Goal: Task Accomplishment & Management: Manage account settings

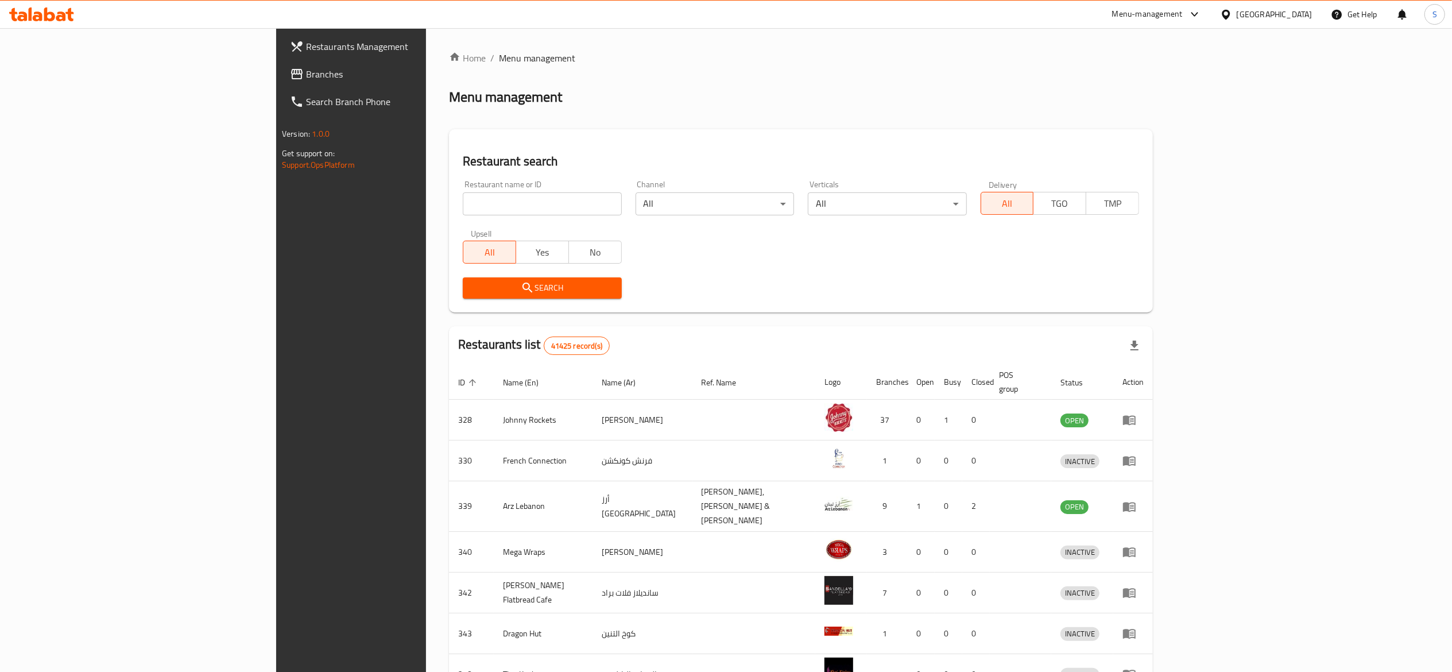
click at [456, 215] on div "Restaurant name or ID Restaurant name or ID" at bounding box center [542, 197] width 172 height 49
click at [463, 213] on input "search" at bounding box center [542, 203] width 158 height 23
type input "kashtat amina"
click button "Search" at bounding box center [542, 287] width 158 height 21
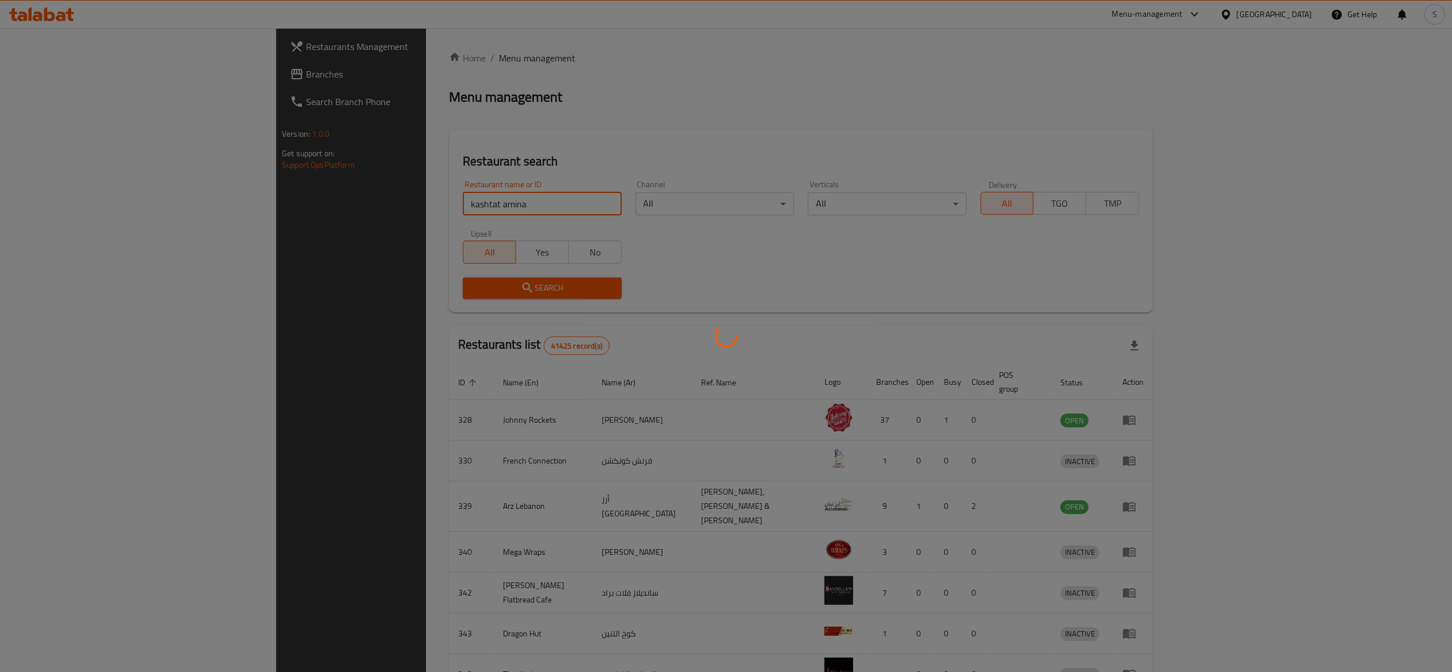
click at [490, 87] on div at bounding box center [726, 336] width 1452 height 672
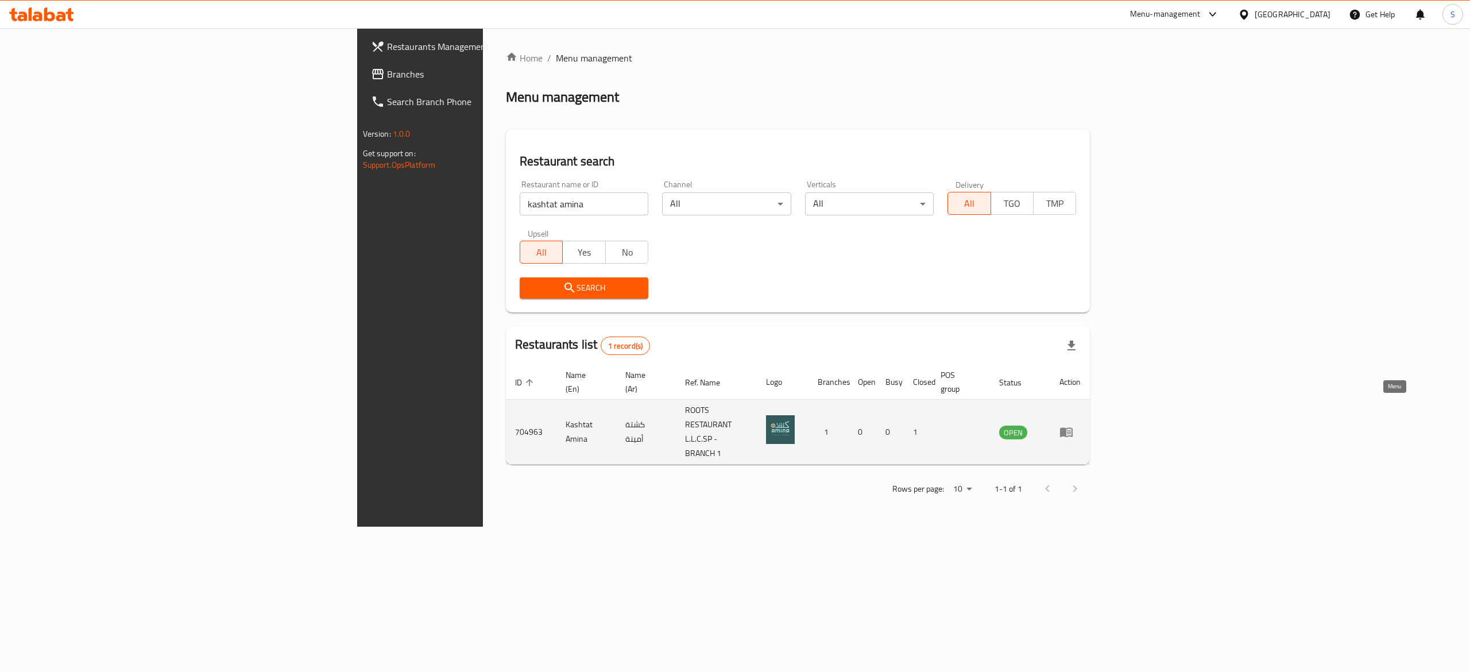
click at [1073, 428] on icon "enhanced table" at bounding box center [1066, 433] width 13 height 10
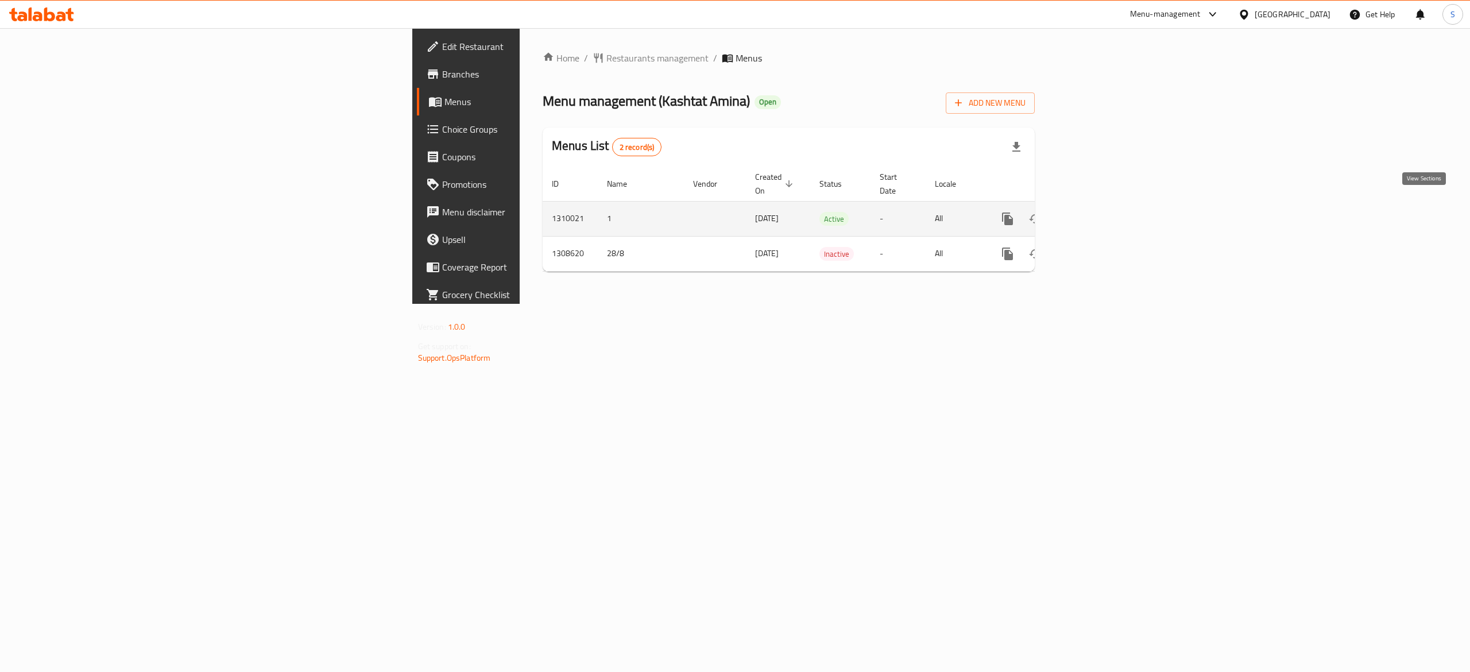
click at [1096, 214] on icon "enhanced table" at bounding box center [1090, 219] width 10 height 10
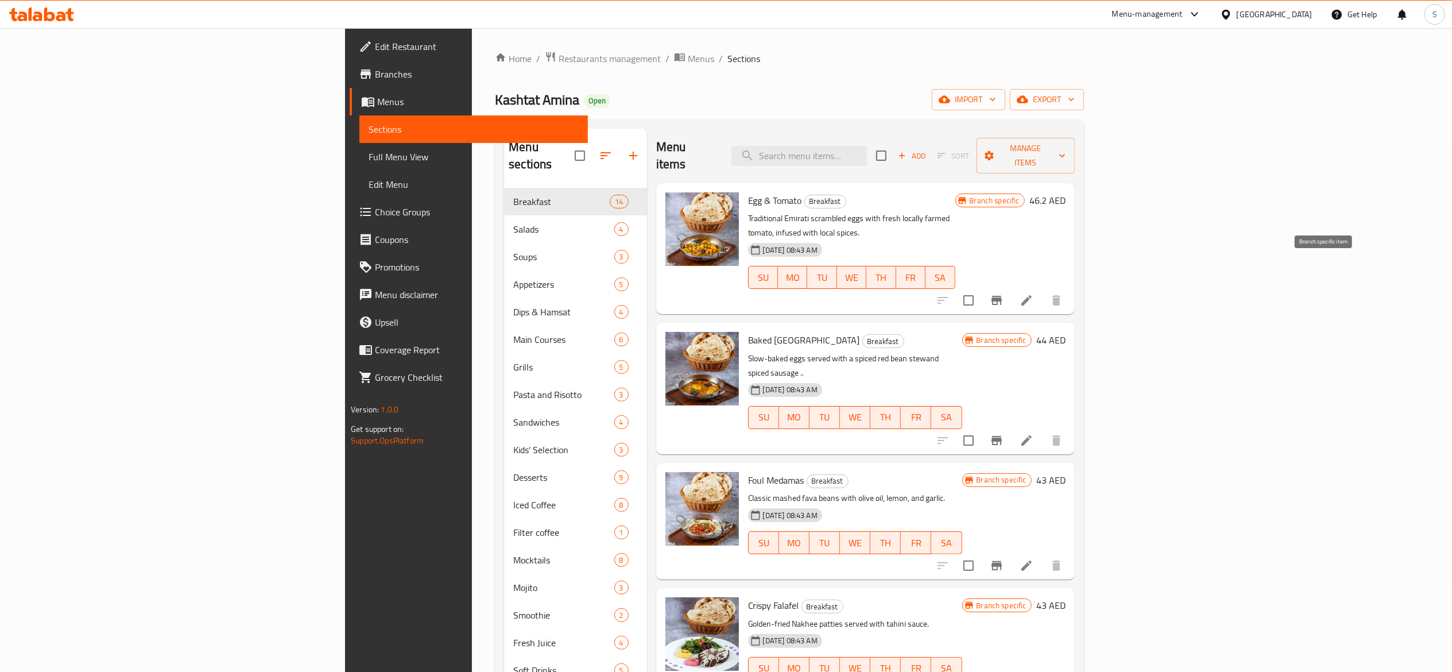
click at [1004, 293] on icon "Branch-specific-item" at bounding box center [997, 300] width 14 height 14
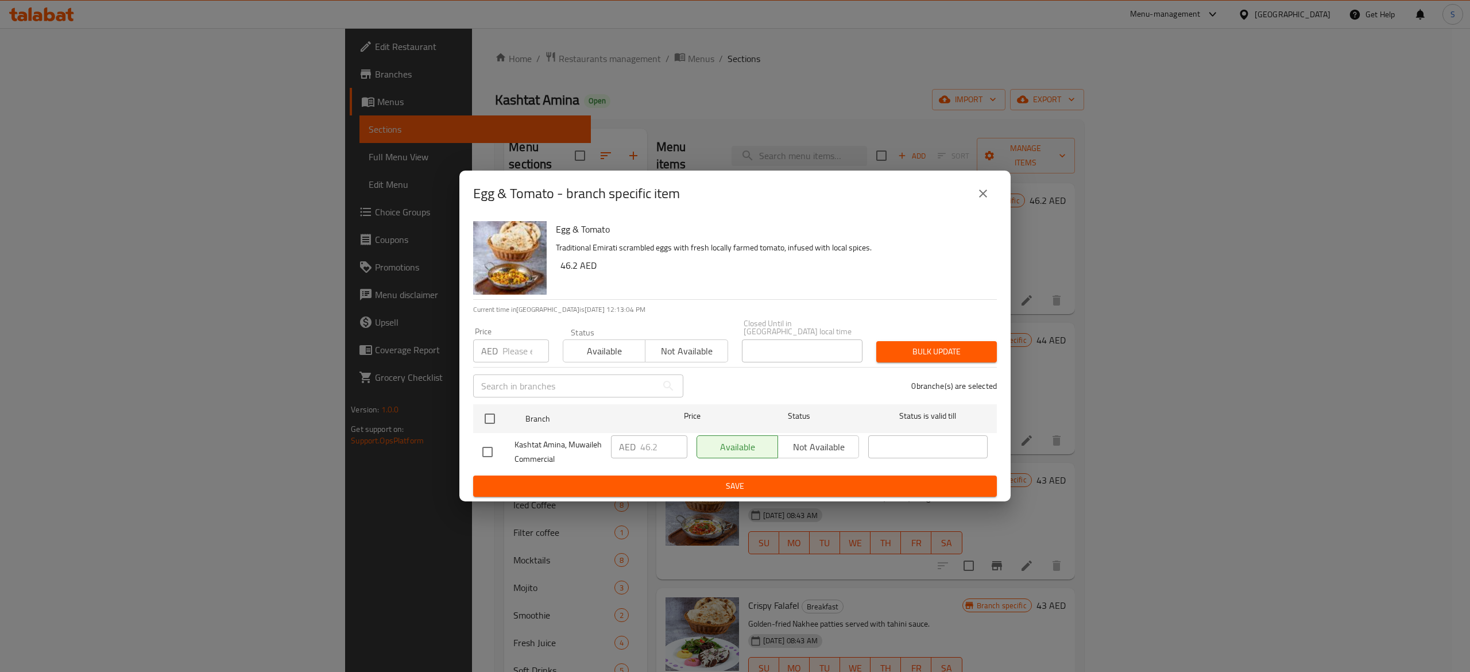
click at [979, 185] on button "close" at bounding box center [983, 194] width 28 height 28
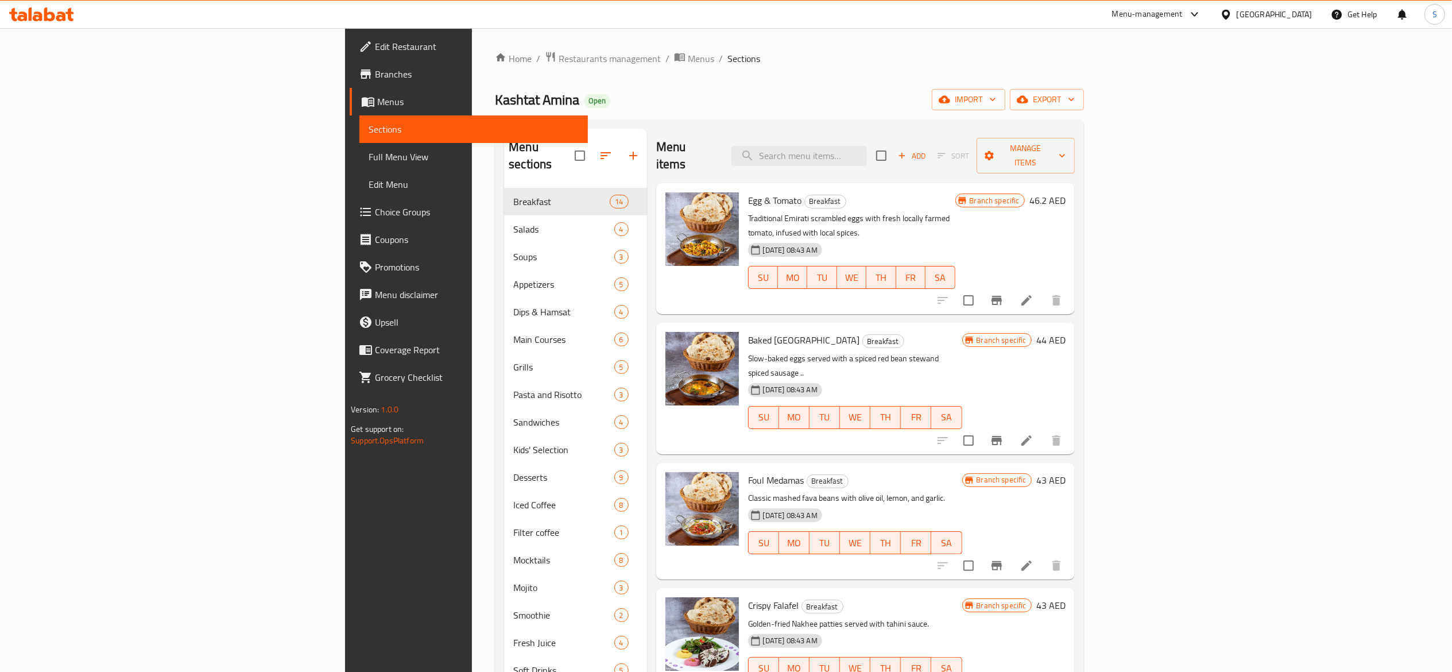
click at [876, 52] on ol "Home / Restaurants management / Menus / Sections" at bounding box center [789, 58] width 589 height 15
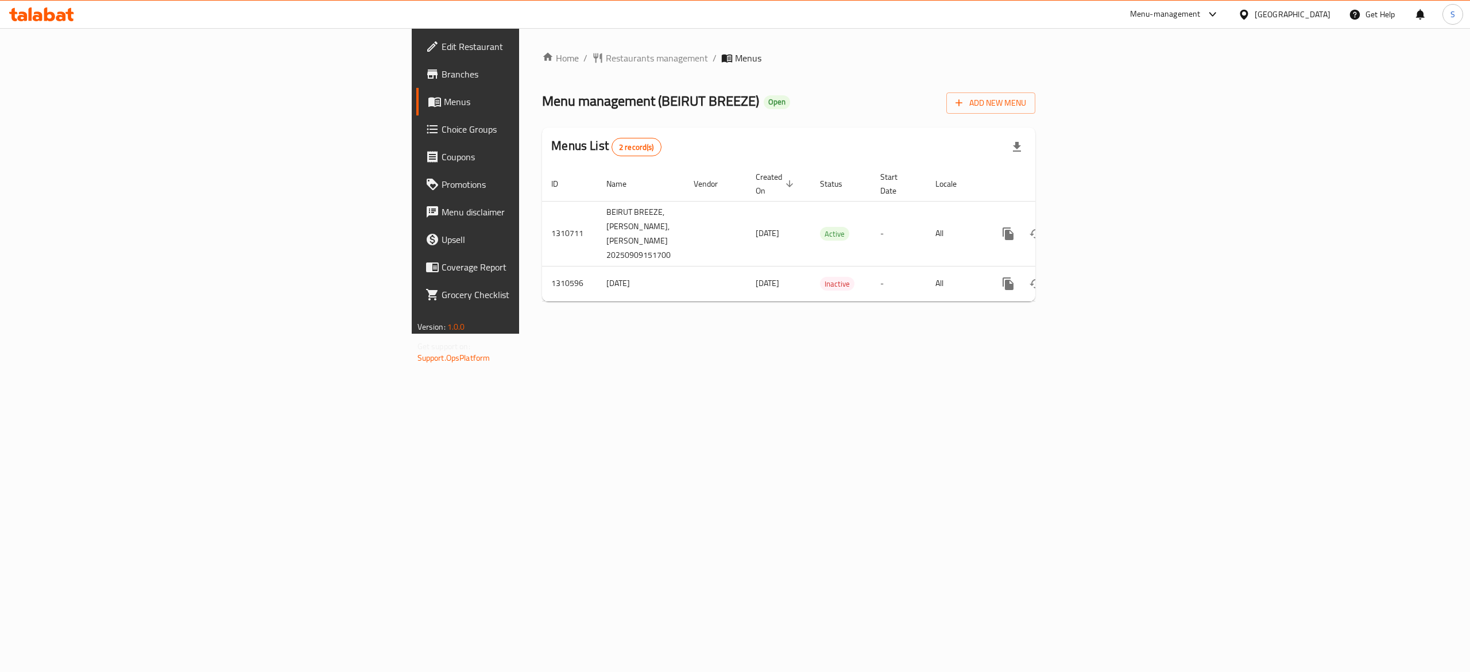
click at [763, 334] on div "Home / Restaurants management / Menus Menu management ( BEIRUT BREEZE ) Open Ad…" at bounding box center [788, 180] width 539 height 305
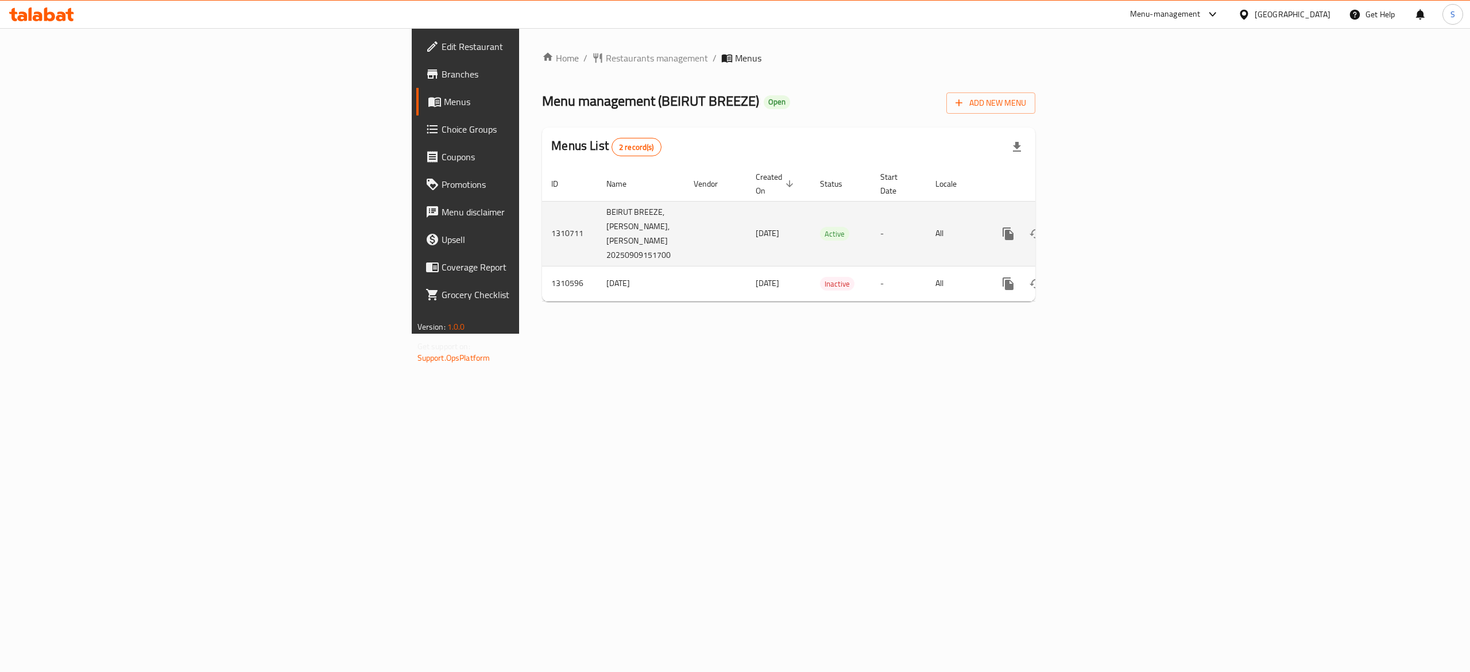
click at [1098, 227] on icon "enhanced table" at bounding box center [1091, 234] width 14 height 14
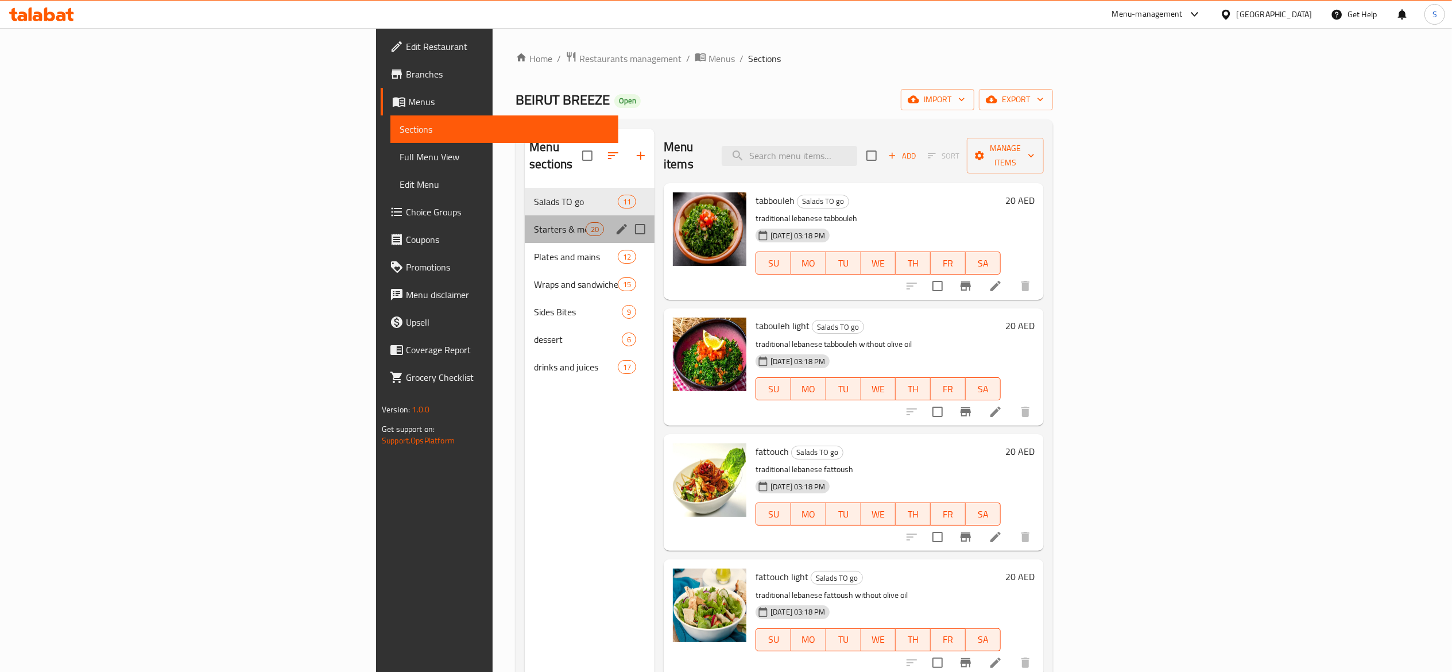
click at [525, 215] on div "Starters & mezze 20" at bounding box center [590, 229] width 130 height 28
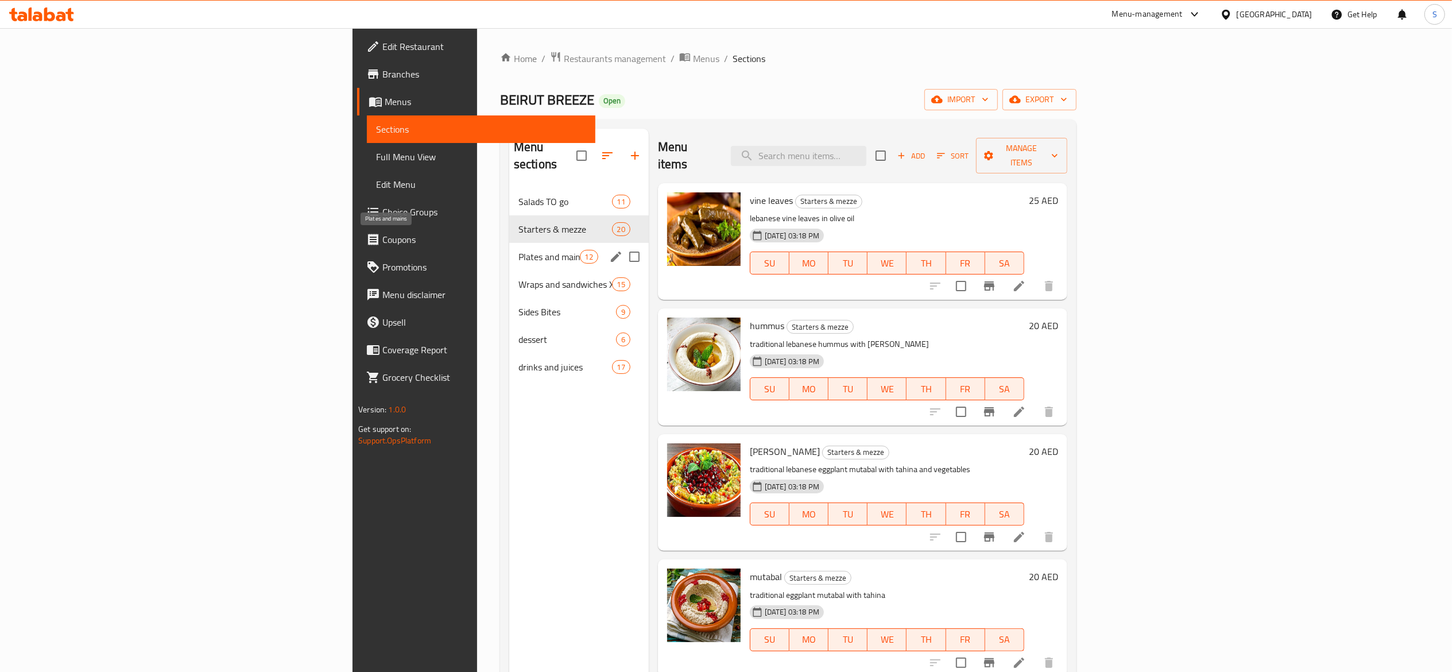
click at [518, 250] on span "Plates and mains" at bounding box center [548, 257] width 61 height 14
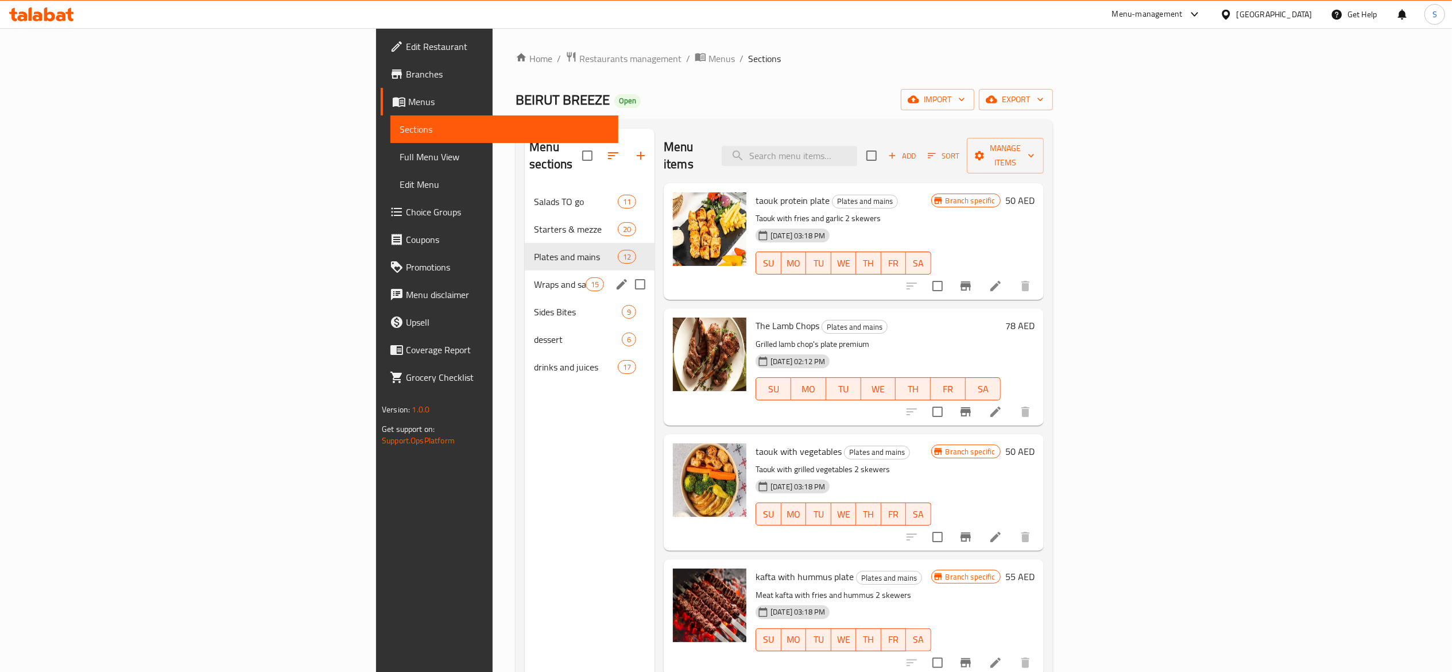
click at [525, 270] on div "Wraps and sandwiches XL 15" at bounding box center [590, 284] width 130 height 28
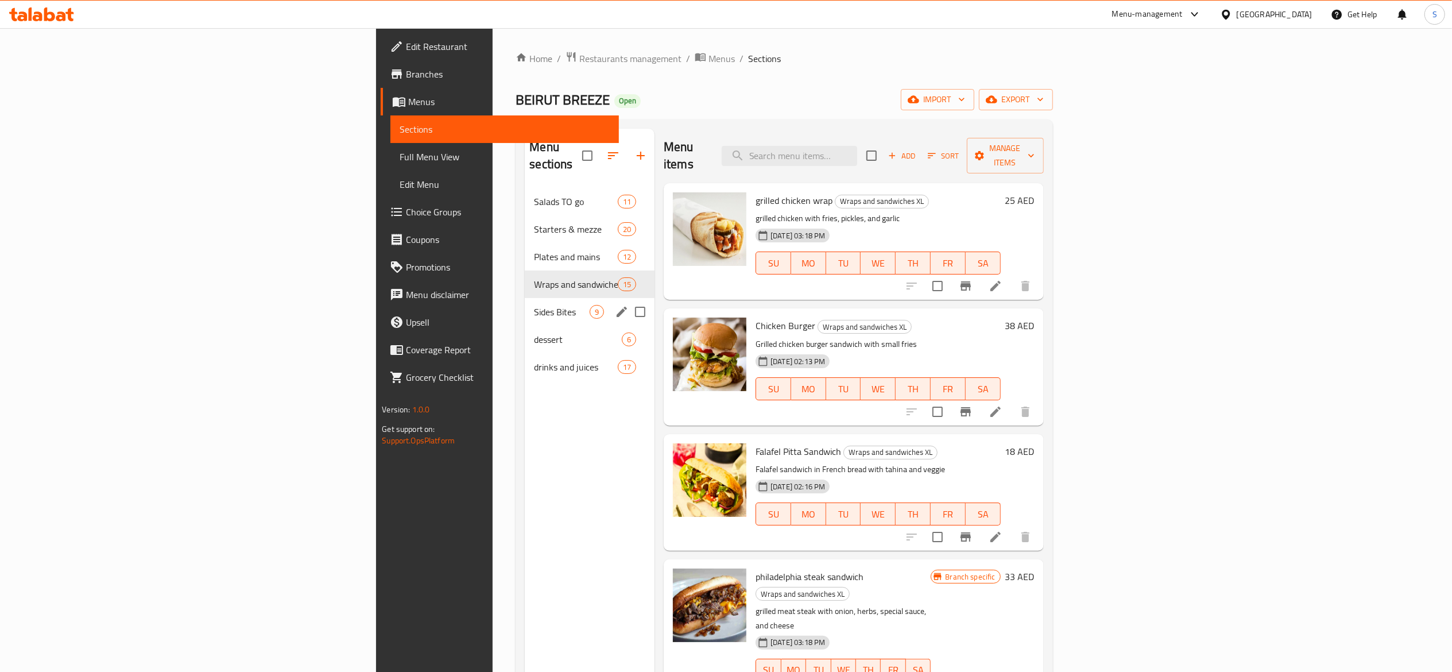
click at [525, 298] on div "Sides Bites 9" at bounding box center [590, 312] width 130 height 28
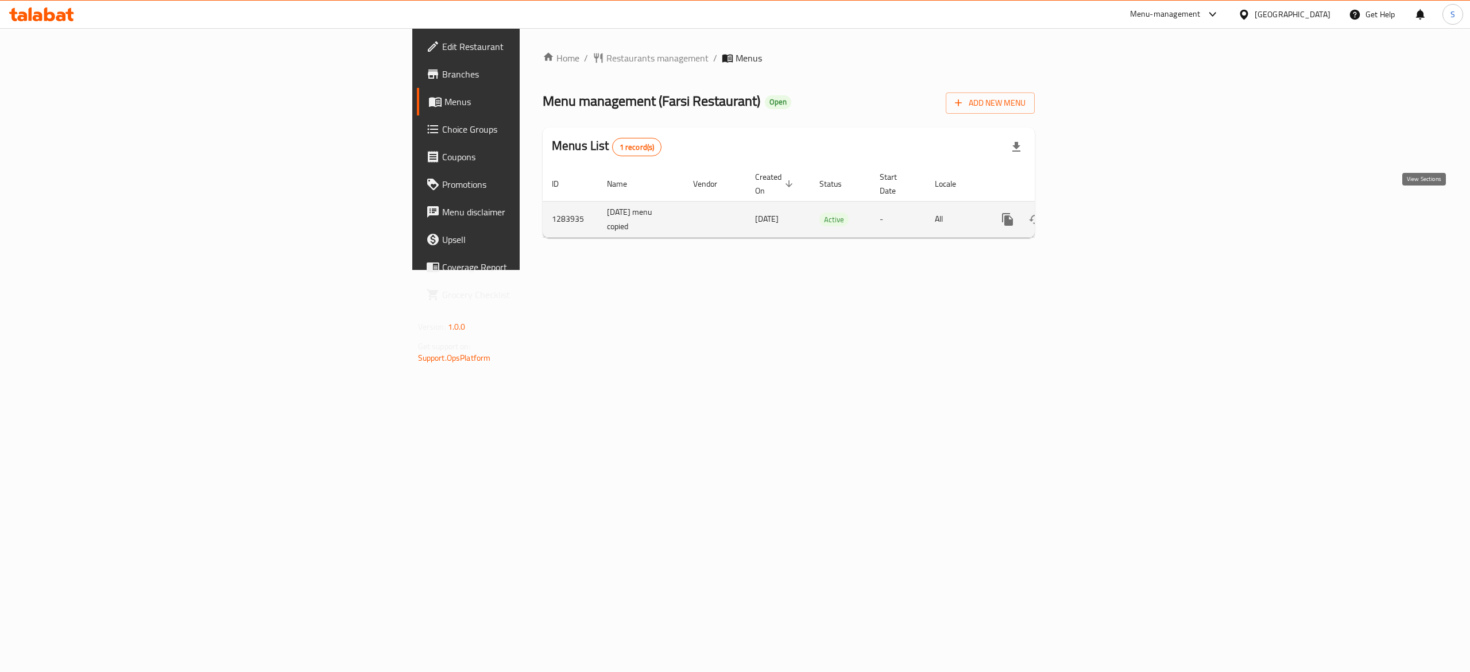
click at [1104, 212] on link "enhanced table" at bounding box center [1091, 220] width 28 height 28
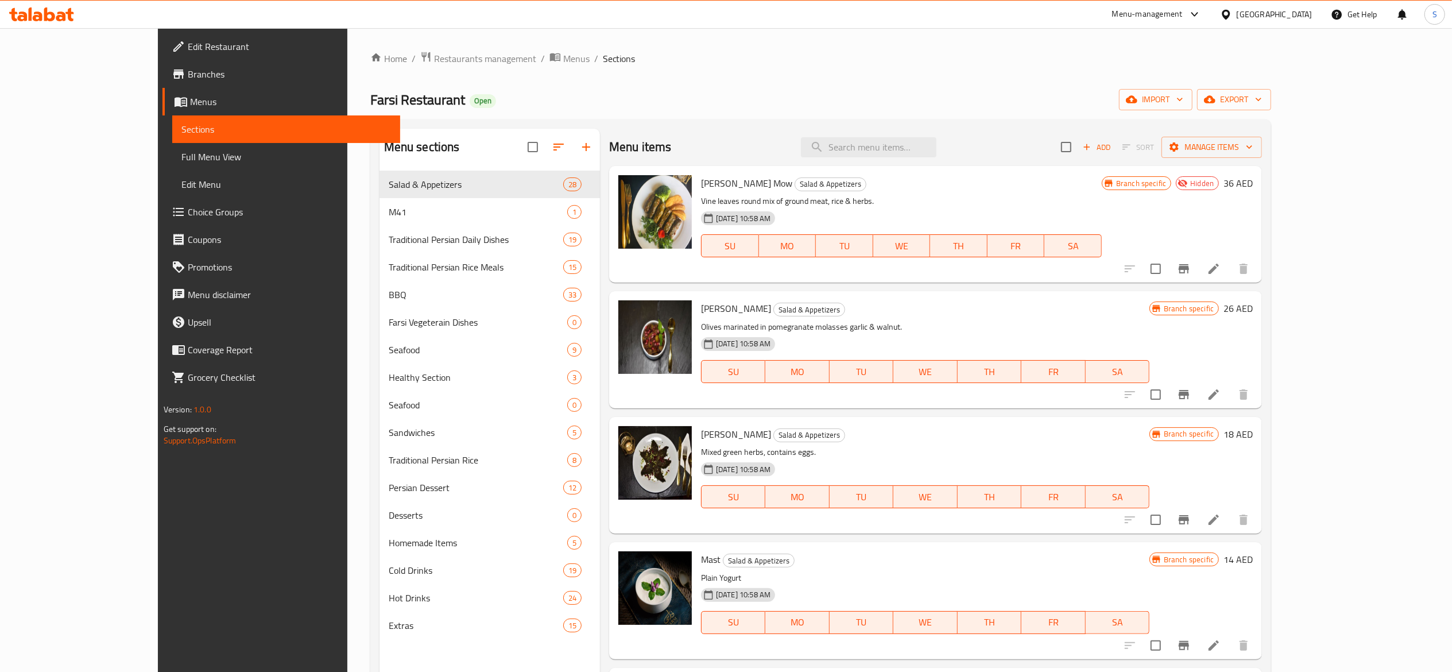
drag, startPoint x: 604, startPoint y: 87, endPoint x: 604, endPoint y: 101, distance: 14.4
click at [604, 90] on div "Home / Restaurants management / Menus / Sections Farsi Restaurant Open import e…" at bounding box center [820, 430] width 901 height 758
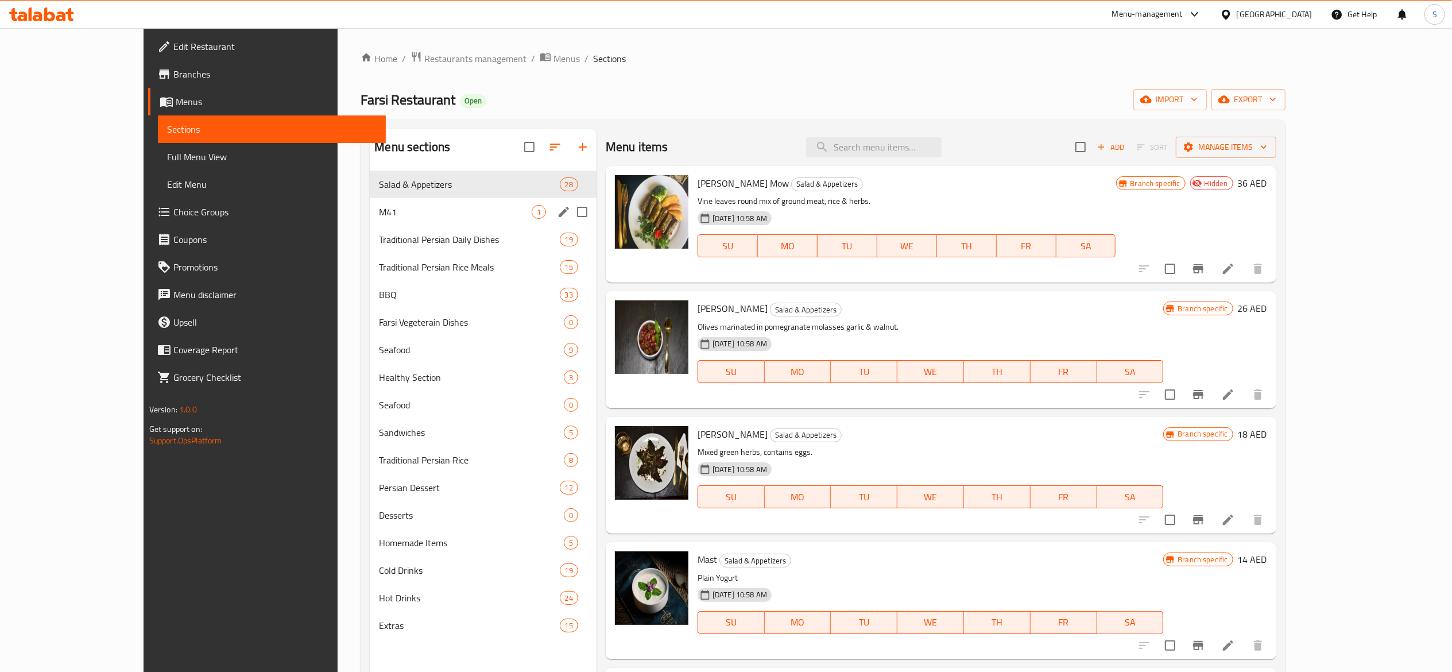
click at [428, 210] on span "M41" at bounding box center [455, 212] width 152 height 14
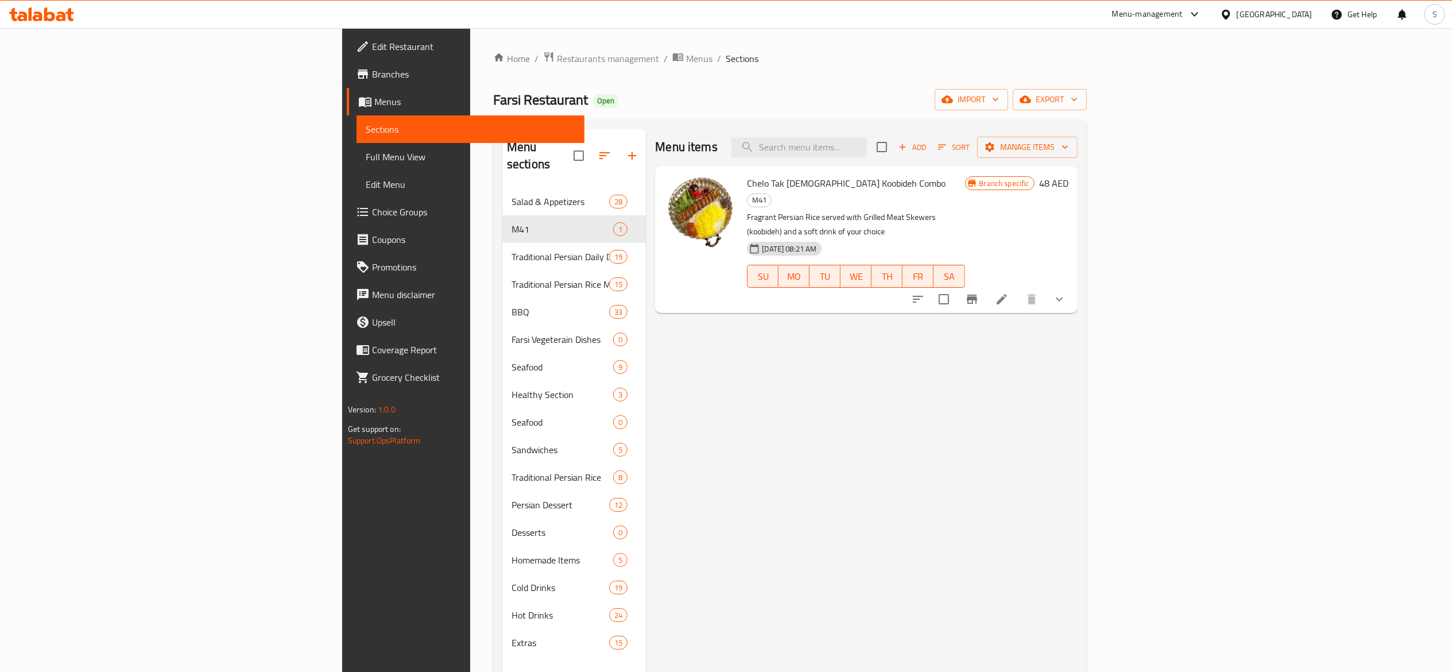
click at [943, 376] on div "Menu items Add Sort Manage items Chelo Tak Sikh Koobideh Combo M41 Fragrant Per…" at bounding box center [861, 465] width 431 height 672
click at [979, 292] on icon "Branch-specific-item" at bounding box center [972, 299] width 14 height 14
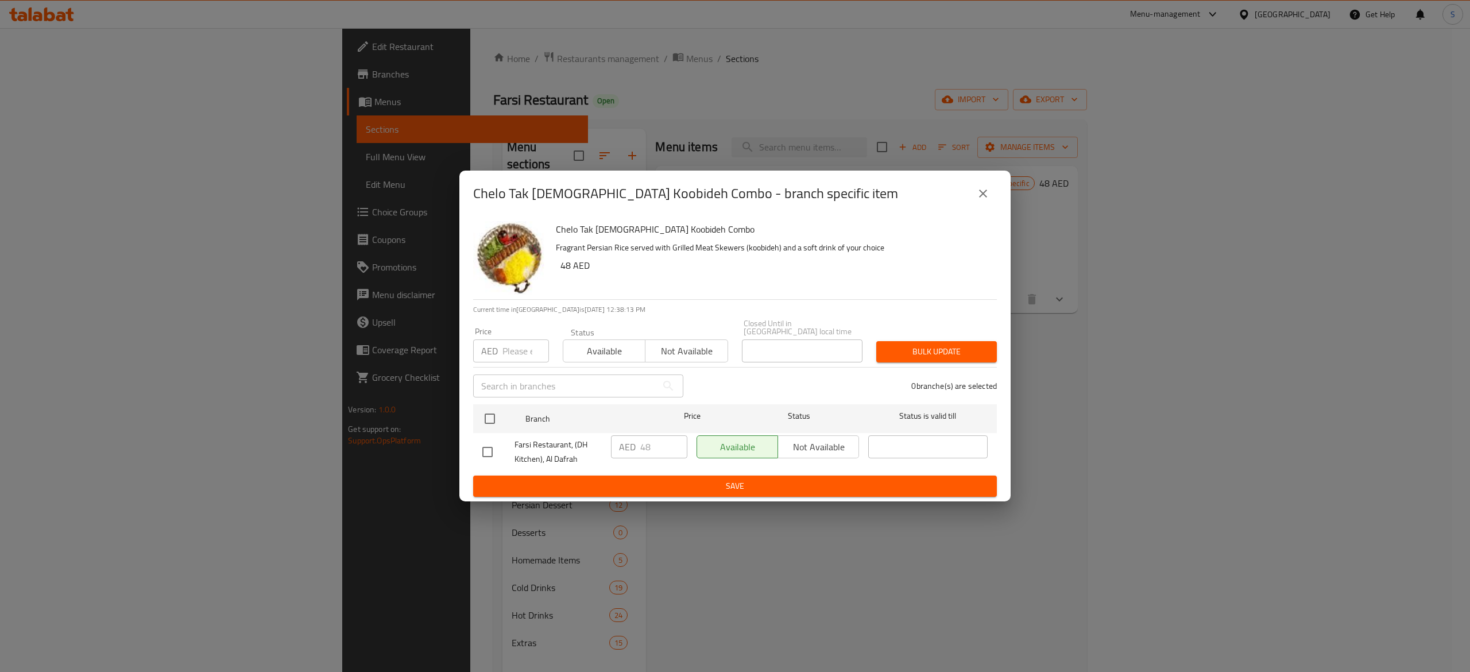
click at [990, 195] on button "close" at bounding box center [983, 194] width 28 height 28
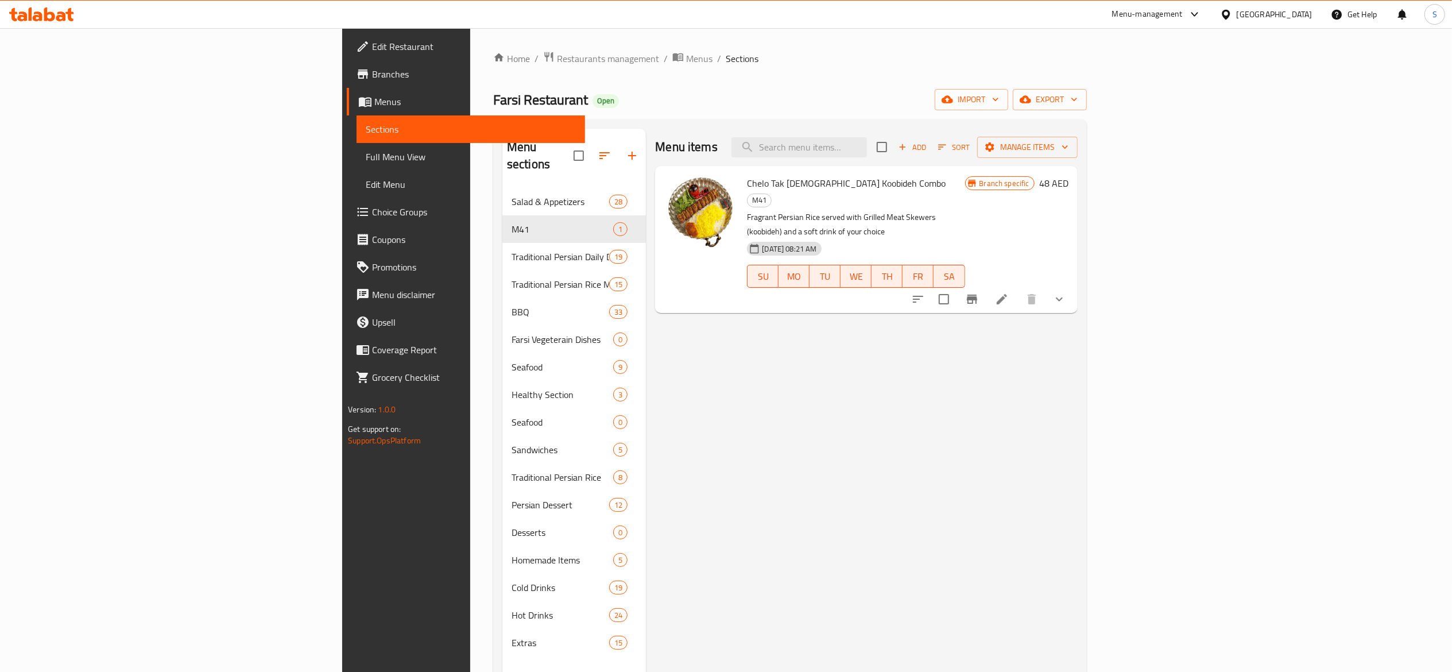
click at [748, 506] on div "Menu items Add Sort Manage items Chelo Tak Sikh Koobideh Combo M41 Fragrant Per…" at bounding box center [861, 465] width 431 height 672
click at [959, 438] on div "Menu items Add Sort Manage items Chelo Tak Sikh Koobideh Combo M41 Fragrant Per…" at bounding box center [861, 465] width 431 height 672
drag, startPoint x: 784, startPoint y: 183, endPoint x: 661, endPoint y: 186, distance: 122.3
click at [747, 186] on h6 "Chelo Tak [DEMOGRAPHIC_DATA] Koobideh Combo M41" at bounding box center [856, 191] width 218 height 32
copy span "Chelo Tak [DEMOGRAPHIC_DATA] Koobideh Combo"
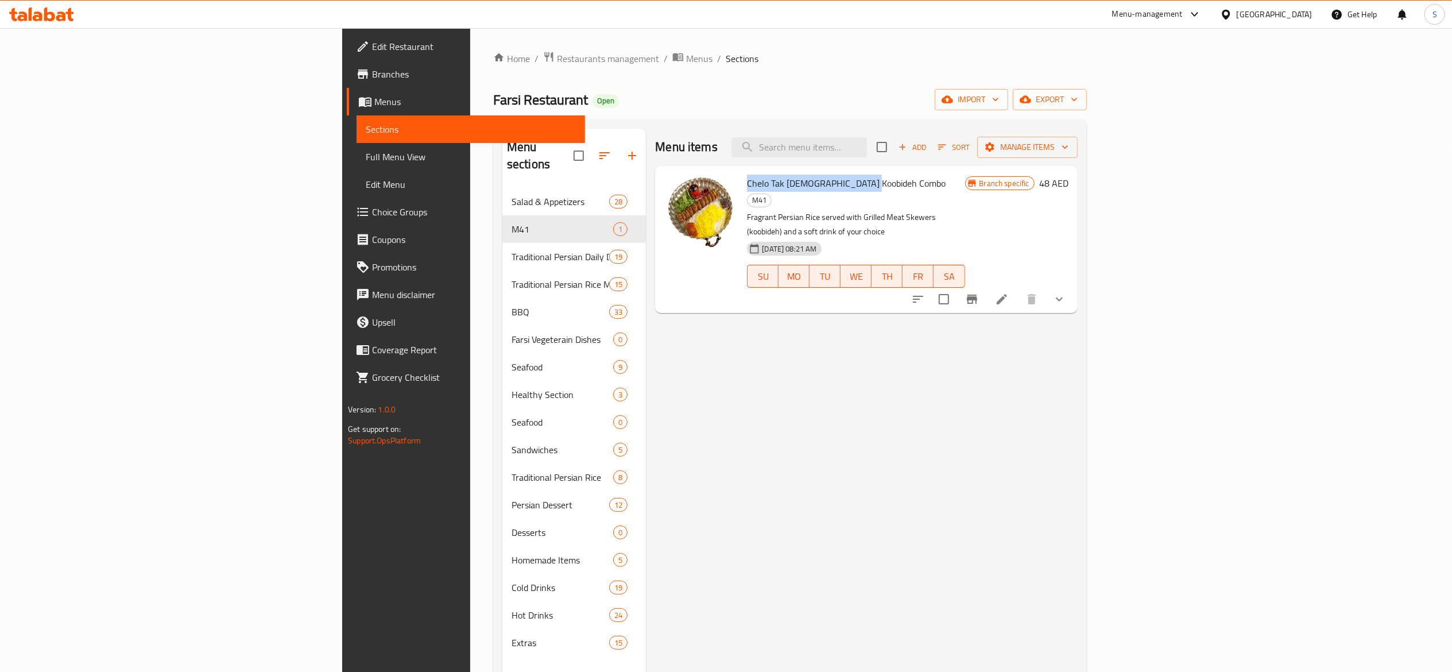
click at [980, 382] on div "Menu items Add Sort Manage items Chelo Tak Sikh Koobideh Combo M41 Fragrant Per…" at bounding box center [861, 465] width 431 height 672
drag, startPoint x: 995, startPoint y: 200, endPoint x: 661, endPoint y: 206, distance: 333.6
click at [747, 210] on p "Fragrant Persian Rice served with Grilled Meat Skewers (koobideh) and a soft dr…" at bounding box center [856, 224] width 218 height 29
copy p "Fragrant Persian Rice served with Grilled Meat Skewers (koobideh) and a soft dr…"
click at [1077, 517] on div "Menu items Add Sort Manage items Chelo Tak Sikh Koobideh Combo M41 Fragrant Per…" at bounding box center [861, 465] width 431 height 672
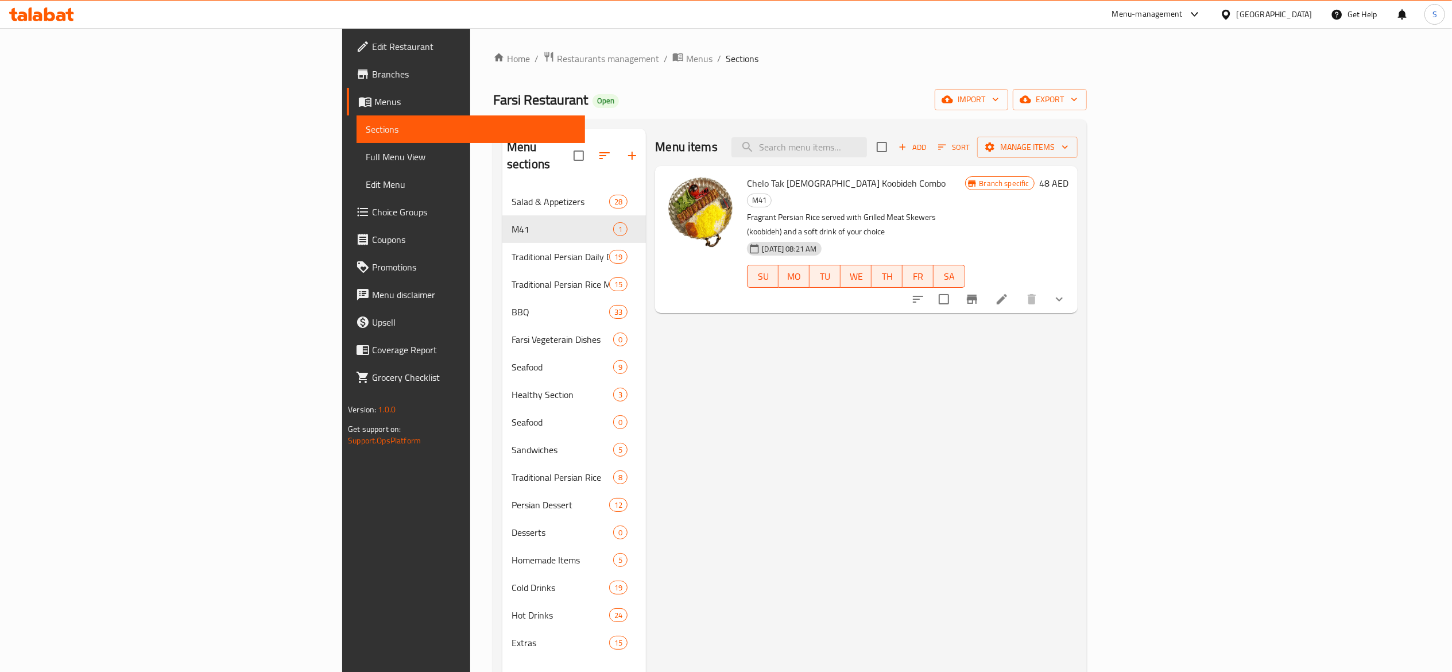
click at [1063, 297] on icon "show more" at bounding box center [1059, 299] width 7 height 4
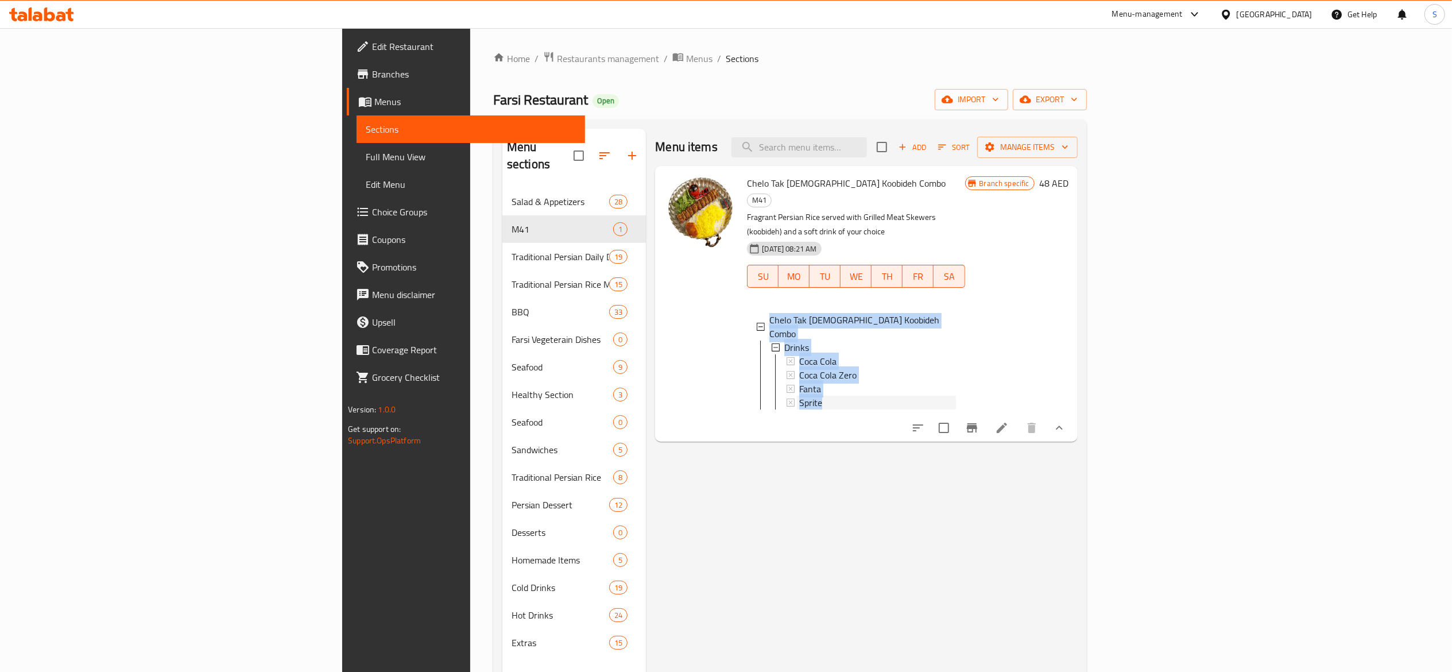
drag, startPoint x: 740, startPoint y: 362, endPoint x: 662, endPoint y: 288, distance: 107.2
click at [747, 304] on div "Chelo Tak Sikh Koobideh Combo Drinks Coca Cola Coca Cola Zero Fanta Sprite" at bounding box center [856, 363] width 218 height 119
click at [1070, 544] on div "Menu items Add Sort Manage items Chelo Tak Sikh Koobideh Combo M41 Fragrant Per…" at bounding box center [861, 465] width 431 height 672
click at [918, 602] on div "Menu items Add Sort Manage items Chelo Tak Sikh Koobideh Combo M41 Fragrant Per…" at bounding box center [861, 465] width 431 height 672
click at [557, 55] on span "Restaurants management" at bounding box center [608, 59] width 102 height 14
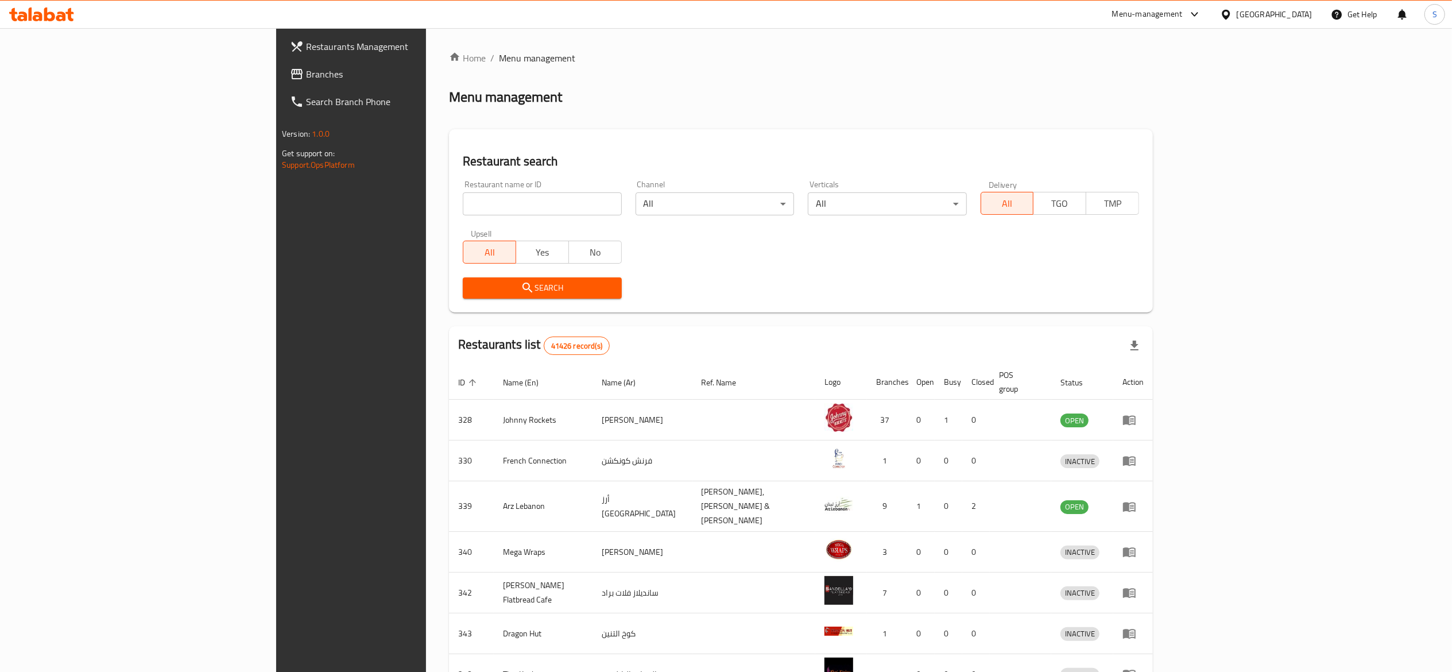
click at [473, 214] on input "search" at bounding box center [542, 203] width 158 height 23
type input "farsi"
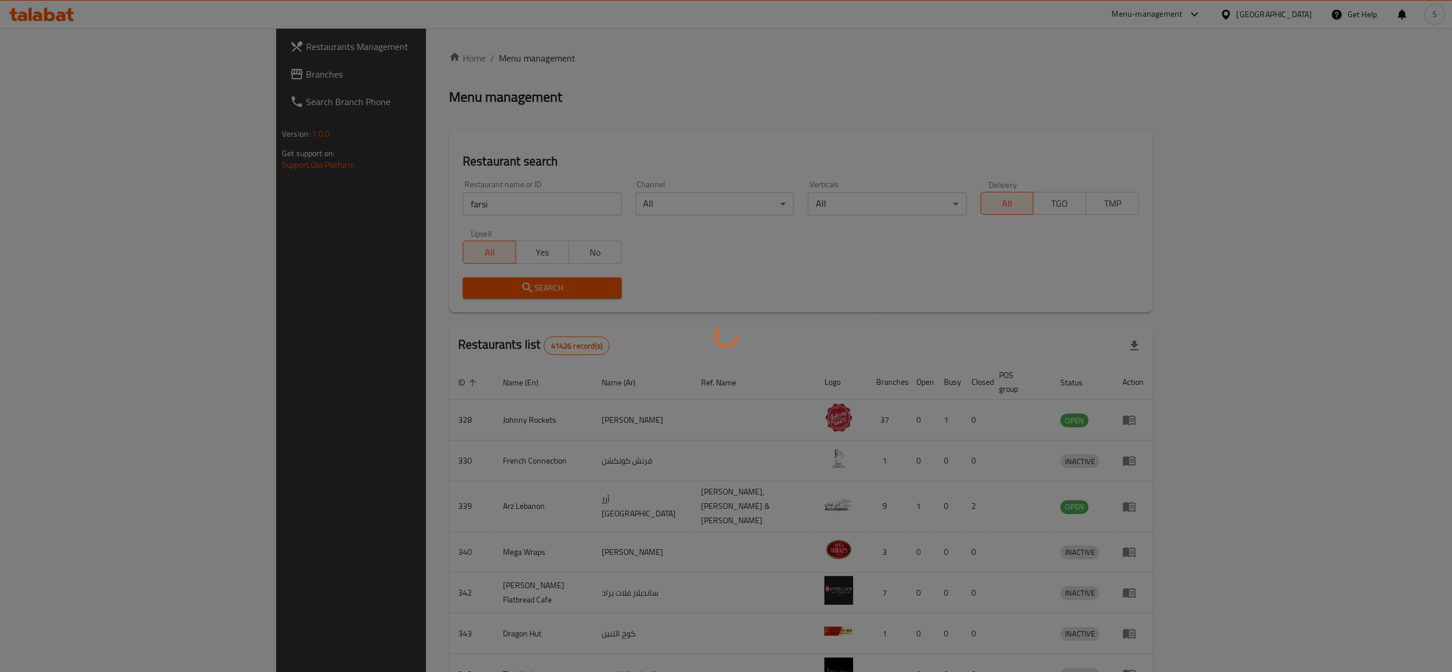
click at [566, 118] on div at bounding box center [726, 336] width 1452 height 672
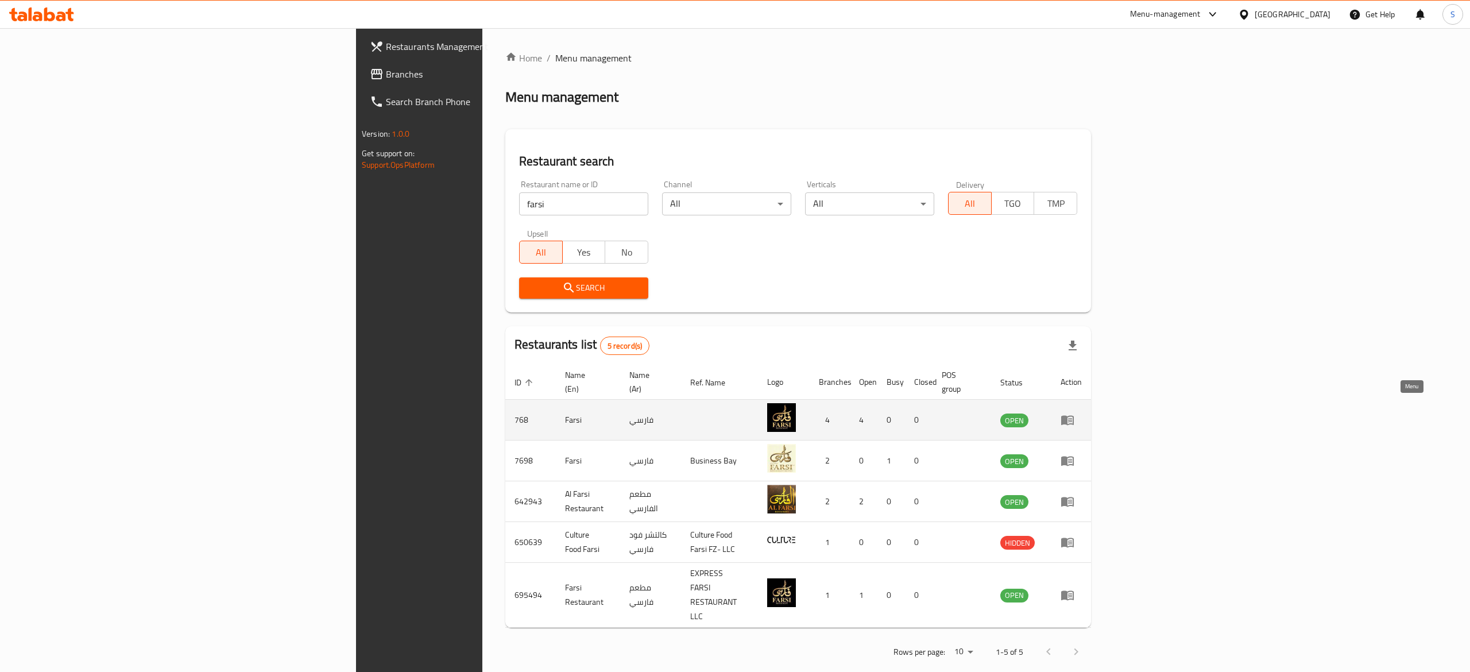
click at [1074, 413] on icon "enhanced table" at bounding box center [1068, 420] width 14 height 14
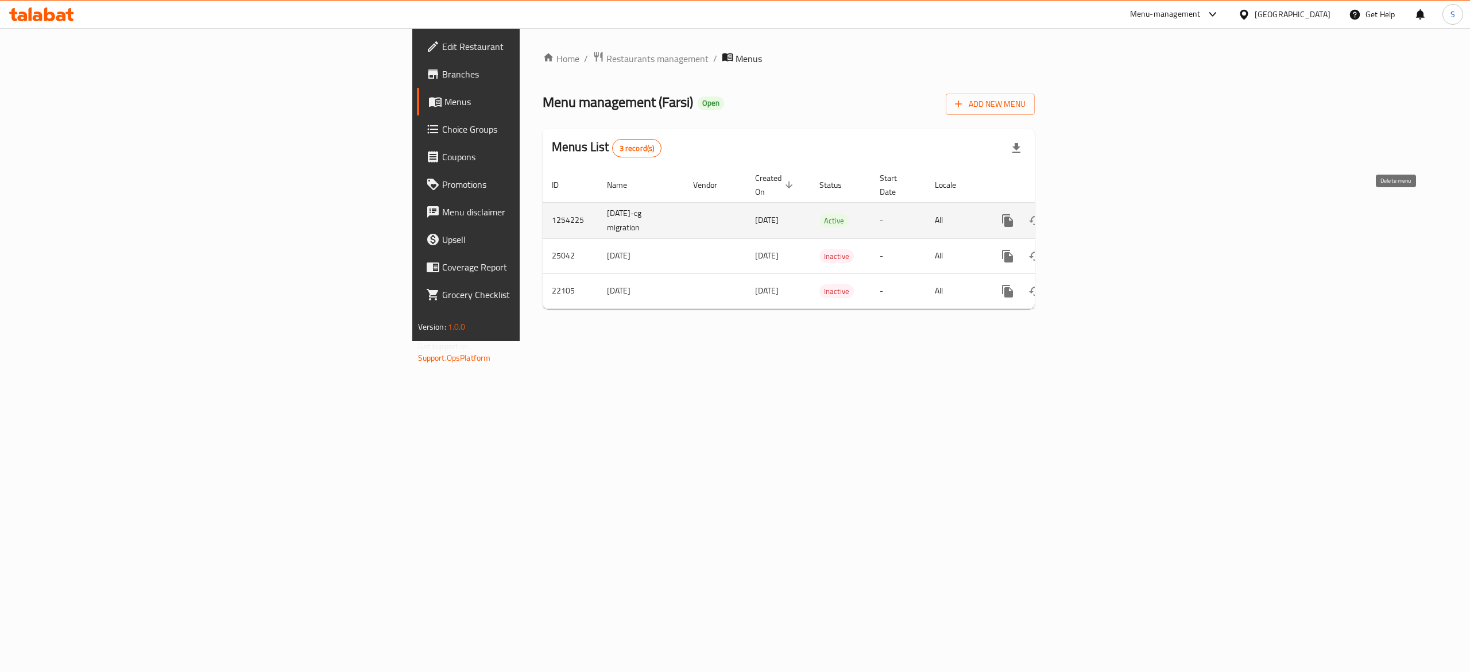
click at [1104, 208] on link "enhanced table" at bounding box center [1091, 221] width 28 height 28
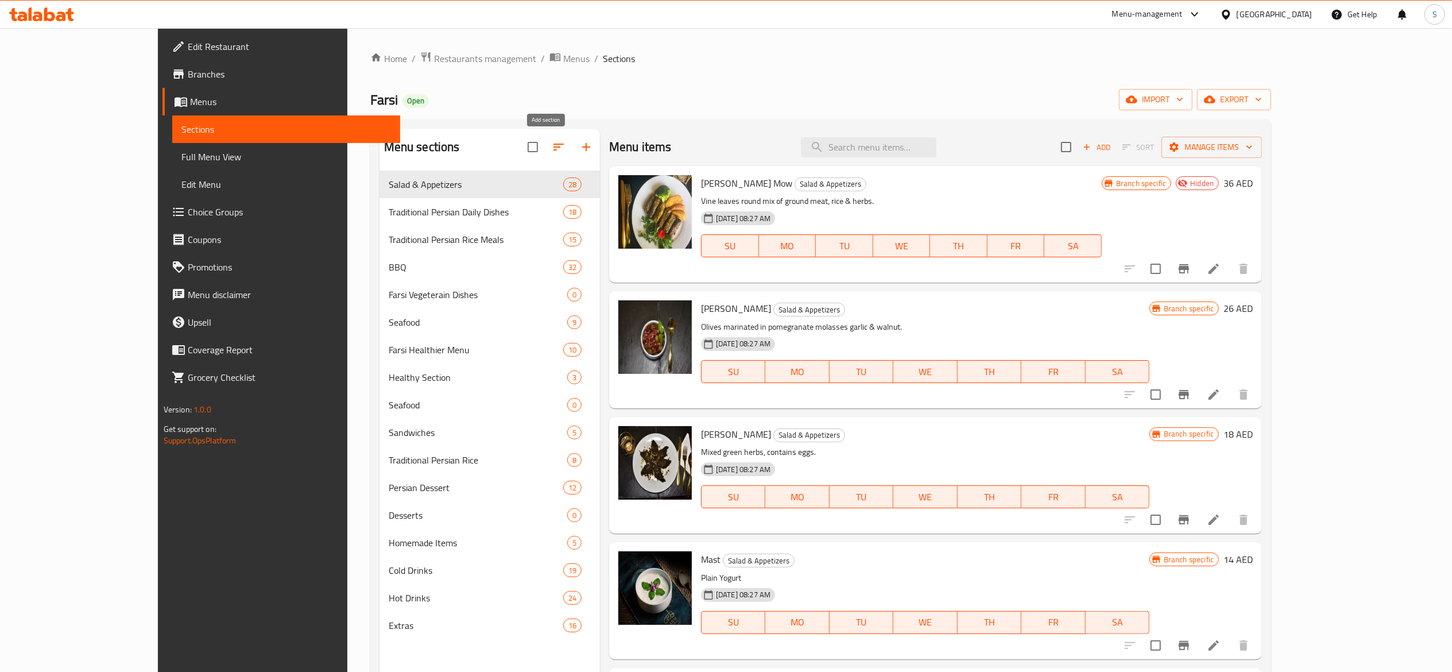
click at [572, 156] on button "button" at bounding box center [586, 147] width 28 height 28
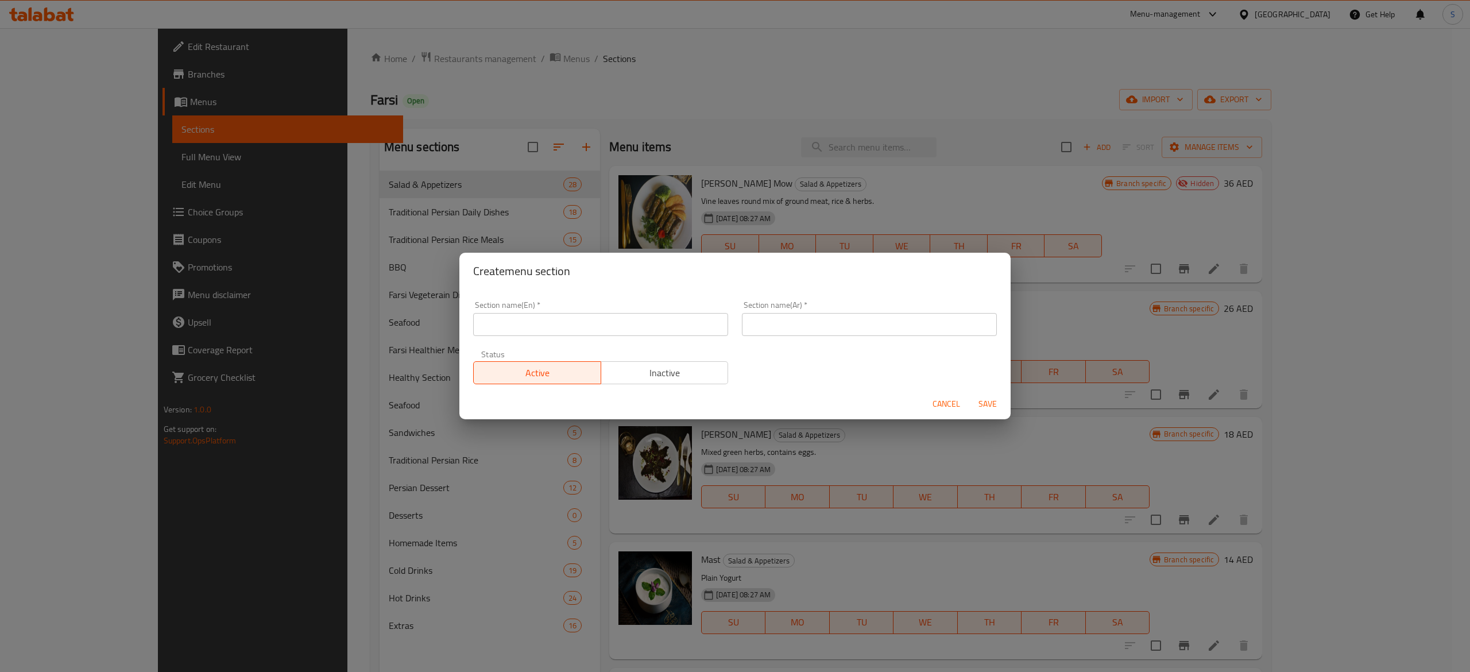
click at [585, 328] on input "text" at bounding box center [600, 324] width 255 height 23
type input "M41"
click at [876, 328] on input "text" at bounding box center [869, 324] width 255 height 23
type input "m"
type input "[DEMOGRAPHIC_DATA]"
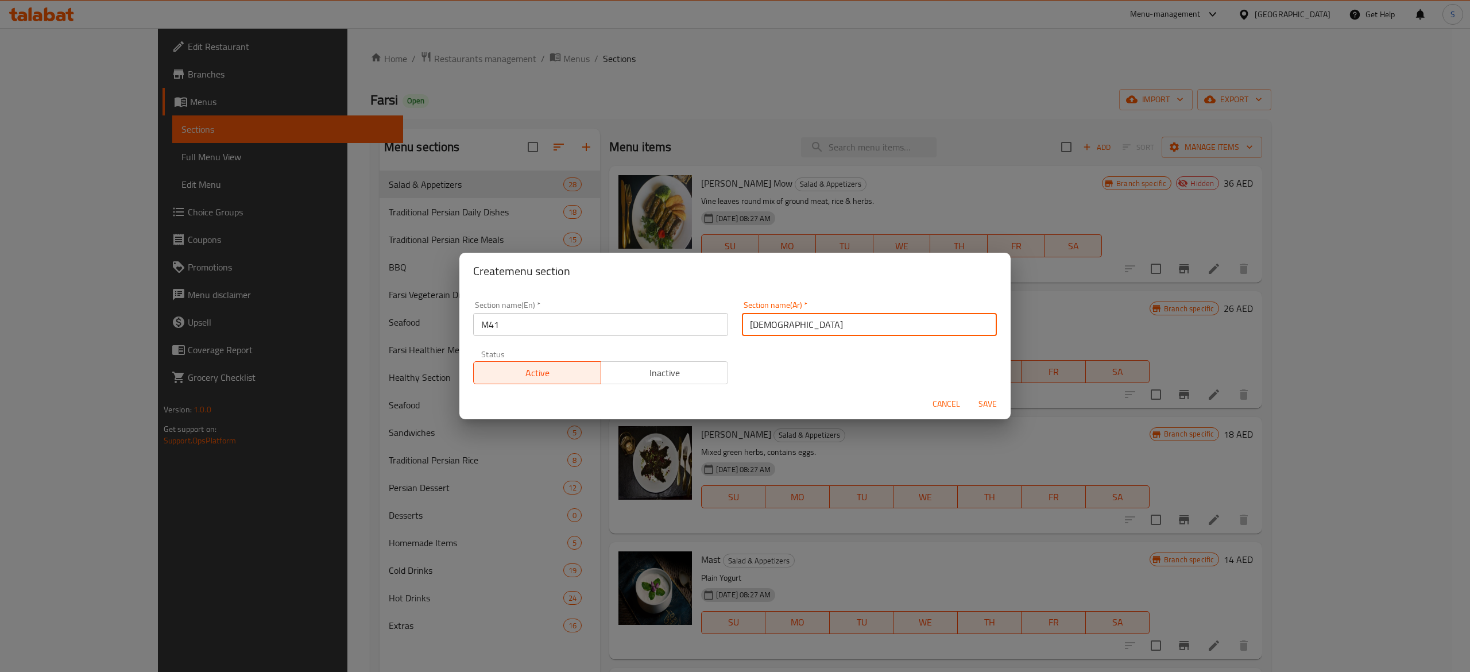
click at [893, 353] on div "Section name(En)   * M41 Section name(En) * Section name(Ar)   * 41إم Section n…" at bounding box center [734, 342] width 537 height 97
click at [997, 410] on span "Save" at bounding box center [988, 404] width 28 height 14
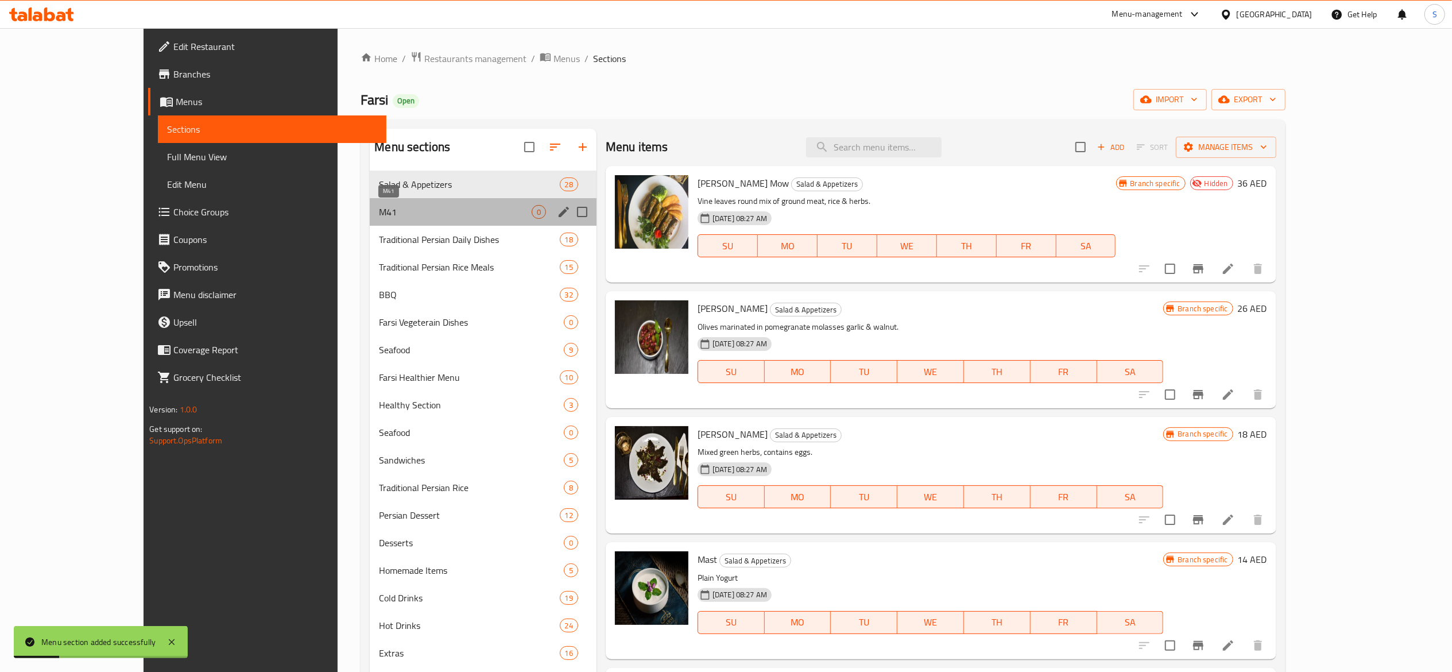
click at [419, 209] on span "M41" at bounding box center [455, 212] width 152 height 14
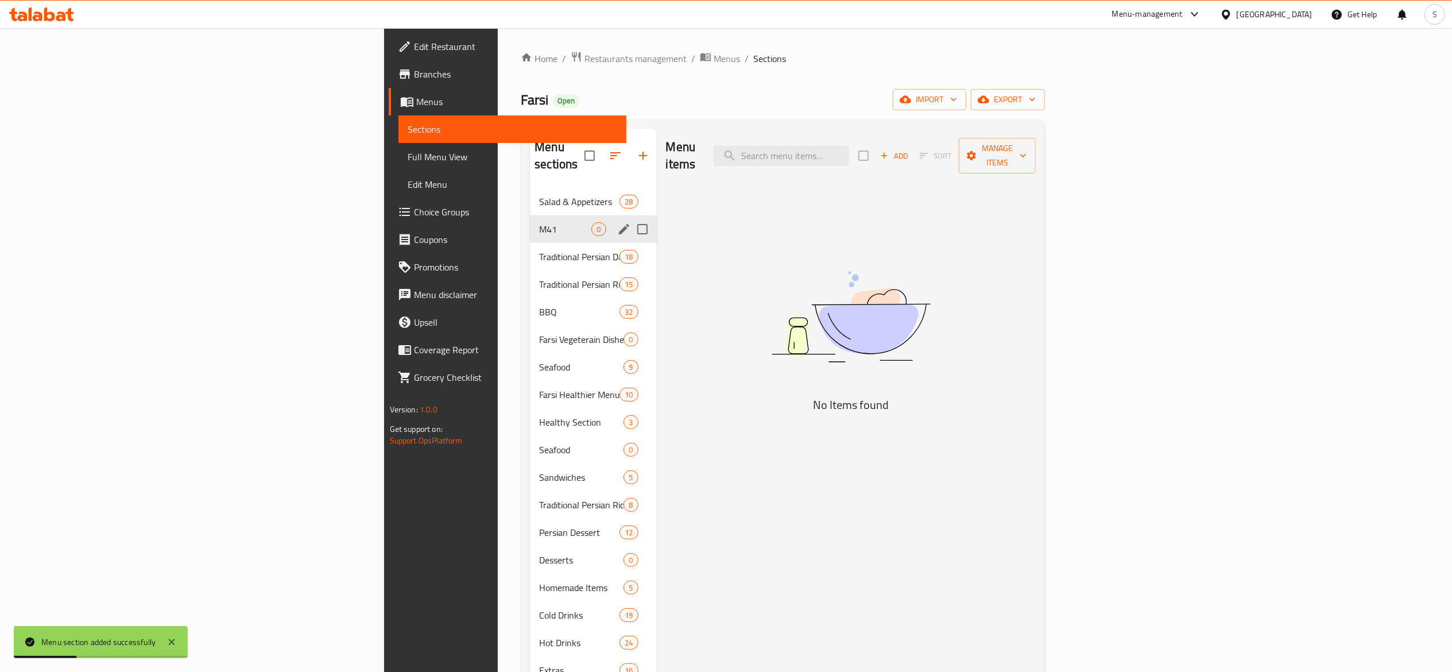
click at [619, 224] on icon "edit" at bounding box center [624, 229] width 10 height 10
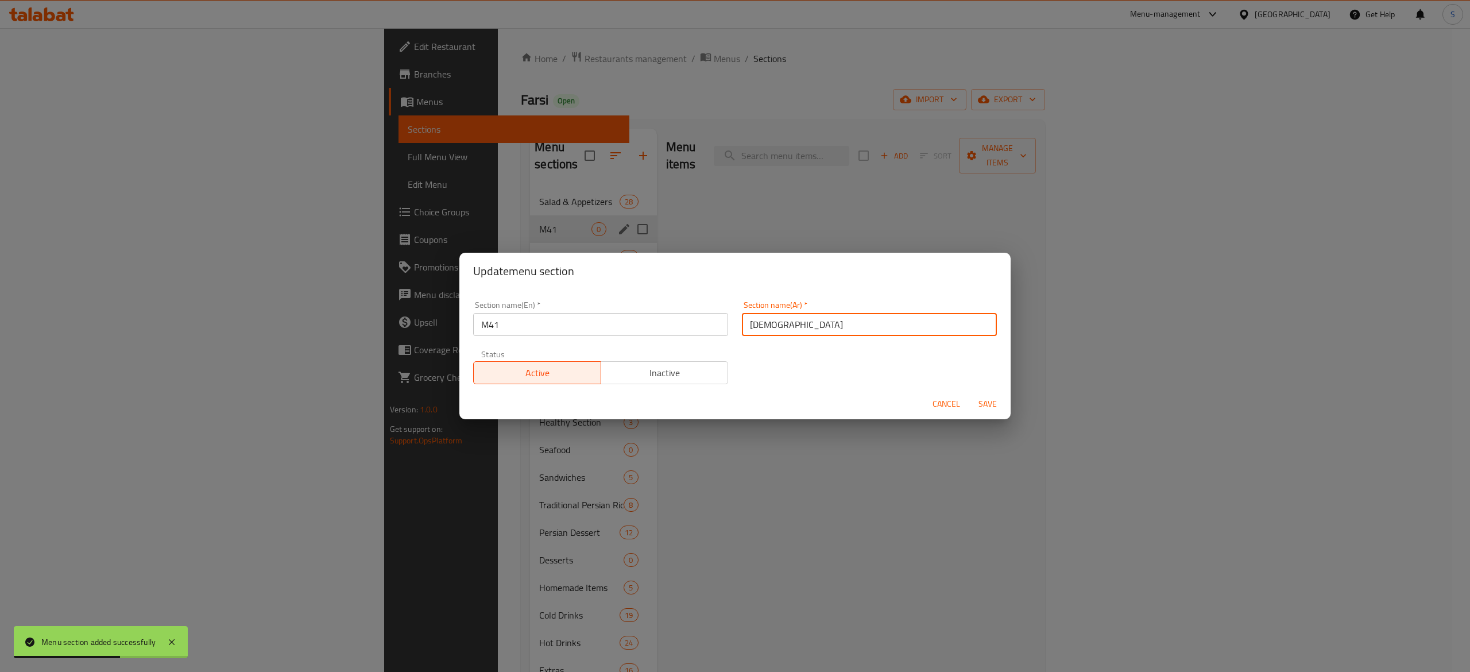
click at [757, 325] on input "[DEMOGRAPHIC_DATA]" at bounding box center [869, 324] width 255 height 23
type input "41م"
click at [832, 379] on div "Section name(En)   * M41 Section name(En) * Section name(Ar)   * 41م Section na…" at bounding box center [734, 342] width 537 height 97
click at [983, 403] on span "Save" at bounding box center [988, 404] width 28 height 14
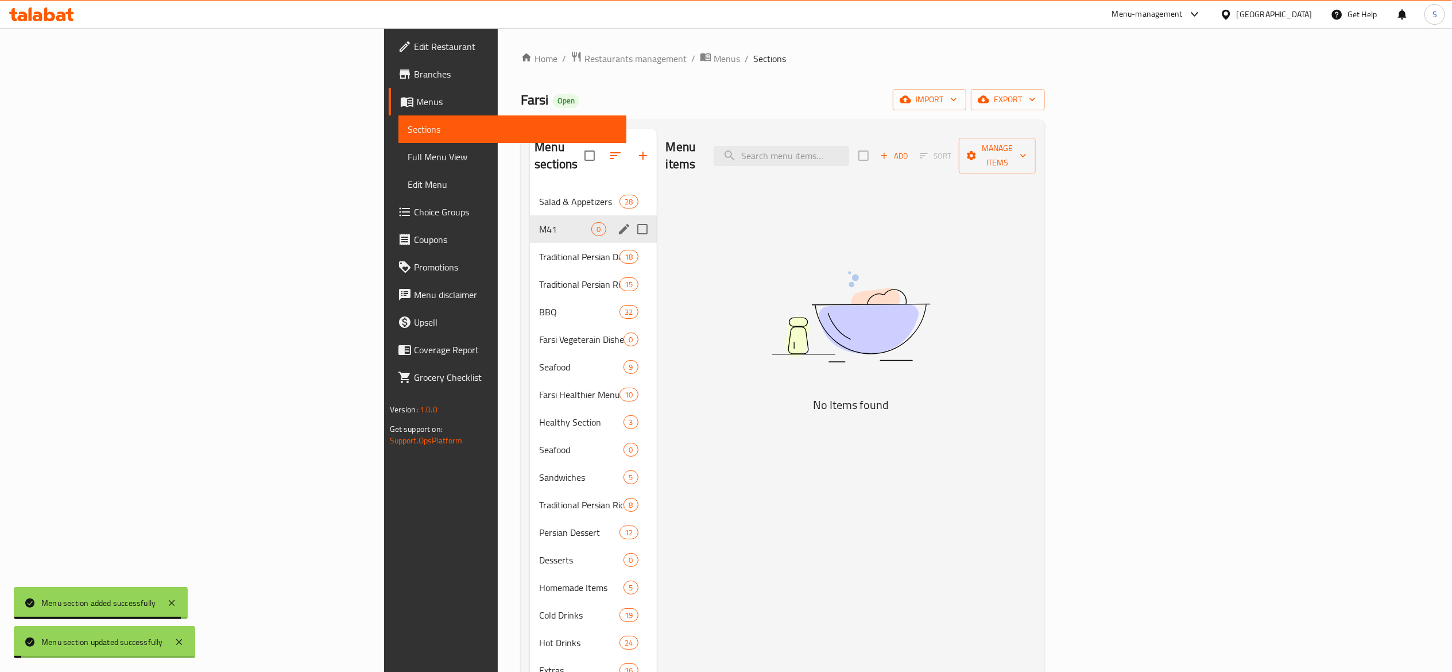
click at [726, 463] on div "Menu items Add Sort Manage items No Items found" at bounding box center [847, 465] width 380 height 672
click at [539, 222] on span "M41" at bounding box center [565, 229] width 52 height 14
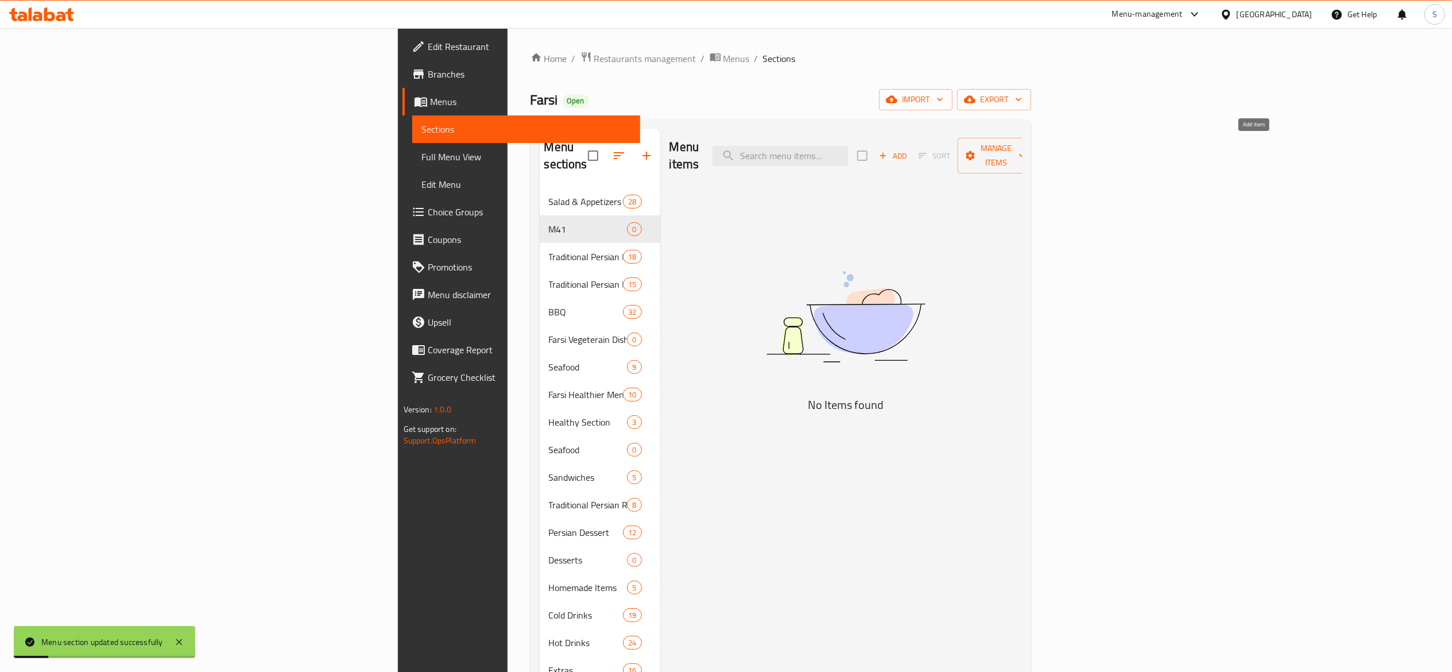
click at [911, 147] on button "Add" at bounding box center [892, 156] width 37 height 18
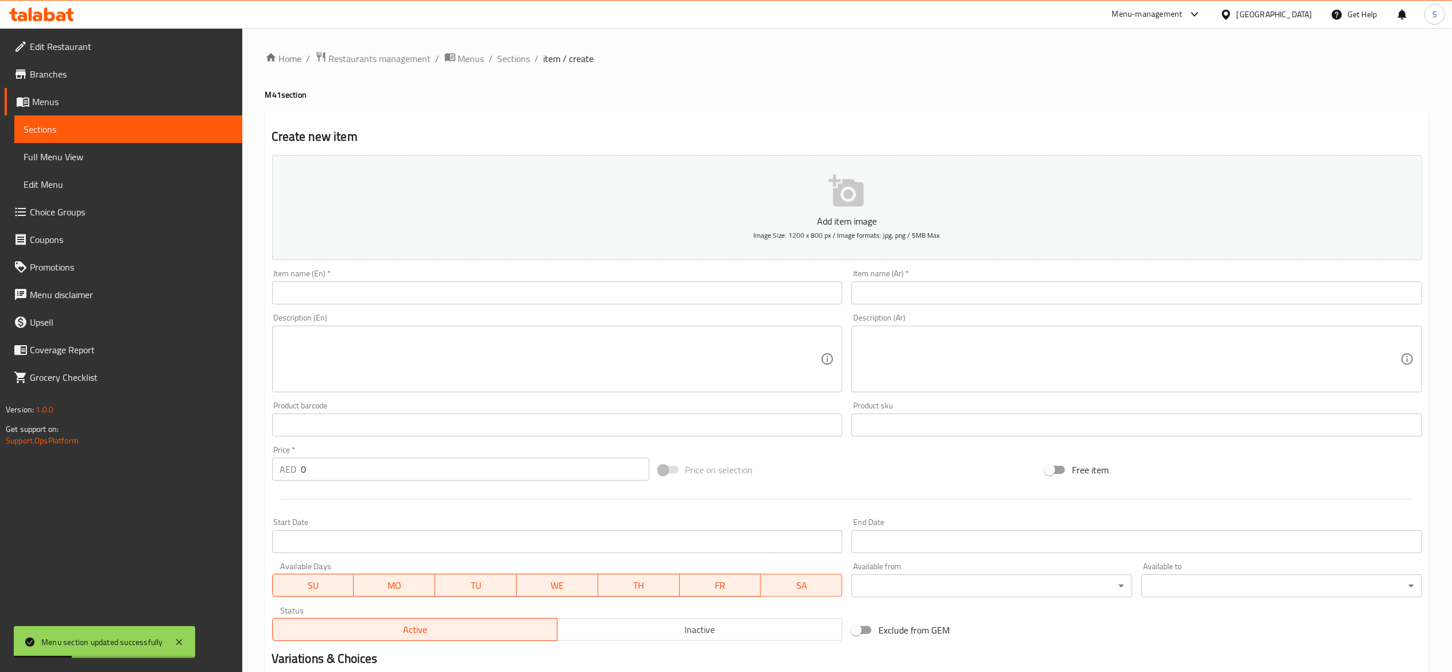
click at [717, 300] on input "text" at bounding box center [557, 292] width 571 height 23
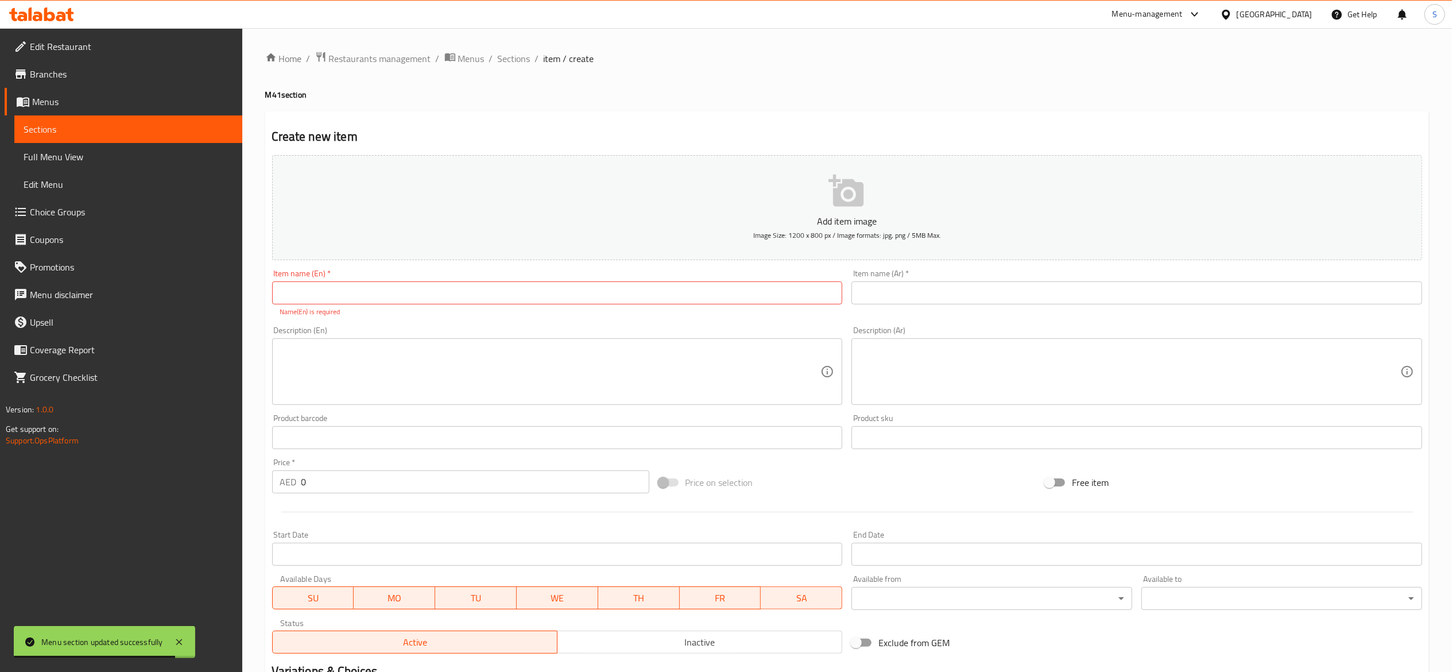
click at [543, 303] on input "text" at bounding box center [557, 292] width 571 height 23
paste input "Chelo Tak [DEMOGRAPHIC_DATA] Koobideh Combo"
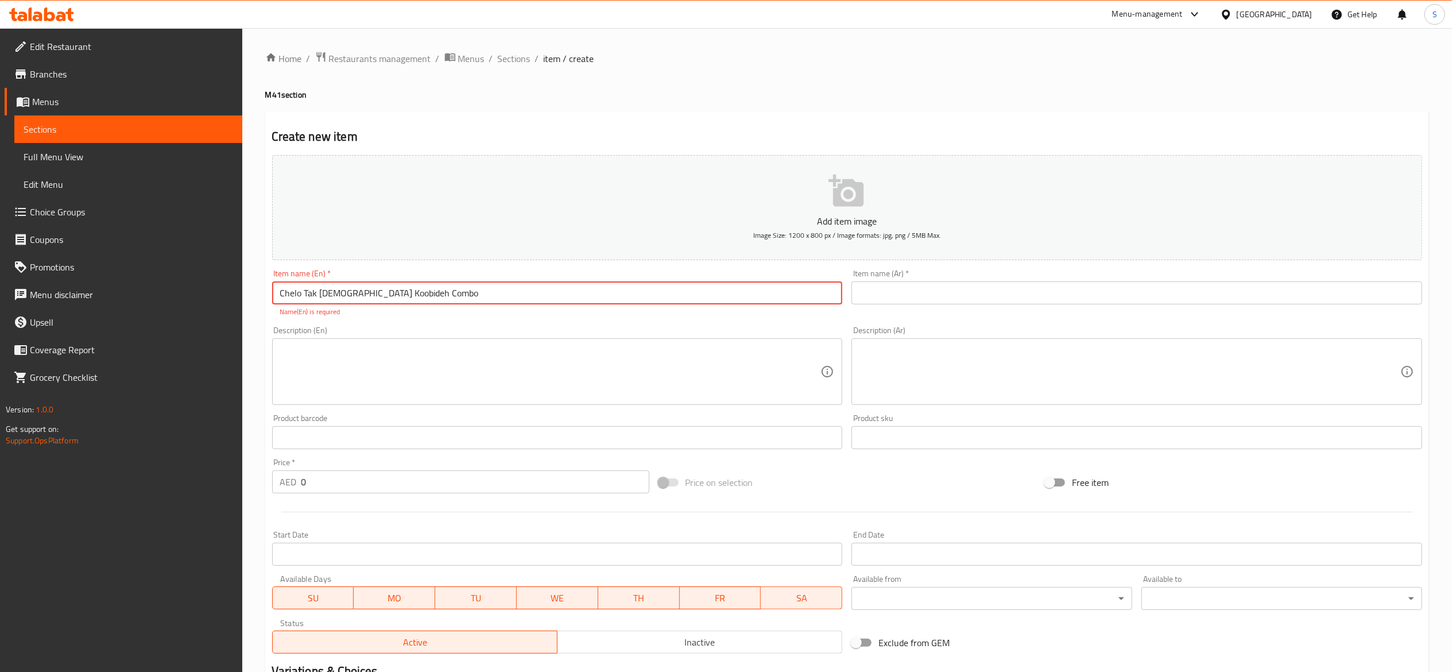
type input "Chelo Tak [DEMOGRAPHIC_DATA] Koobideh Combo"
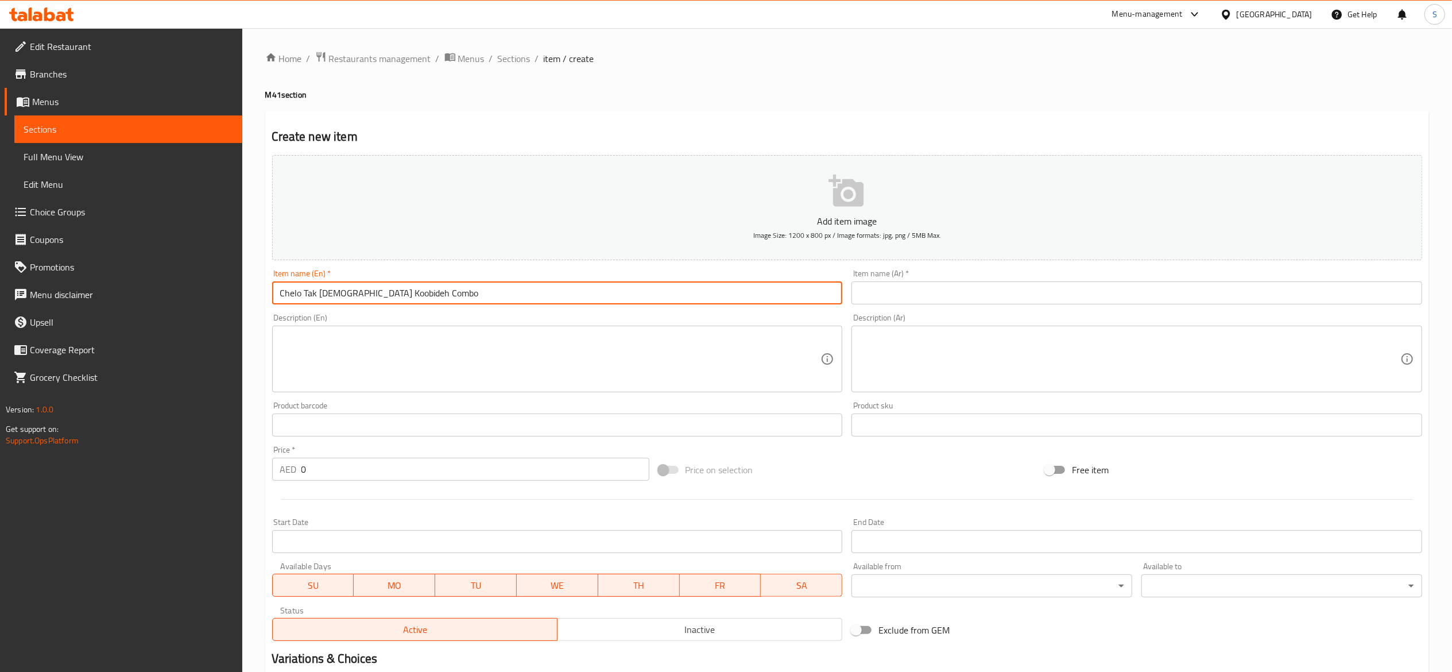
drag, startPoint x: 977, startPoint y: 293, endPoint x: 963, endPoint y: 164, distance: 129.4
click at [977, 293] on input "text" at bounding box center [1137, 292] width 571 height 23
paste input "شيش كباب كوبيده كومبو"
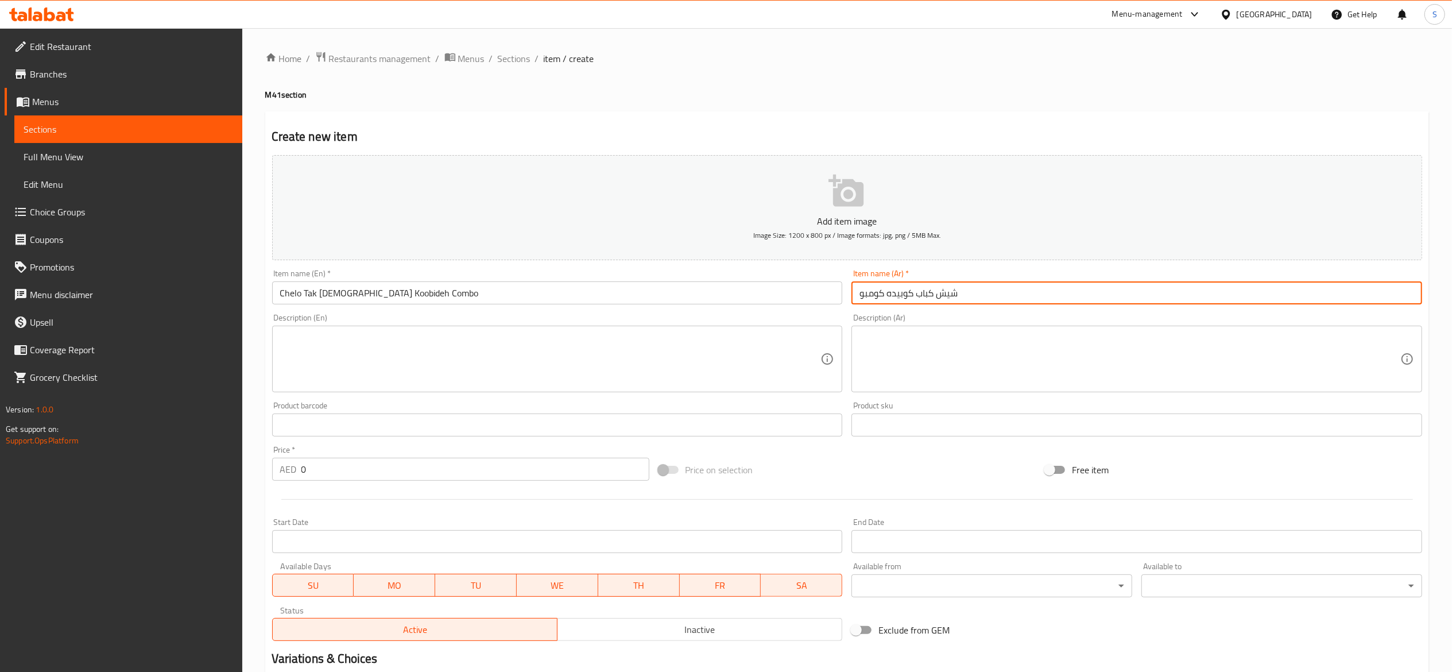
type input "شيش كباب كوبيده كومبو"
drag, startPoint x: 952, startPoint y: 73, endPoint x: 946, endPoint y: 176, distance: 102.9
click at [952, 73] on div "Home / Restaurants management / Menus / Sections / item / create M41 section Cr…" at bounding box center [847, 419] width 1164 height 737
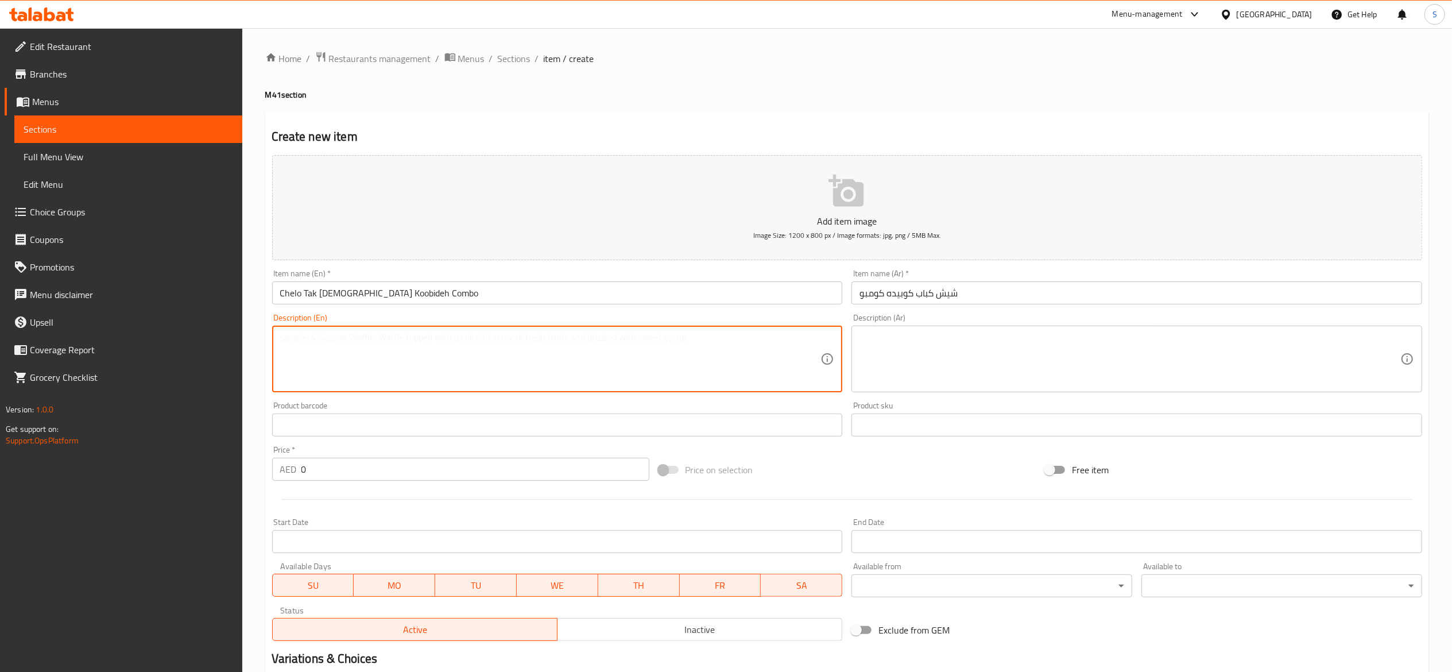
click at [478, 385] on textarea at bounding box center [550, 359] width 541 height 55
paste textarea "Fragrant Persian Rice served with Grilled Meat Skewers (koobideh) and a soft dr…"
type textarea "Fragrant Persian Rice served with Grilled Meat Skewers (koobideh) and a soft dr…"
click at [578, 96] on h4 "M41 section" at bounding box center [847, 94] width 1164 height 11
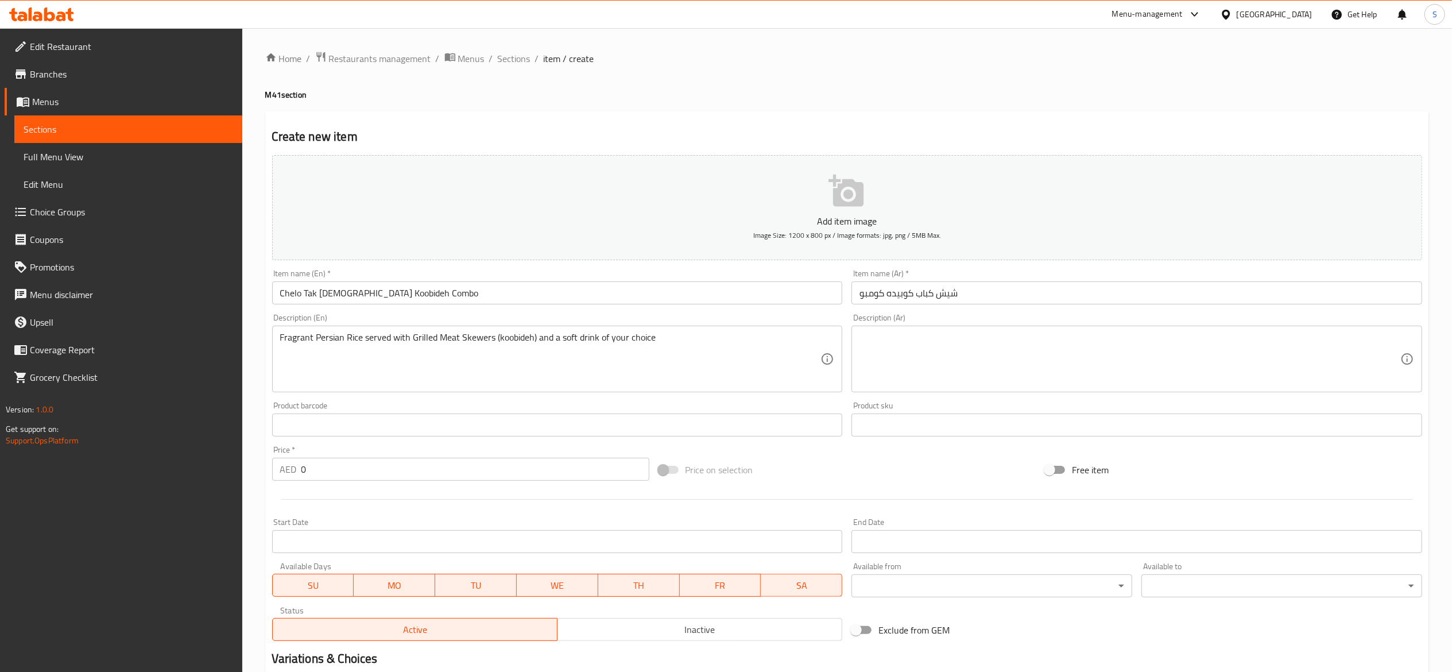
click at [1004, 362] on textarea at bounding box center [1130, 359] width 541 height 55
paste textarea "رز فارسي عطِر يُقدَّم مع أسياخ لحم مشوي (كوبيده) ومشروب غازي من اختيارك"
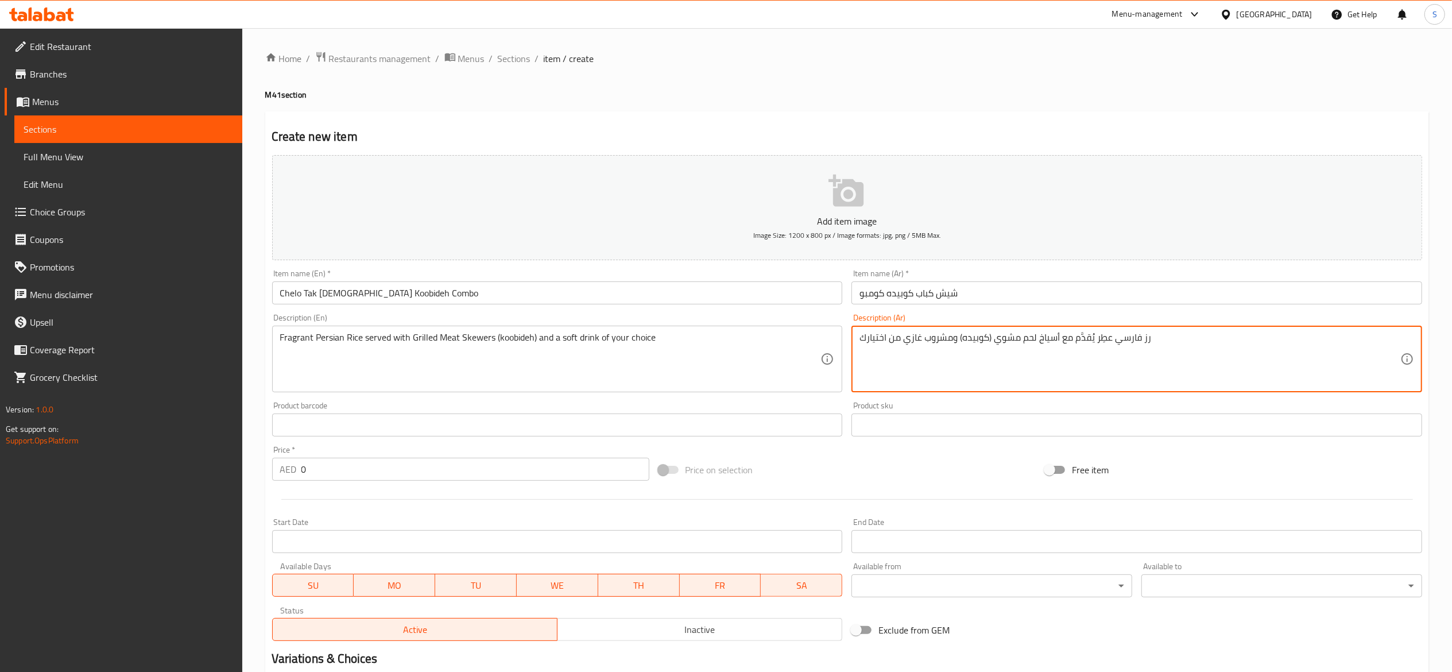
type textarea "رز فارسي عطِر يُقدَّم مع أسياخ لحم مشوي (كوبيده) ومشروب غازي من اختيارك"
drag, startPoint x: 393, startPoint y: 472, endPoint x: 150, endPoint y: 456, distance: 242.8
click at [162, 456] on div "Edit Restaurant Branches Menus Sections Full Menu View Edit Menu Choice Groups …" at bounding box center [726, 419] width 1452 height 783
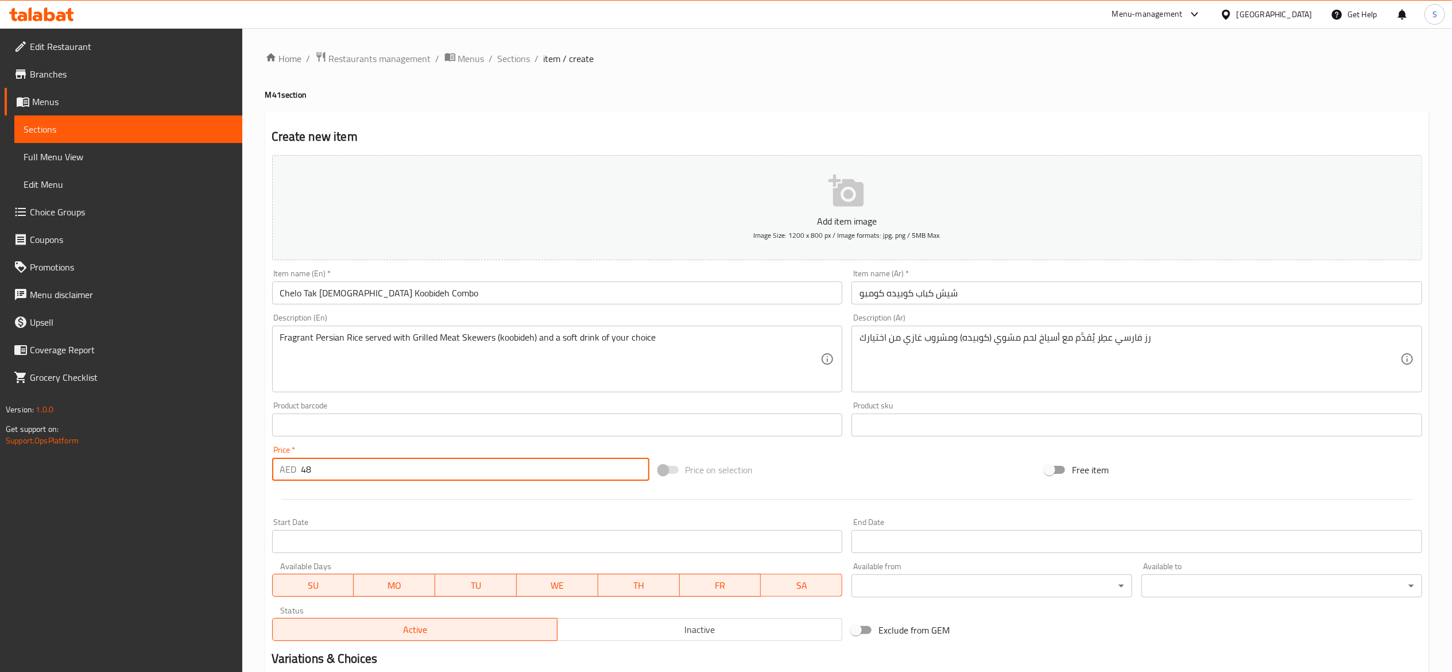
type input "48"
click at [556, 78] on div "Home / Restaurants management / Menus / Sections / item / create M41 section Cr…" at bounding box center [847, 419] width 1164 height 737
click at [554, 234] on button "Add item image Image Size: 1200 x 800 px / Image formats: jpg, png / 5MB Max." at bounding box center [847, 207] width 1150 height 105
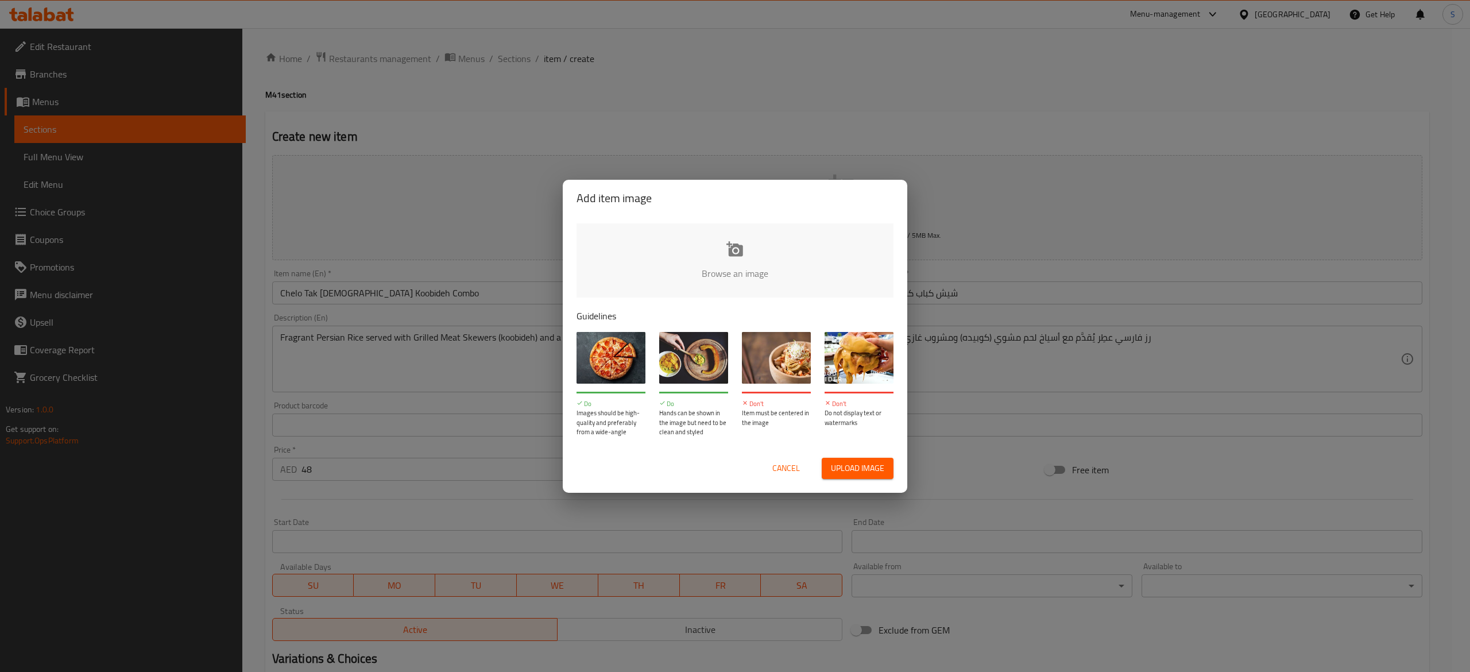
click at [733, 291] on input "file" at bounding box center [1122, 276] width 1093 height 107
type input "C:\fakepath\Chelo_Tak_Sikh_Koobideh638549843028304726.jpeg"
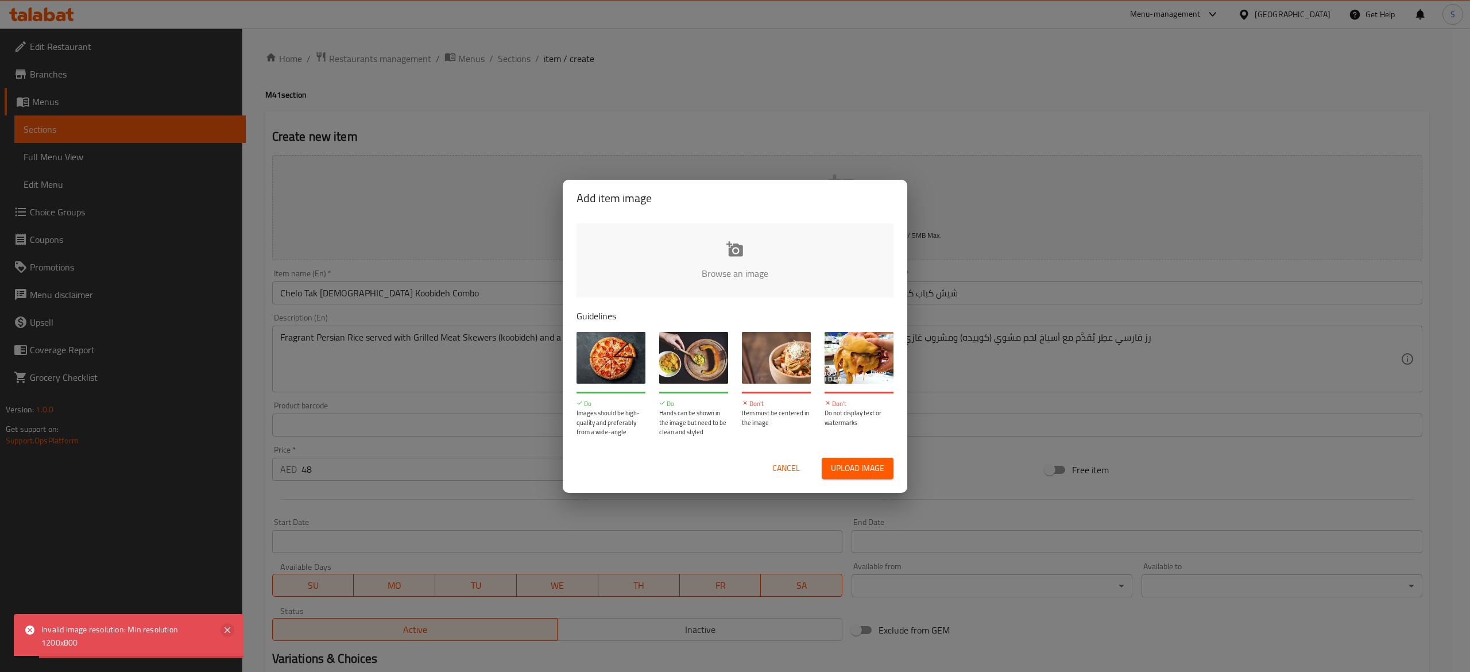
click at [227, 633] on icon at bounding box center [227, 630] width 14 height 14
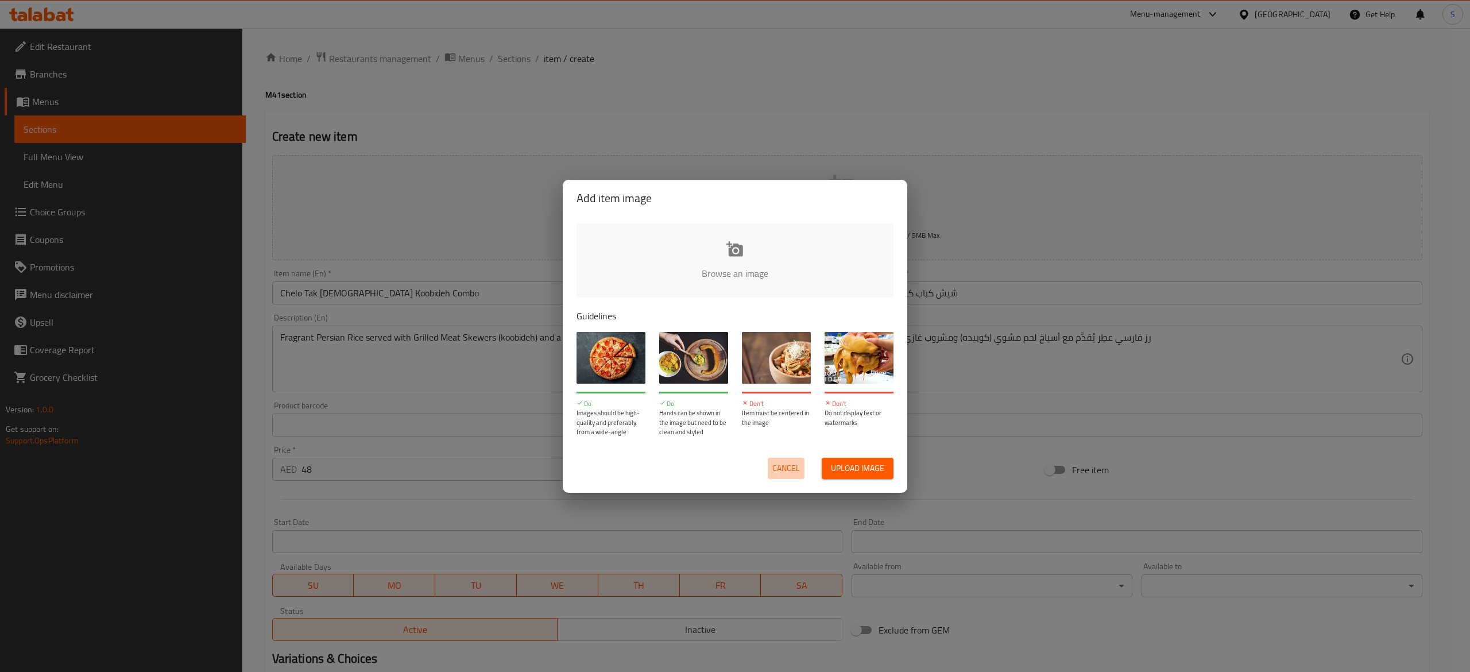
click at [788, 470] on span "Cancel" at bounding box center [786, 468] width 28 height 14
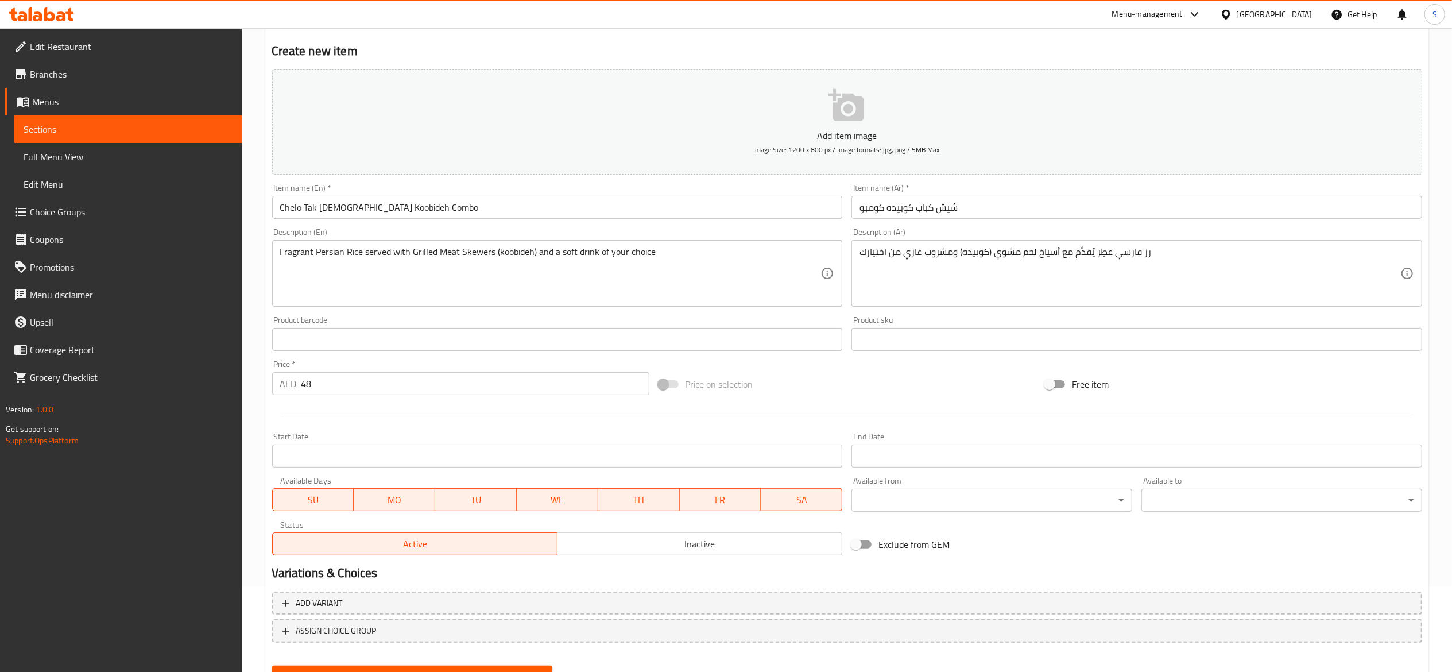
scroll to position [138, 0]
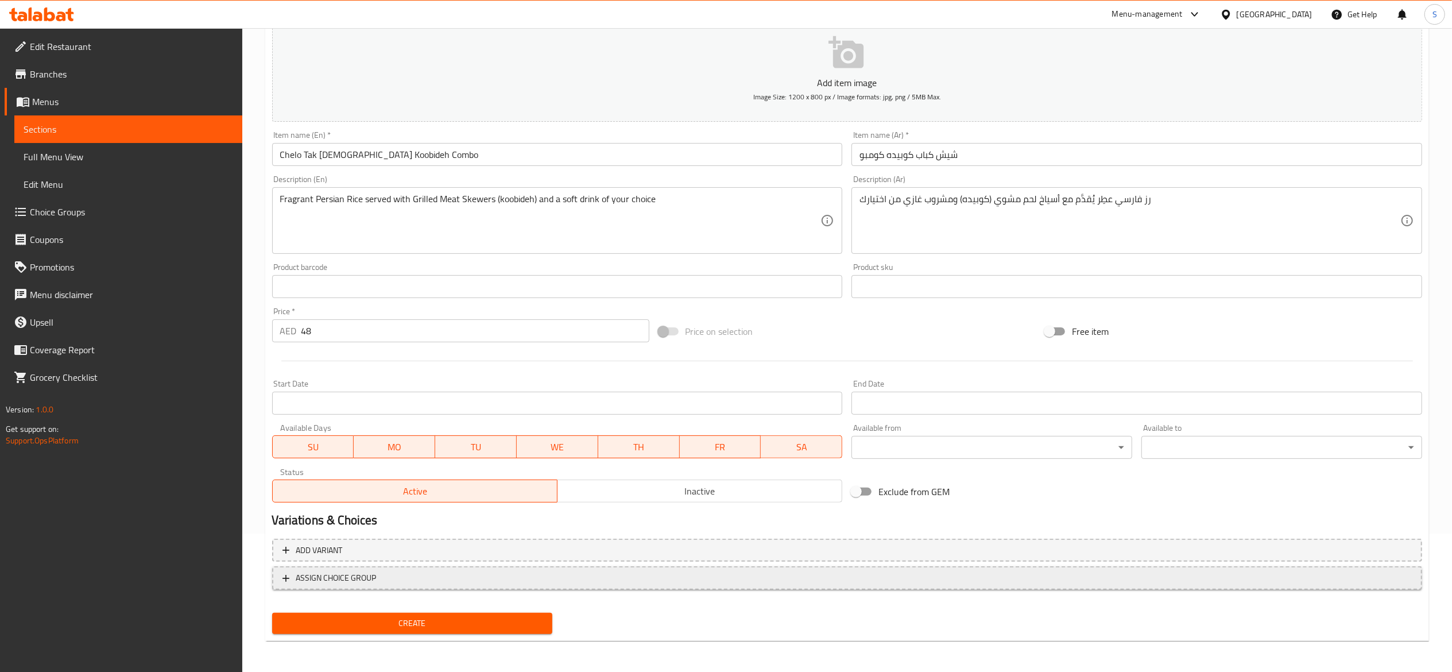
click at [471, 572] on span "ASSIGN CHOICE GROUP" at bounding box center [846, 578] width 1129 height 14
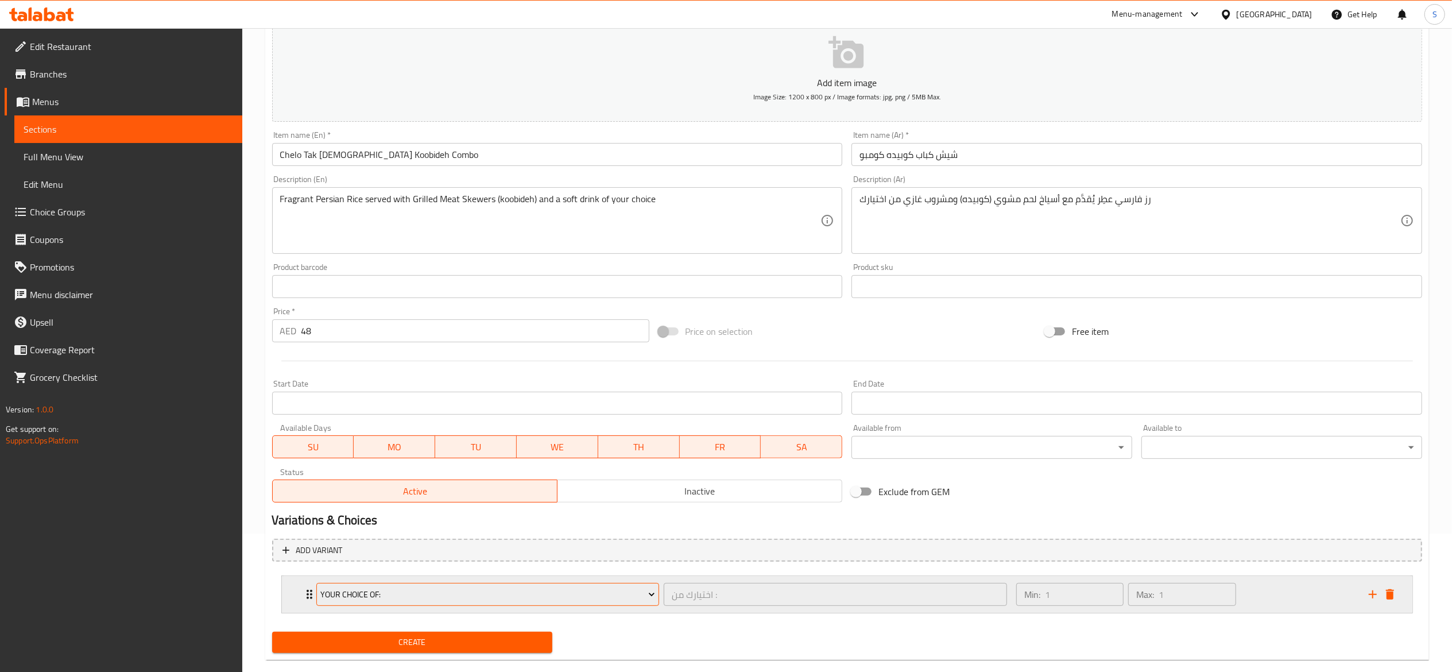
click at [533, 589] on span "Your choice of:" at bounding box center [487, 594] width 335 height 14
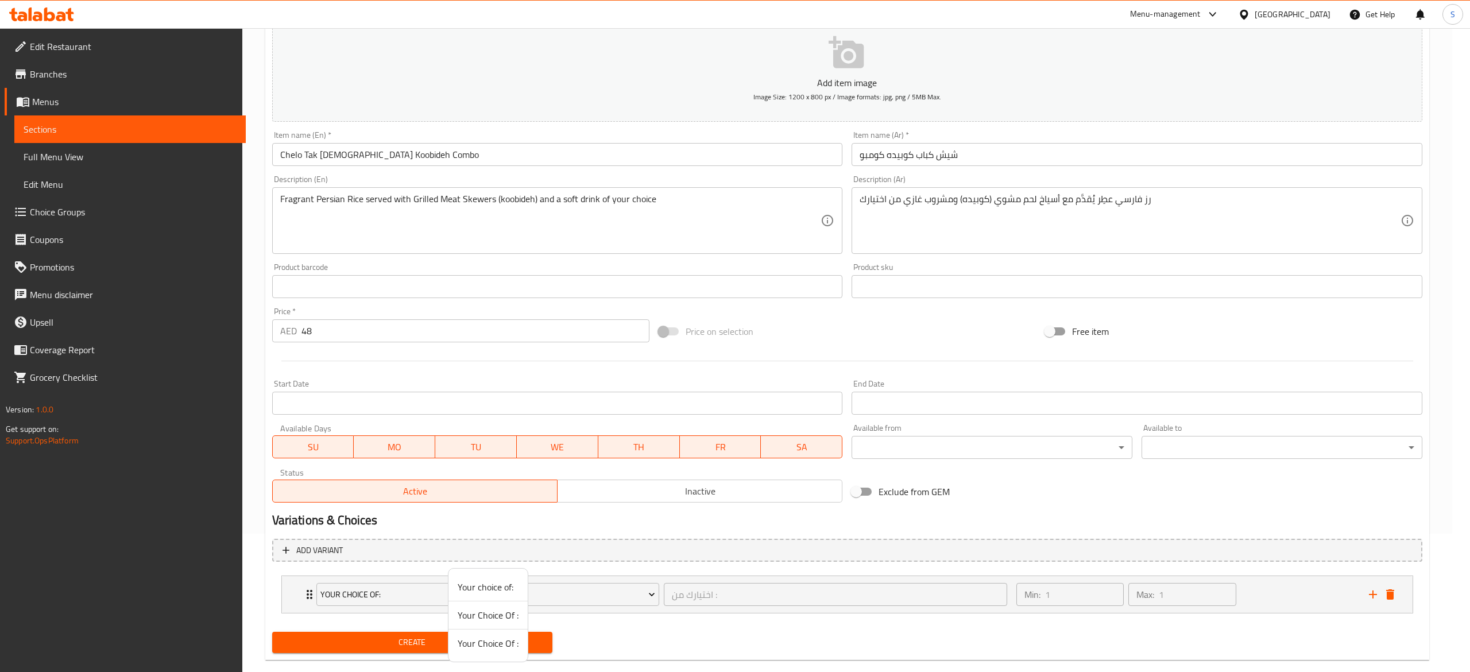
click at [607, 636] on div at bounding box center [735, 336] width 1470 height 672
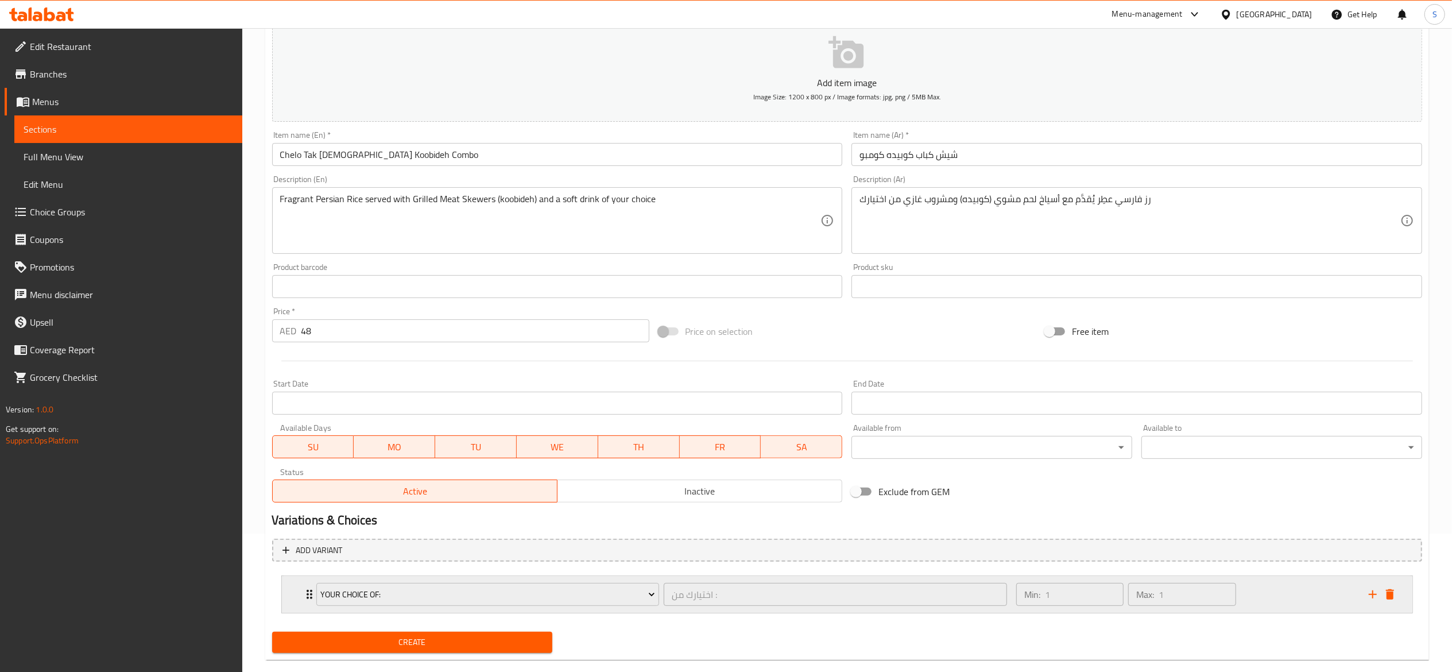
click at [1390, 590] on icon "delete" at bounding box center [1390, 594] width 8 height 10
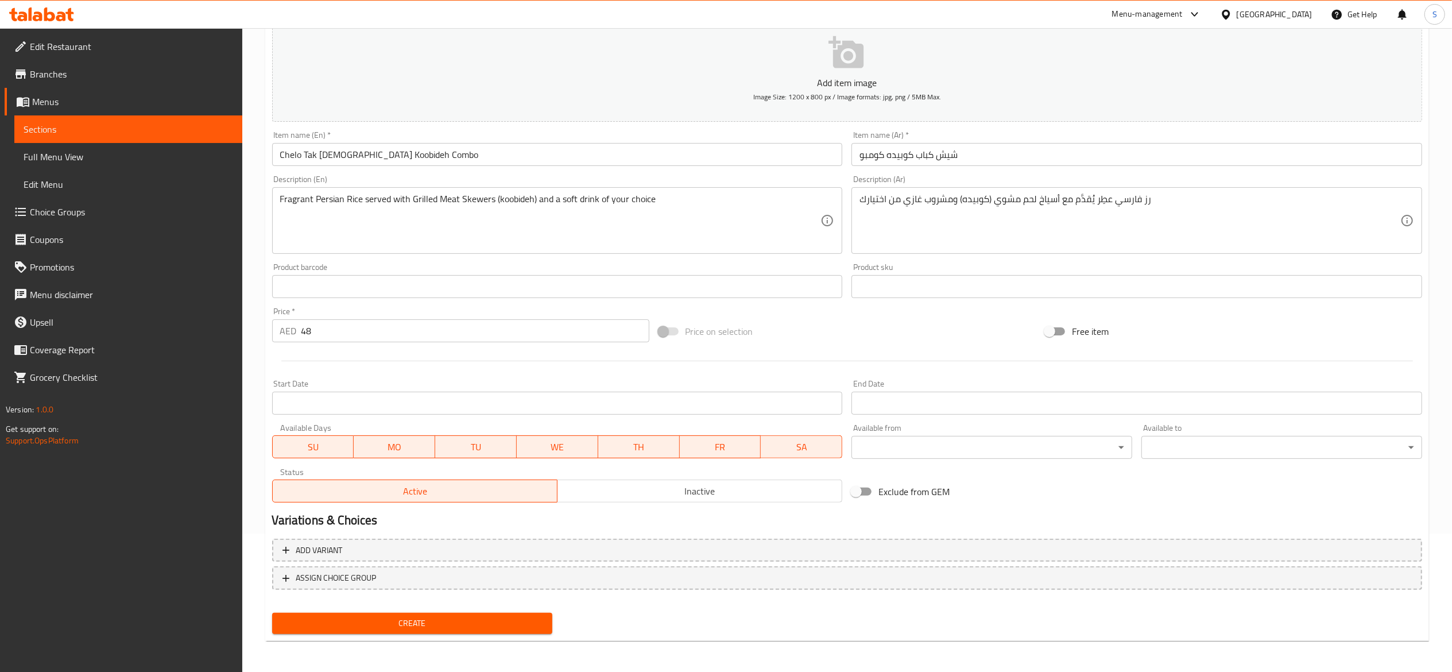
click at [479, 622] on span "Create" at bounding box center [412, 623] width 262 height 14
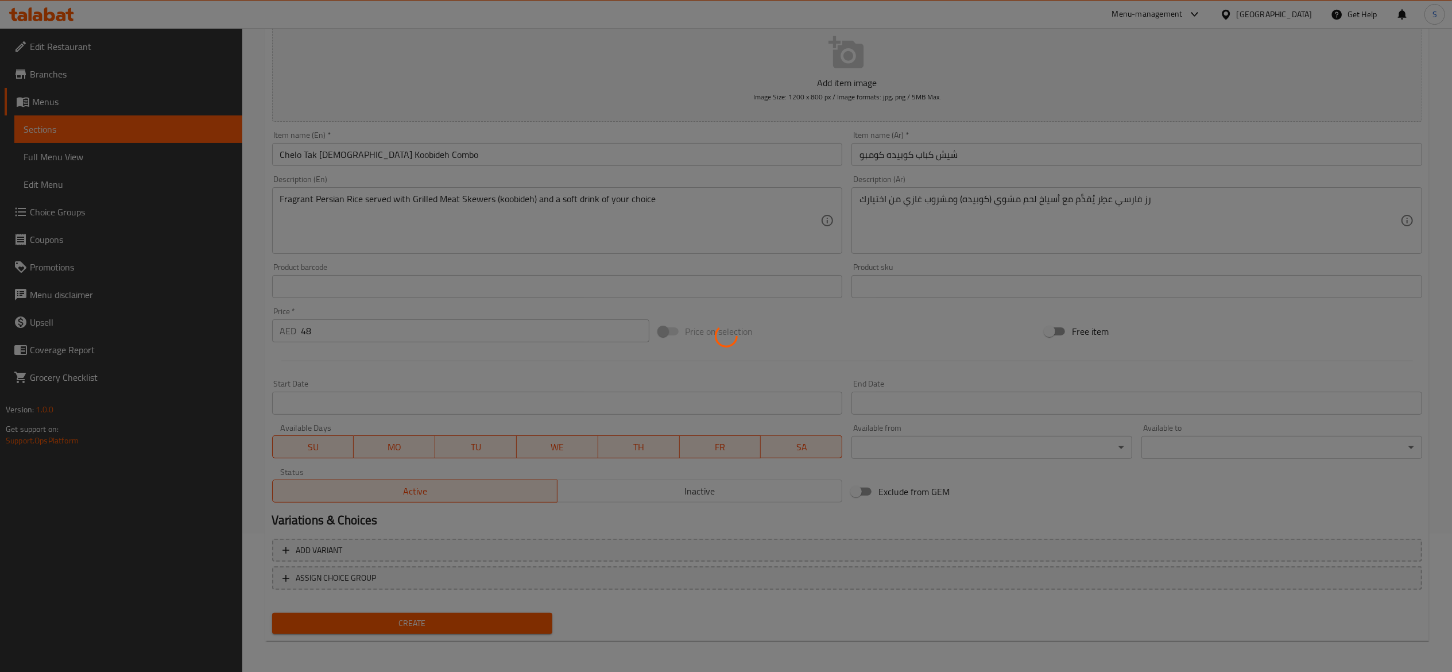
type input "0"
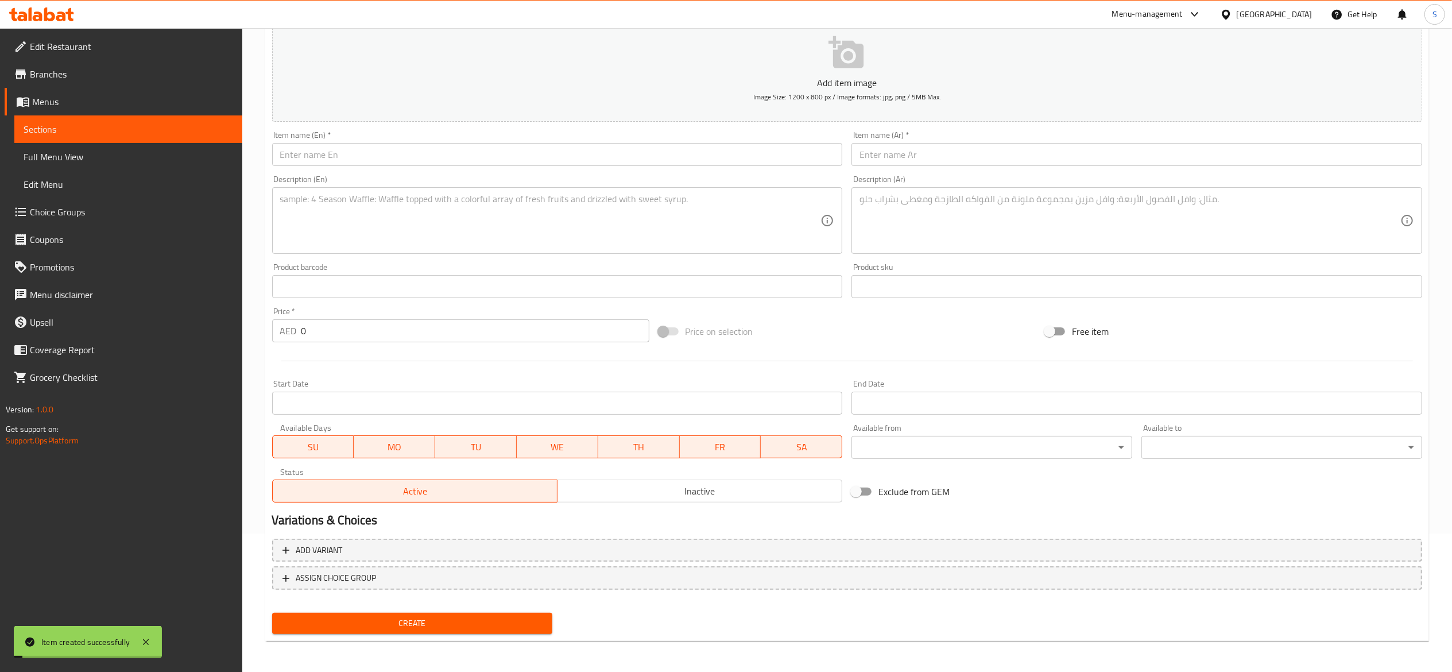
scroll to position [0, 0]
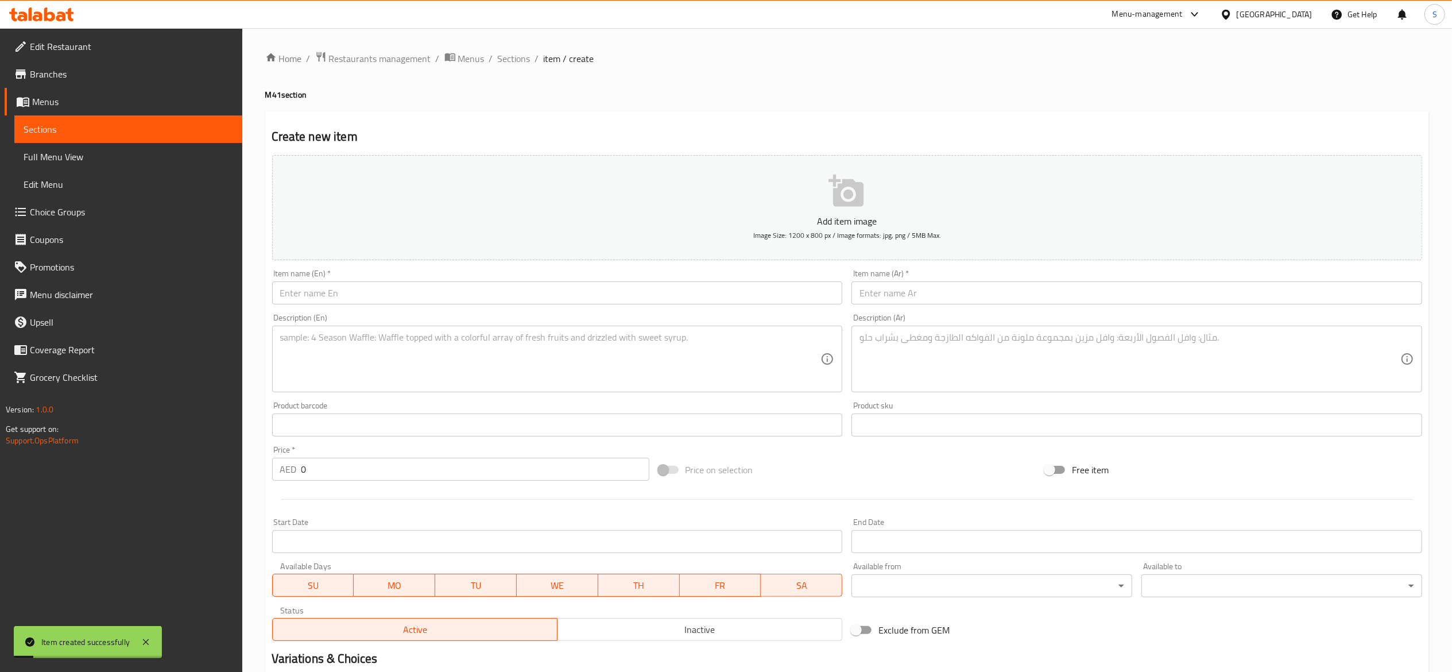
click at [517, 64] on span "Sections" at bounding box center [514, 59] width 33 height 14
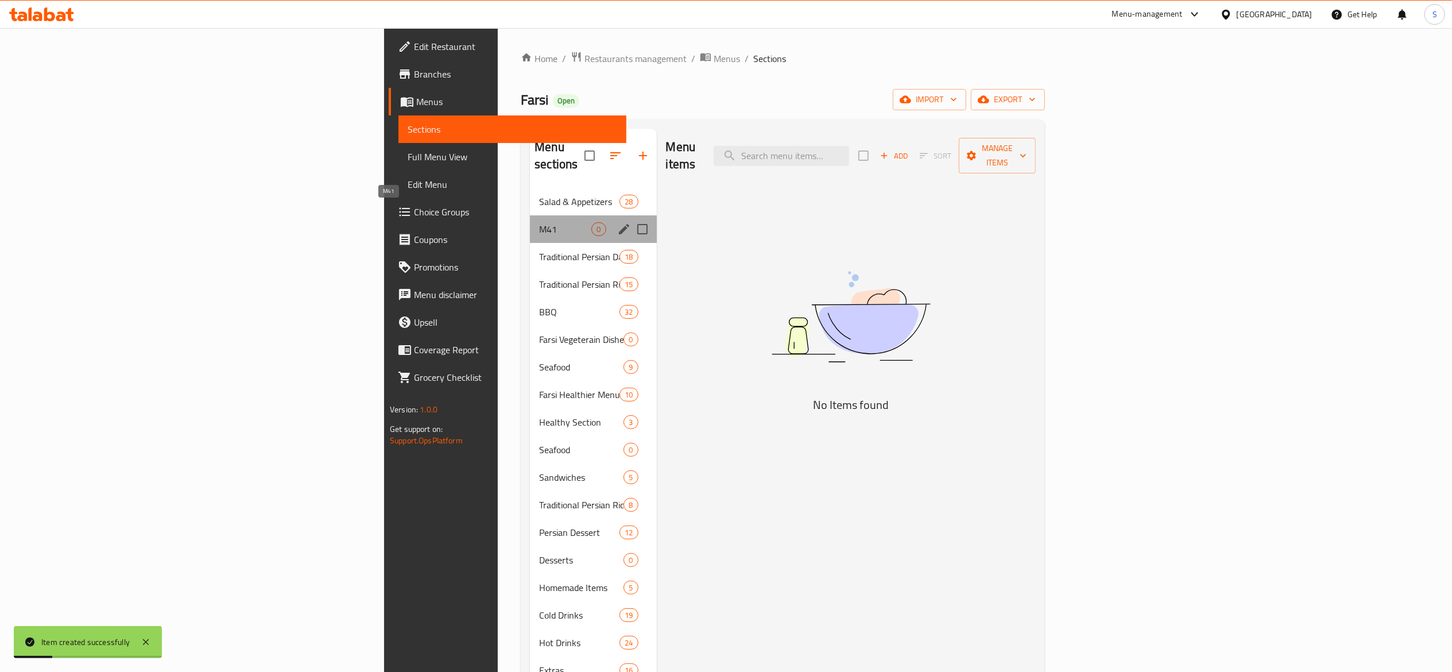
click at [539, 222] on span "M41" at bounding box center [565, 229] width 52 height 14
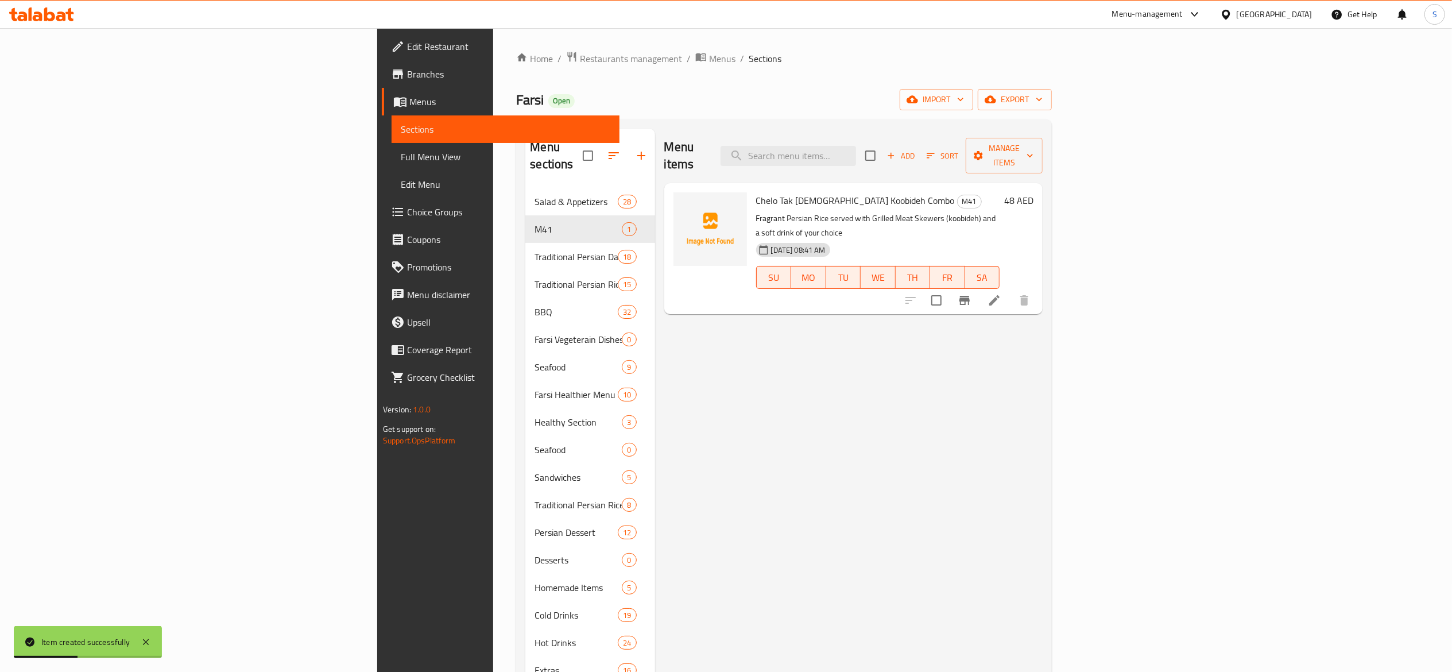
click at [1043, 420] on div "Menu items Add Sort Manage items Chelo Tak Sikh Koobideh Combo M41 Fragrant Per…" at bounding box center [849, 465] width 388 height 672
click at [889, 503] on div "Menu items Add Sort Manage items Chelo Tak Sikh Koobideh Combo M41 Fragrant Per…" at bounding box center [849, 465] width 388 height 672
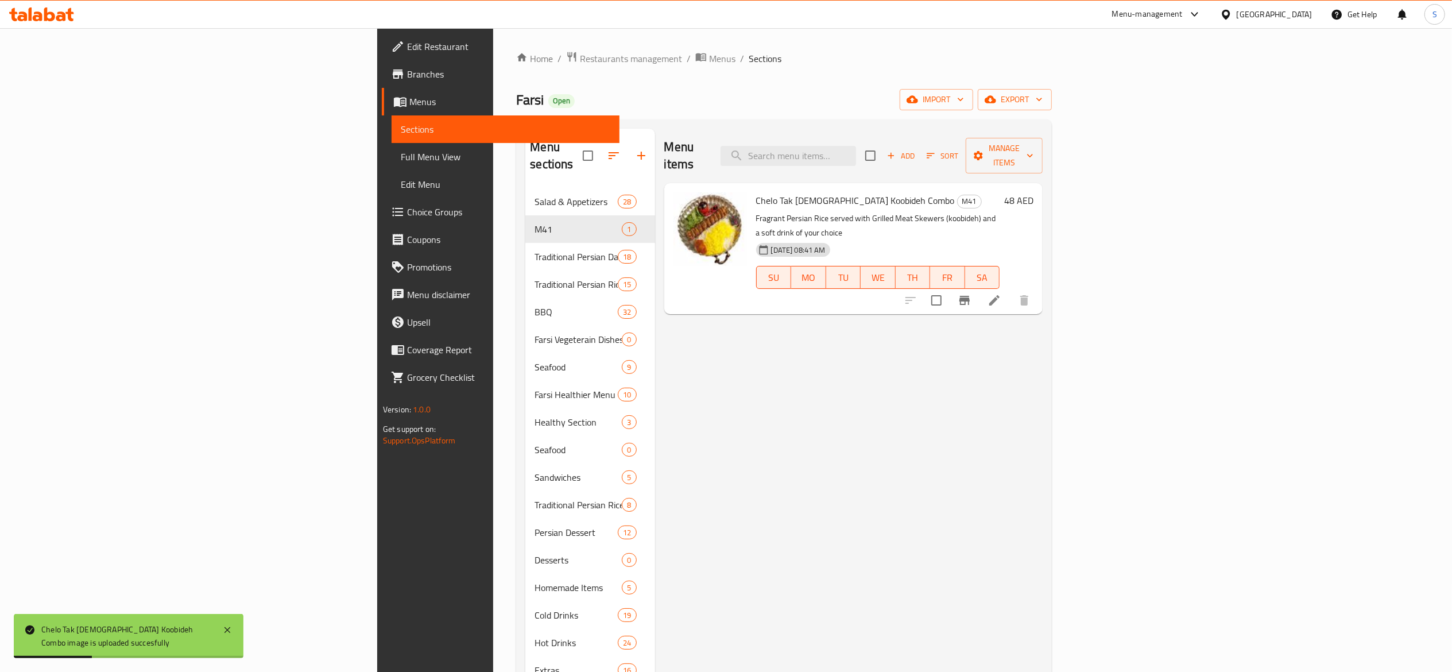
click at [849, 439] on div "Menu items Add Sort Manage items Chelo Tak Sikh Koobideh Combo M41 Fragrant Per…" at bounding box center [849, 465] width 388 height 672
click at [407, 205] on span "Choice Groups" at bounding box center [508, 212] width 203 height 14
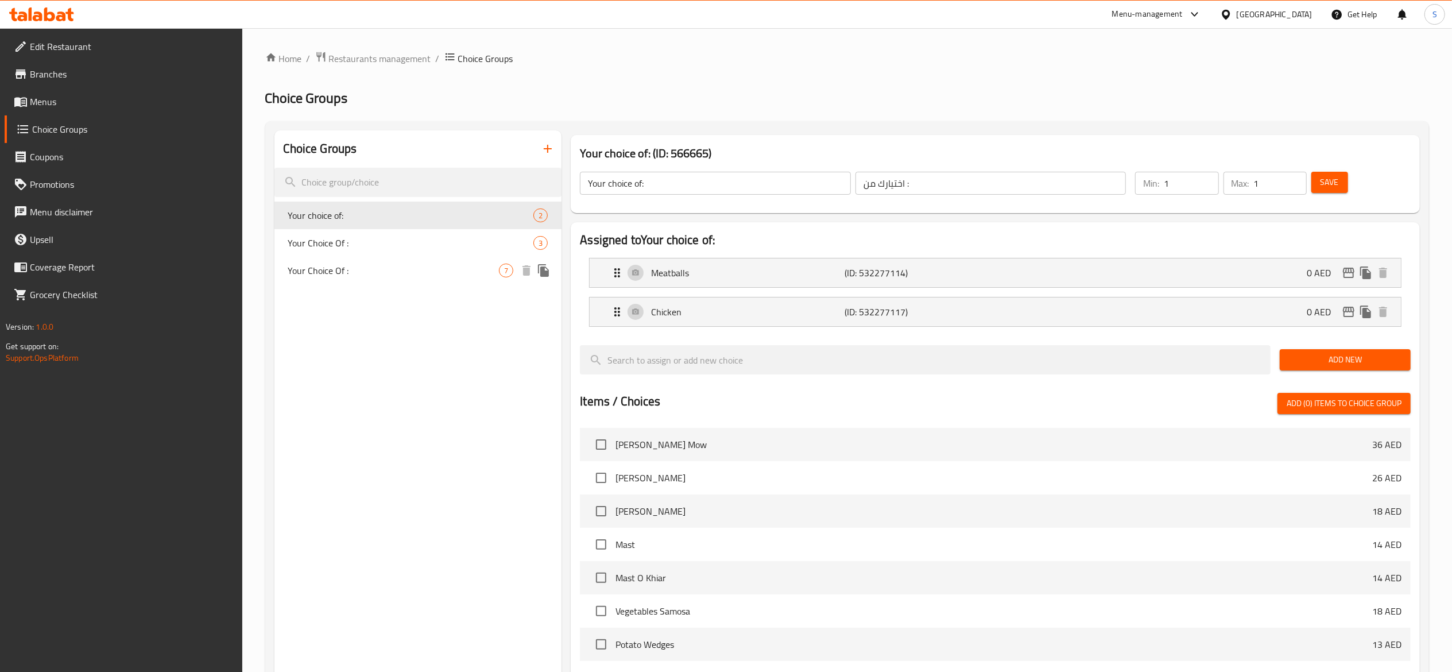
click at [343, 277] on span "Your Choice Of :" at bounding box center [393, 271] width 211 height 14
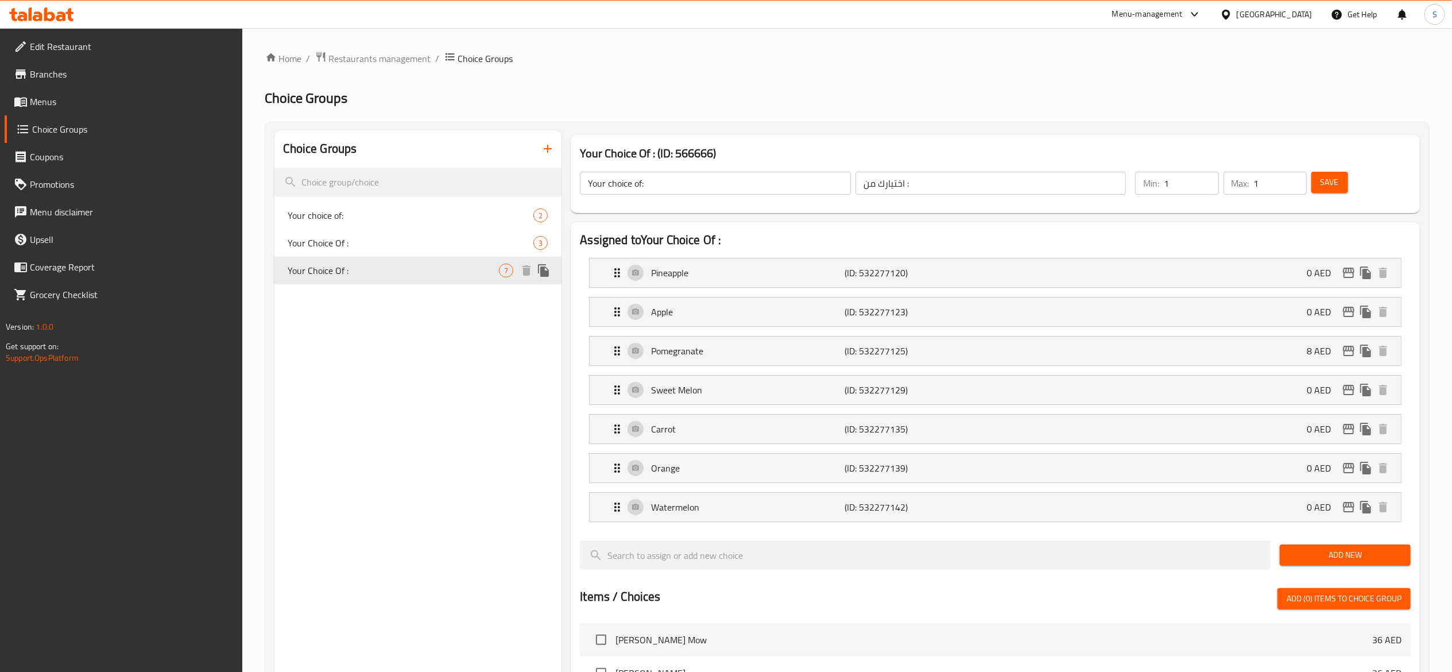
type input "Your Choice Of :"
drag, startPoint x: 389, startPoint y: 245, endPoint x: 400, endPoint y: 307, distance: 62.4
click at [389, 243] on span "Your Choice Of :" at bounding box center [393, 243] width 211 height 14
type input "اختيارك من:"
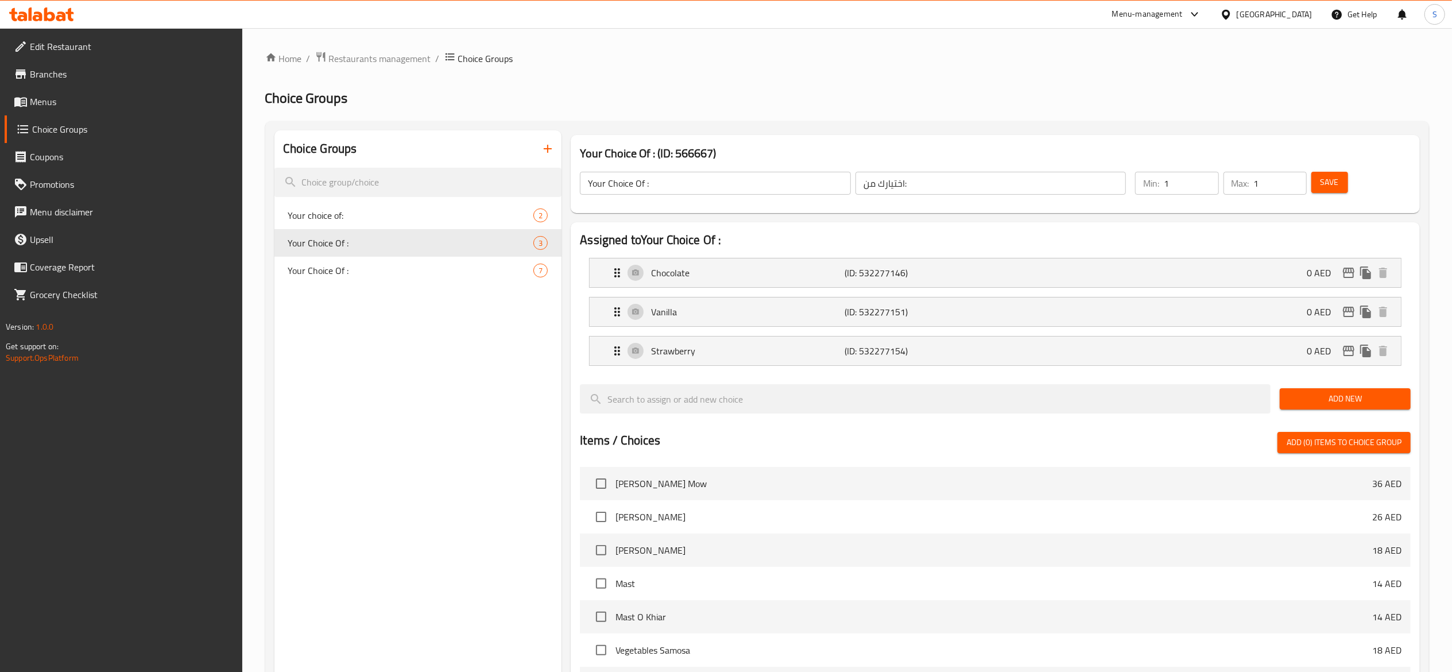
click at [558, 154] on button "button" at bounding box center [548, 149] width 28 height 28
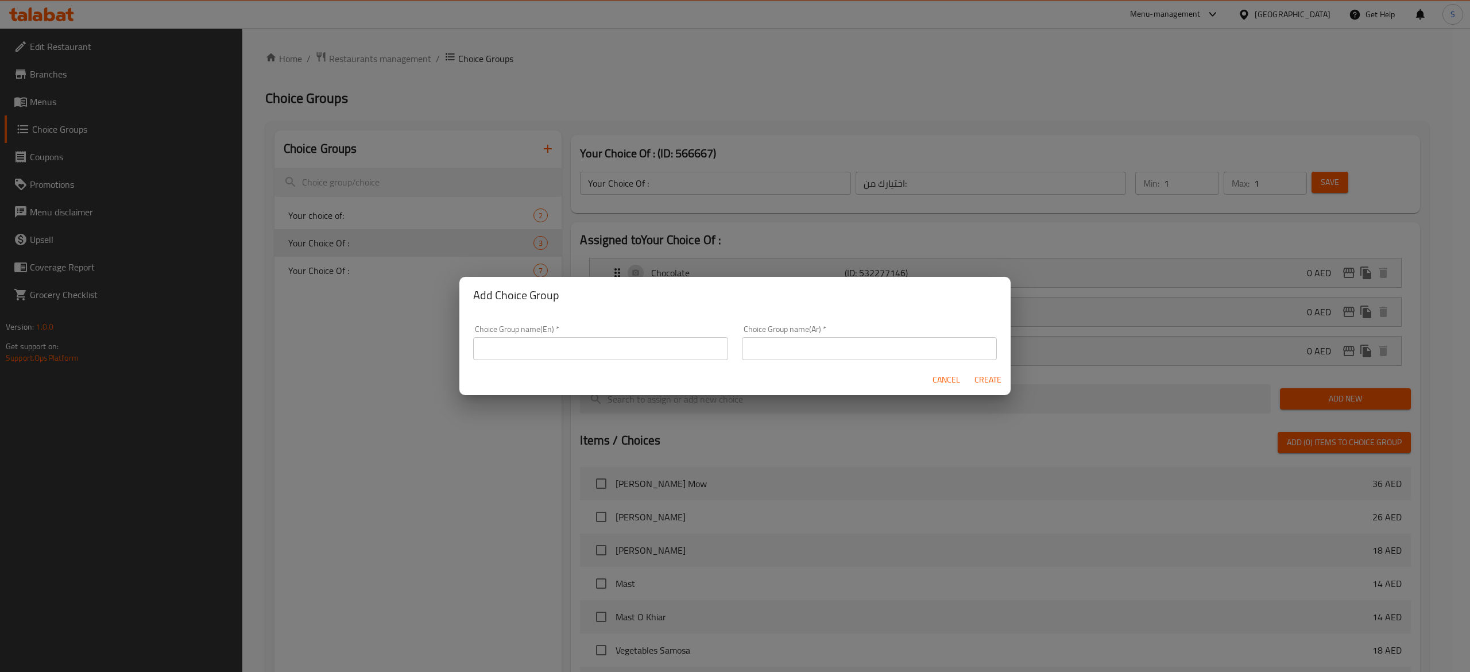
click at [633, 357] on input "text" at bounding box center [600, 348] width 255 height 23
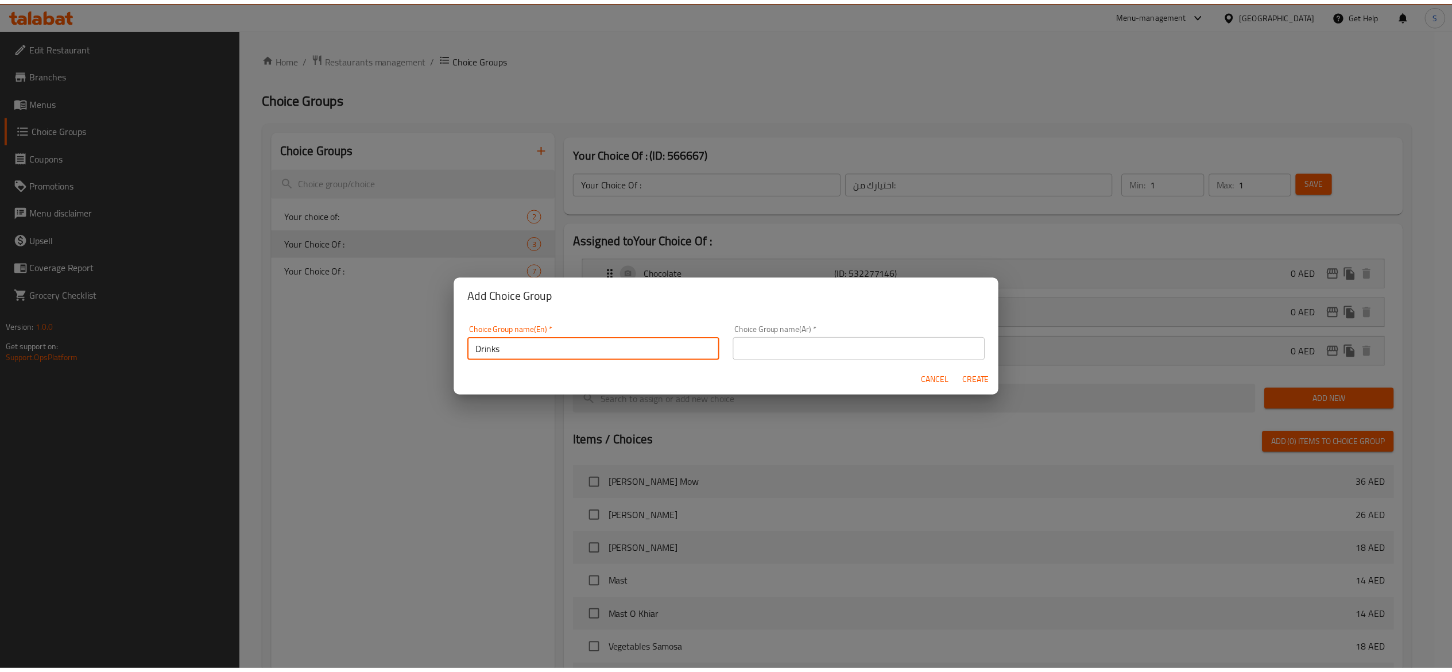
scroll to position [3, 0]
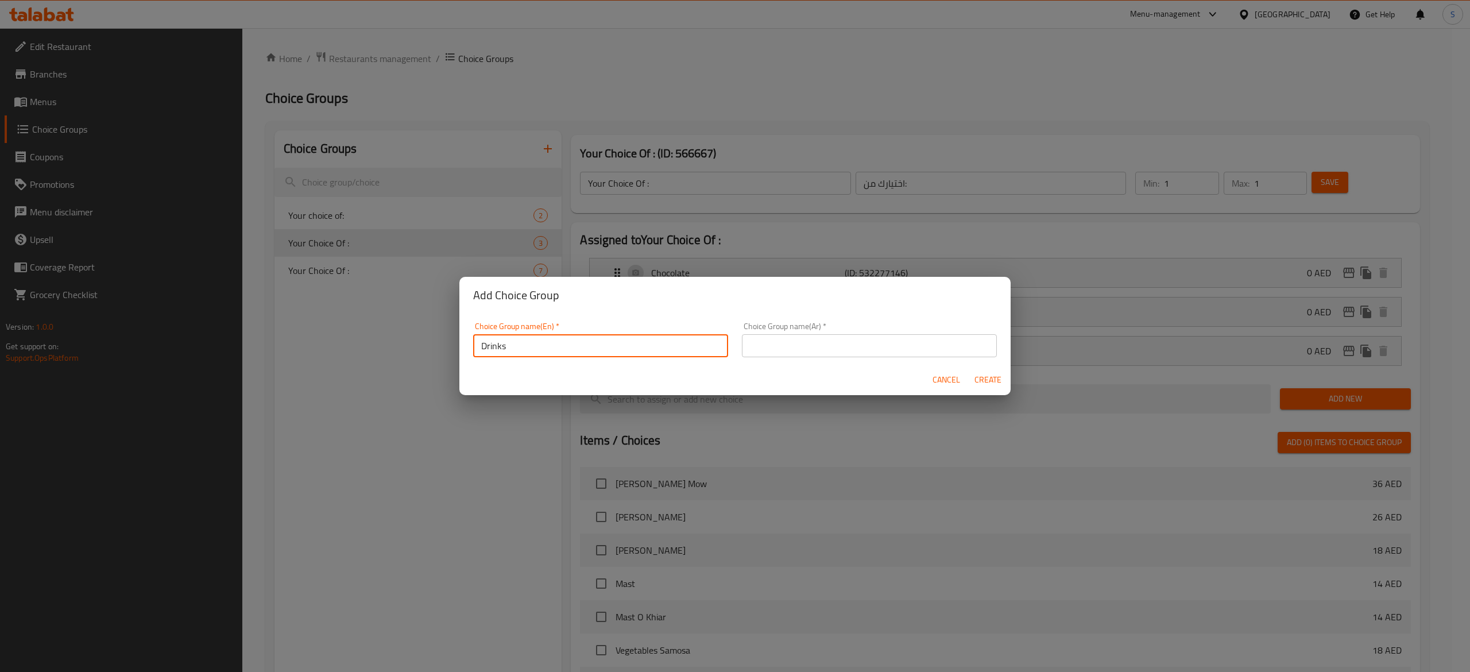
drag, startPoint x: 633, startPoint y: 357, endPoint x: 387, endPoint y: 356, distance: 245.7
click at [387, 356] on div "Add Choice Group Choice Group name(En)   * Drinks Choice Group name(En) * Choic…" at bounding box center [735, 336] width 1470 height 672
type input "Drinks"
click at [890, 336] on input "text" at bounding box center [869, 345] width 255 height 23
paste input "مشروبات"
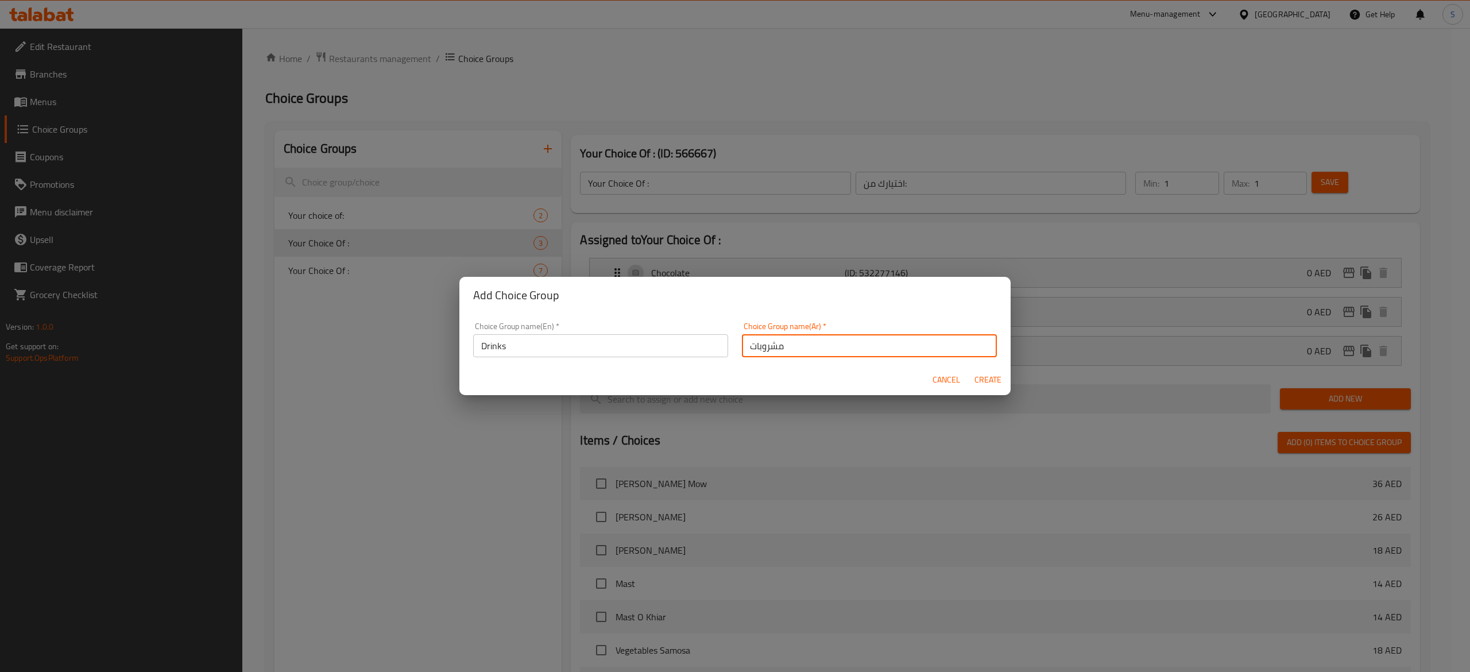
type input "مشروبات"
click at [993, 384] on span "Create" at bounding box center [988, 380] width 28 height 14
type input "Drinks"
type input "مشروبات"
type input "0"
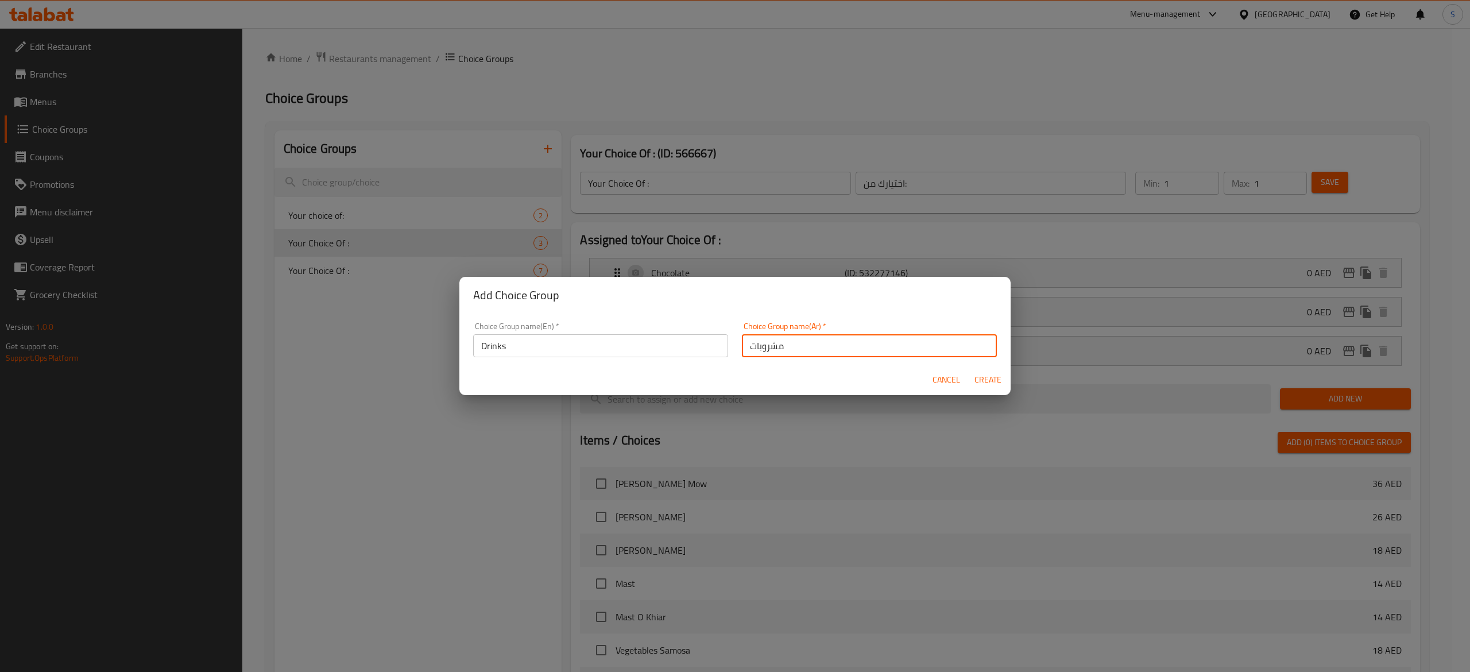
type input "0"
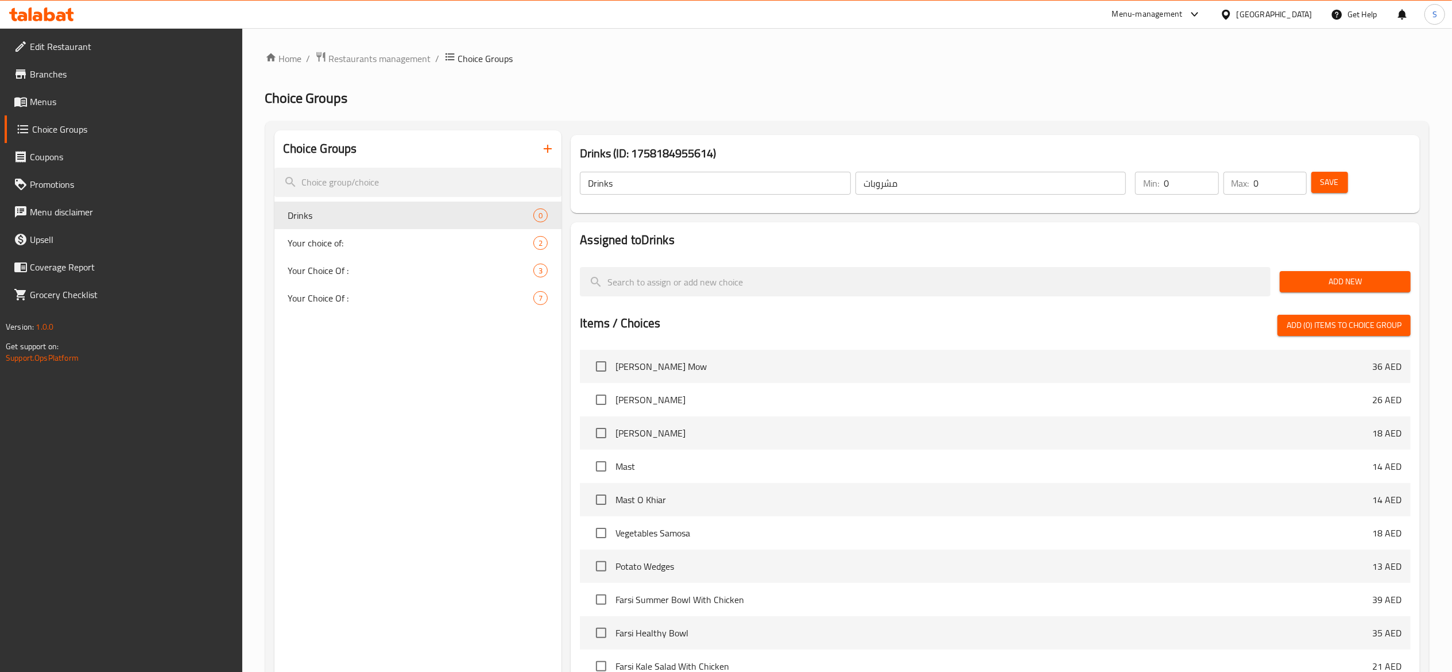
click at [417, 474] on div "Choice Groups Drinks 0 Your choice of: 2 Your Choice Of : 3 Your Choice Of : 7" at bounding box center [418, 486] width 288 height 712
click at [385, 212] on span "Drinks" at bounding box center [393, 215] width 211 height 14
click at [412, 392] on div "Choice Groups Drinks 0 Your choice of: 2 Your Choice Of : 3 Your Choice Of : 7" at bounding box center [418, 486] width 288 height 712
drag, startPoint x: 1177, startPoint y: 186, endPoint x: 1135, endPoint y: 195, distance: 42.8
click at [1135, 195] on div "Min: 0 ​" at bounding box center [1176, 183] width 83 height 23
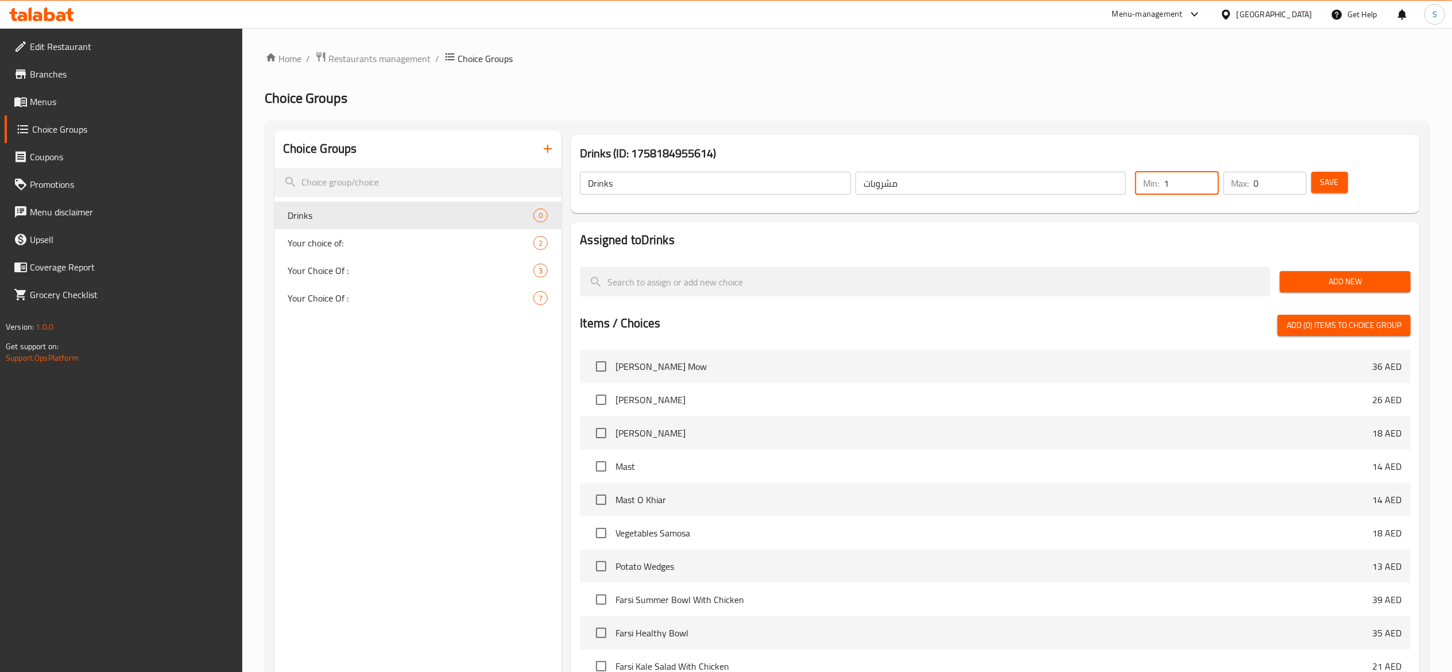
type input "1"
drag, startPoint x: 1269, startPoint y: 189, endPoint x: 1243, endPoint y: 192, distance: 25.9
click at [1244, 192] on div "Max: 0 ​" at bounding box center [1265, 183] width 83 height 23
type input "1"
click at [1245, 153] on h3 "Drinks (ID: 1758184955614)" at bounding box center [995, 153] width 831 height 18
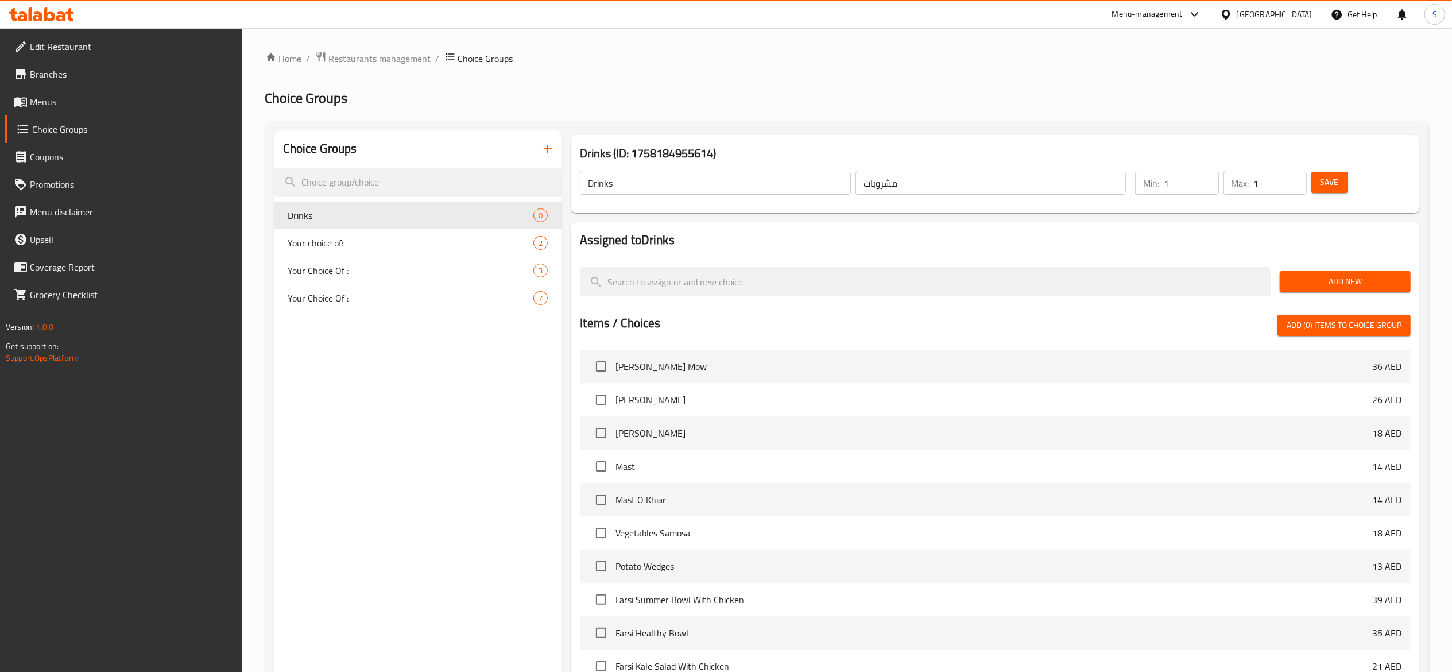
click at [1381, 282] on span "Add New" at bounding box center [1345, 281] width 113 height 14
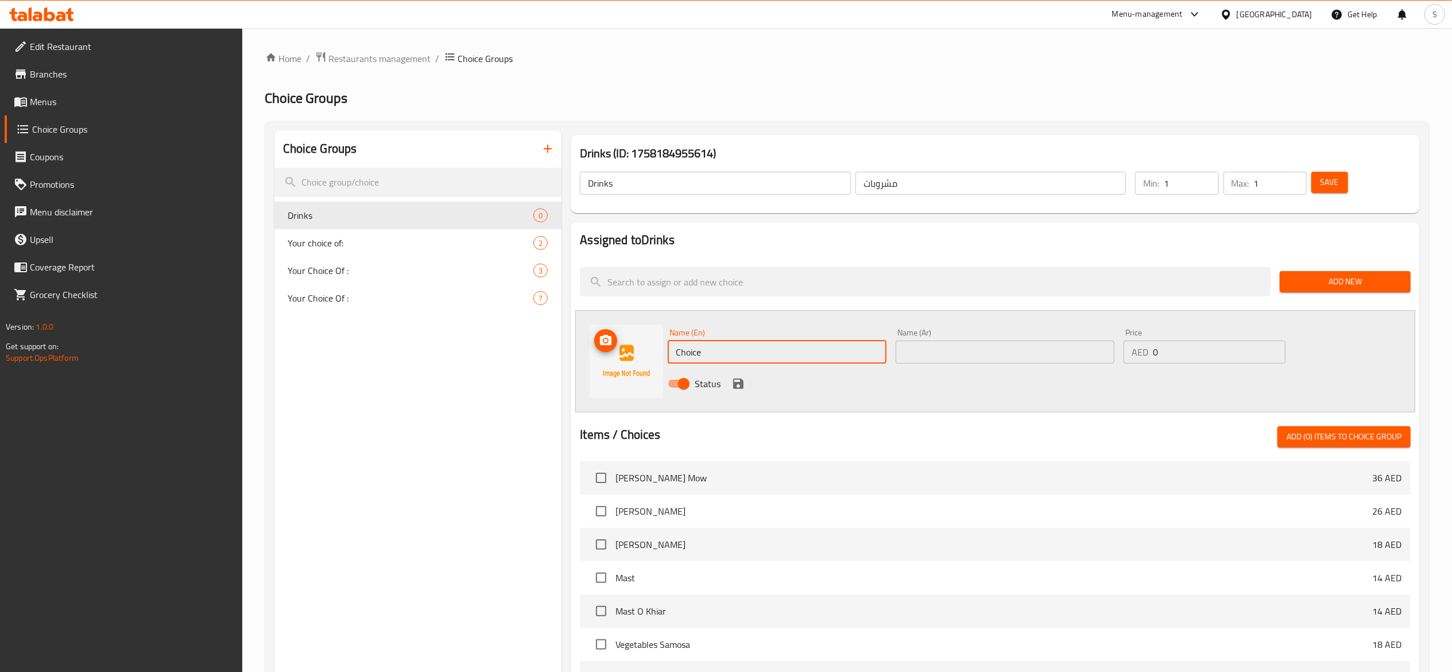
drag, startPoint x: 740, startPoint y: 353, endPoint x: 659, endPoint y: 349, distance: 81.1
click at [659, 349] on div "Name (En) Choice Name (En) Name (Ar) Name (Ar) Price AED 0 Price Status" at bounding box center [995, 361] width 840 height 102
paste input "oca Cola"
type input "Coca Cola"
click at [1019, 388] on div "Status" at bounding box center [1005, 383] width 684 height 31
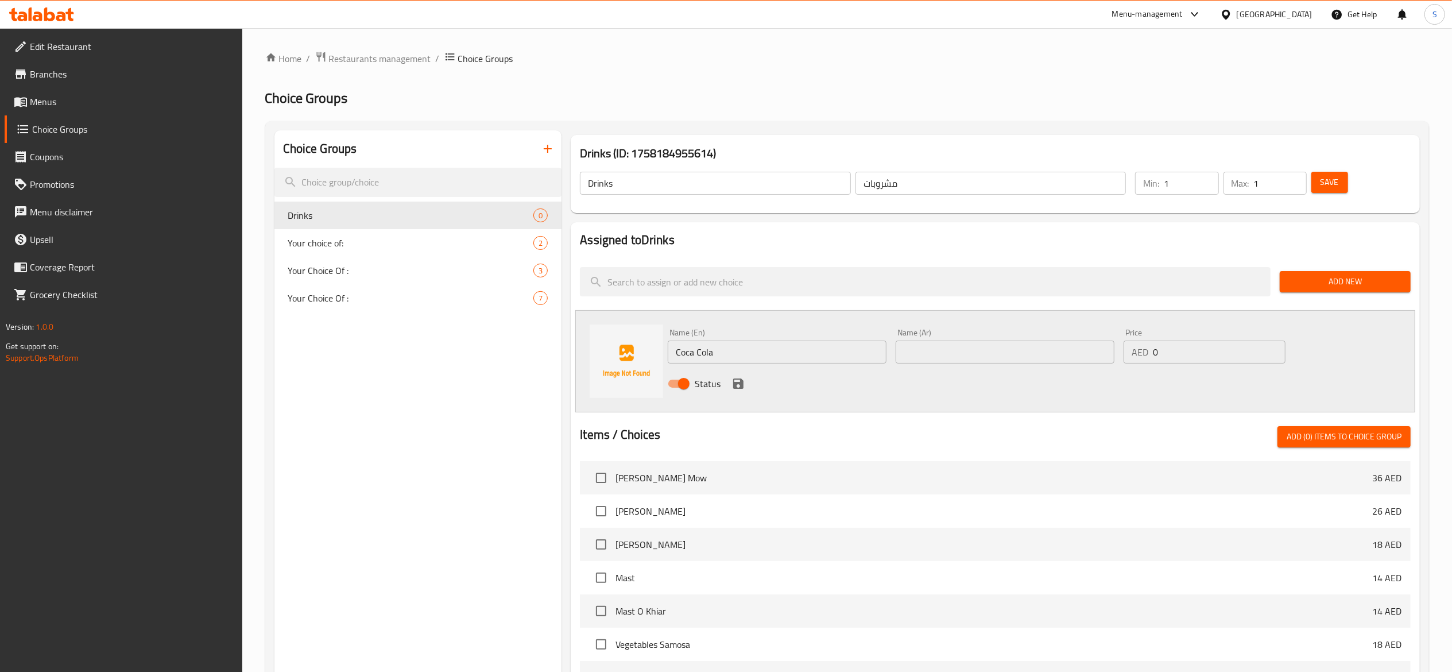
click at [1318, 291] on button "Add New" at bounding box center [1345, 281] width 131 height 21
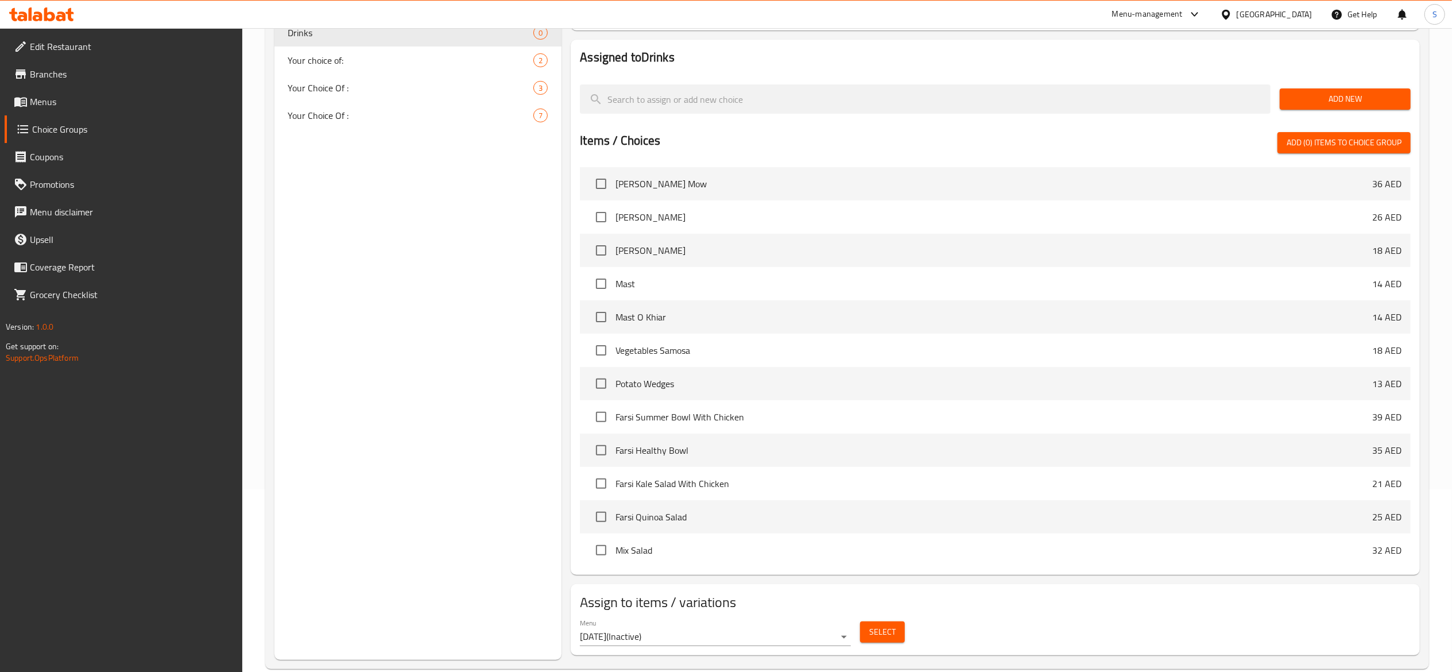
scroll to position [0, 0]
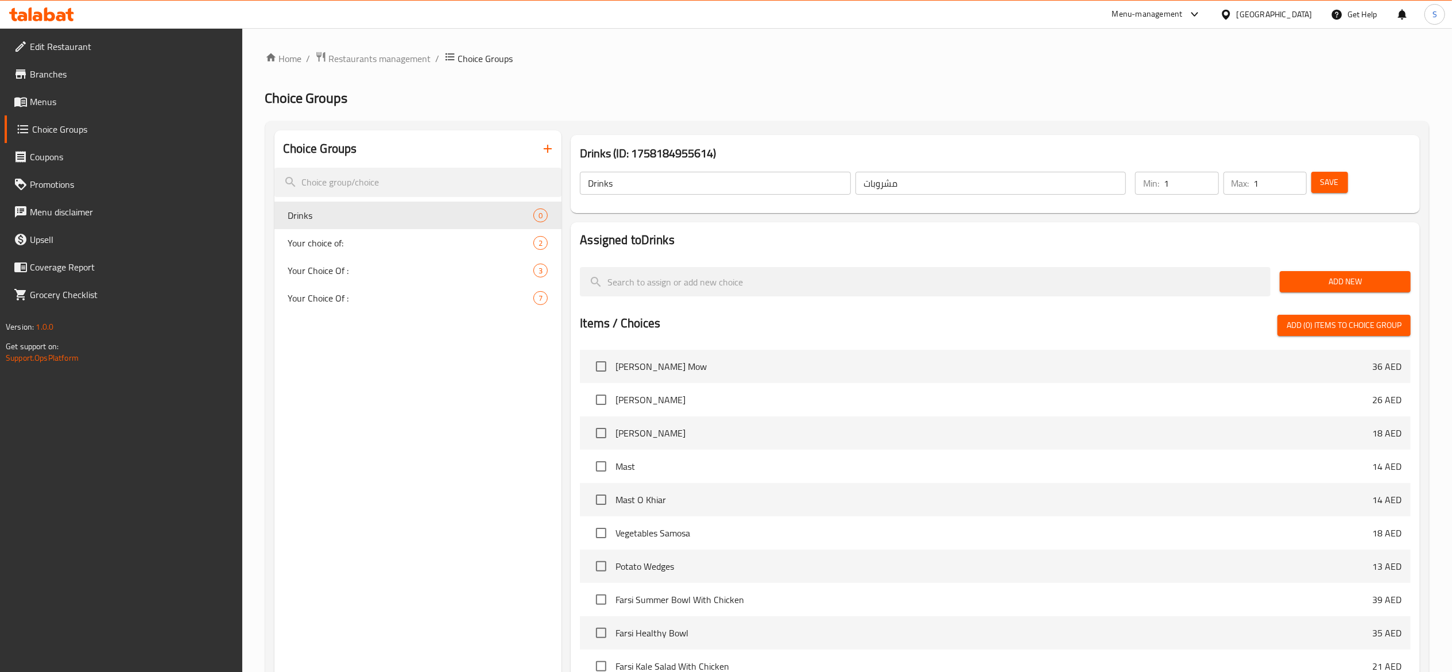
click at [931, 305] on div at bounding box center [995, 300] width 831 height 9
click at [935, 287] on input "search" at bounding box center [925, 281] width 691 height 29
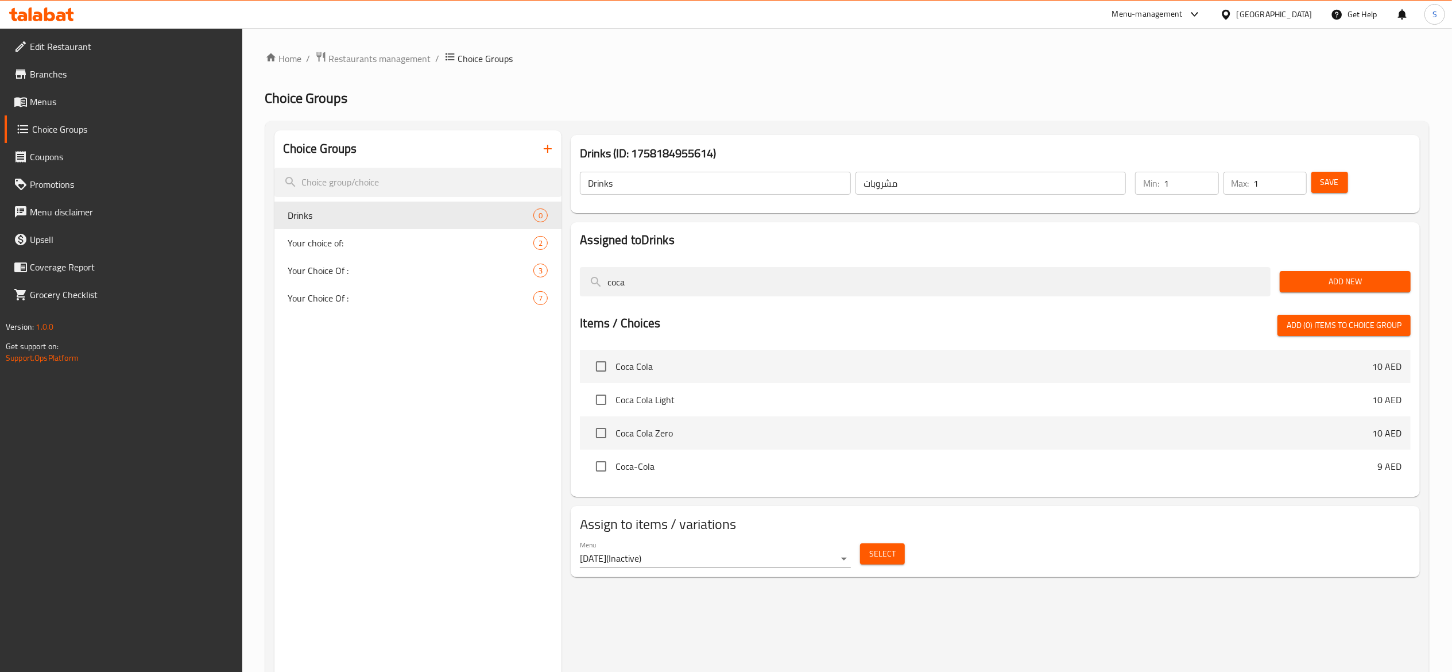
type input "coca"
click at [596, 359] on input "checkbox" at bounding box center [601, 366] width 24 height 24
click at [600, 362] on input "checkbox" at bounding box center [601, 366] width 24 height 24
checkbox input "false"
drag, startPoint x: 727, startPoint y: 288, endPoint x: 382, endPoint y: 289, distance: 345.1
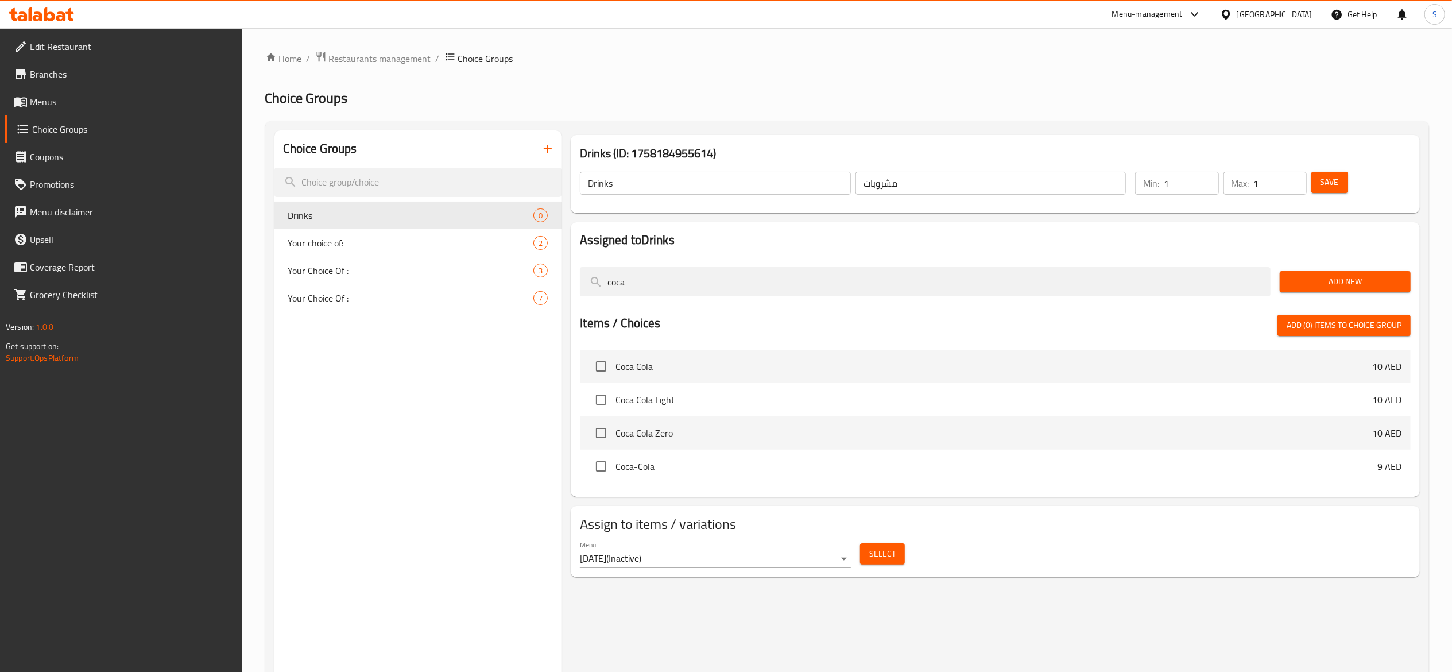
click at [382, 289] on div "Choice Groups Drinks 0 Your choice of: 2 Your Choice Of : 3 Your Choice Of : 7 …" at bounding box center [849, 466] width 1150 height 672
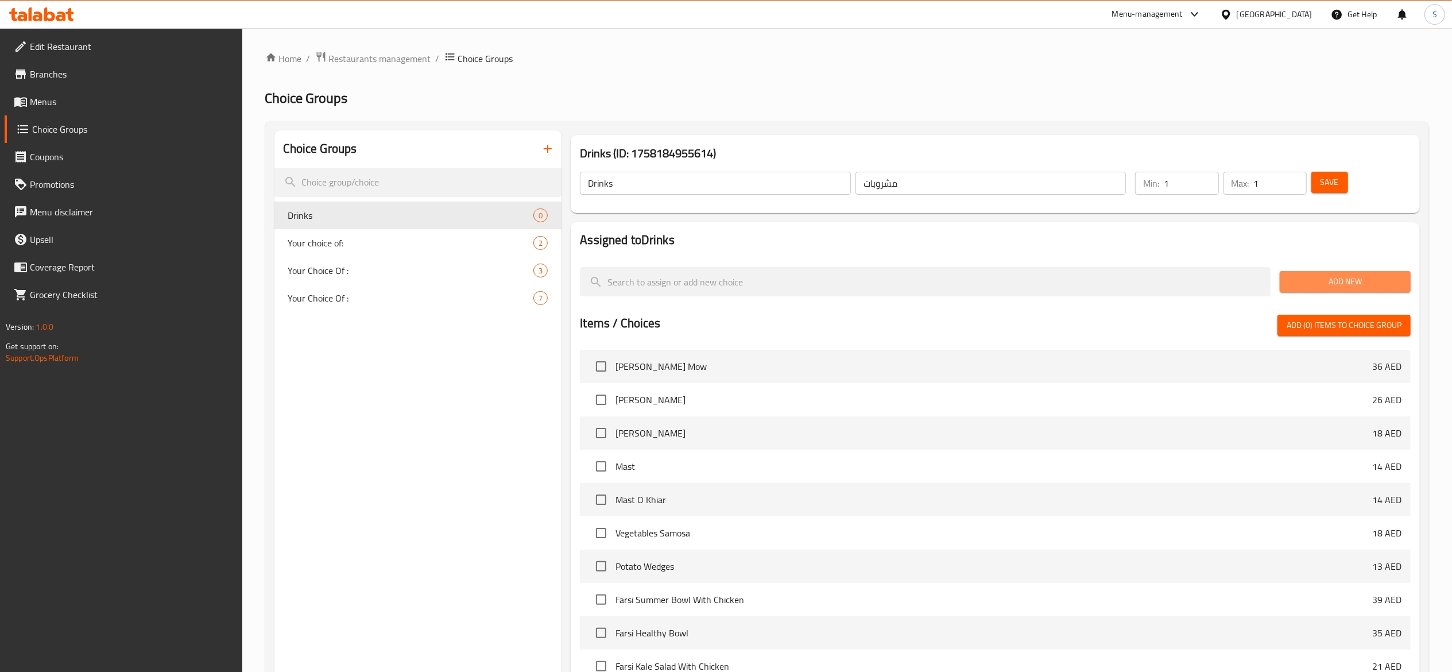
click at [1333, 276] on span "Add New" at bounding box center [1345, 281] width 113 height 14
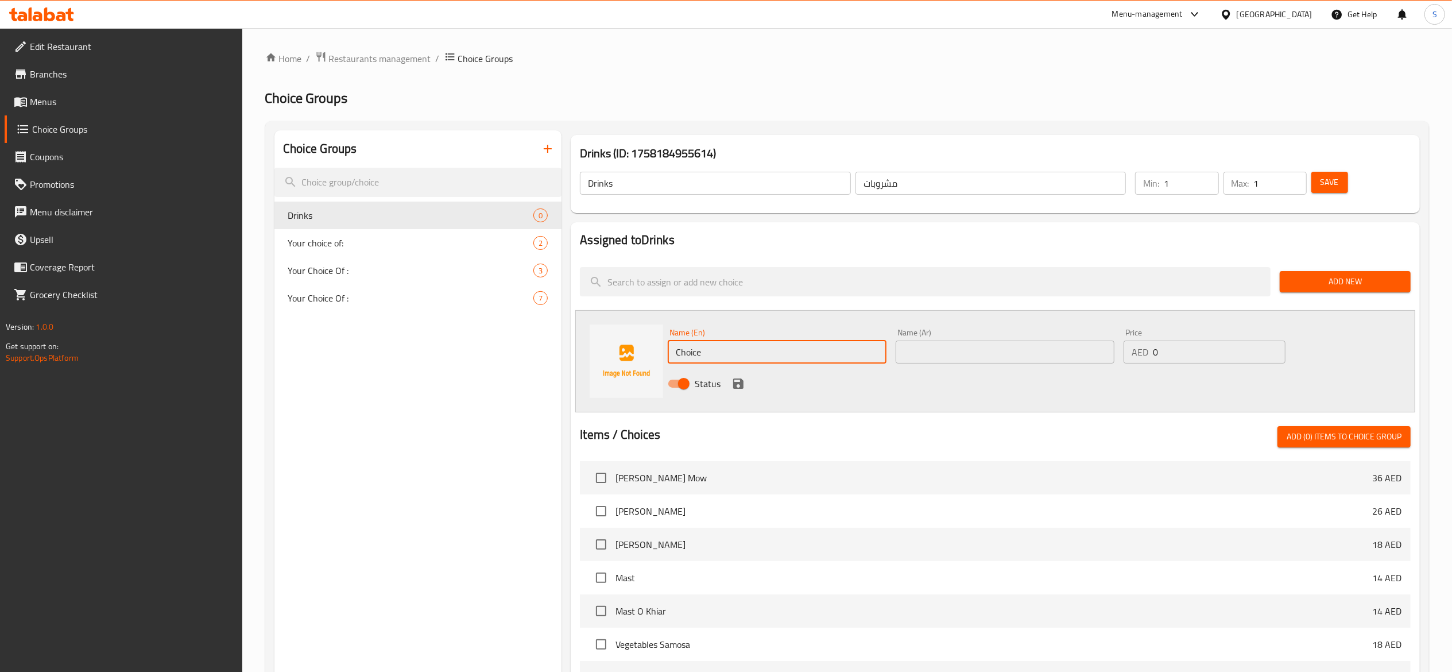
drag, startPoint x: 761, startPoint y: 344, endPoint x: 515, endPoint y: 316, distance: 247.3
click at [523, 320] on div "Choice Groups Drinks 0 Your choice of: 2 Your Choice Of : 3 Your Choice Of : 7 …" at bounding box center [849, 541] width 1150 height 823
type input "Coca Cola"
click at [963, 393] on div "Status" at bounding box center [1005, 383] width 684 height 31
click at [740, 388] on icon "save" at bounding box center [738, 383] width 10 height 10
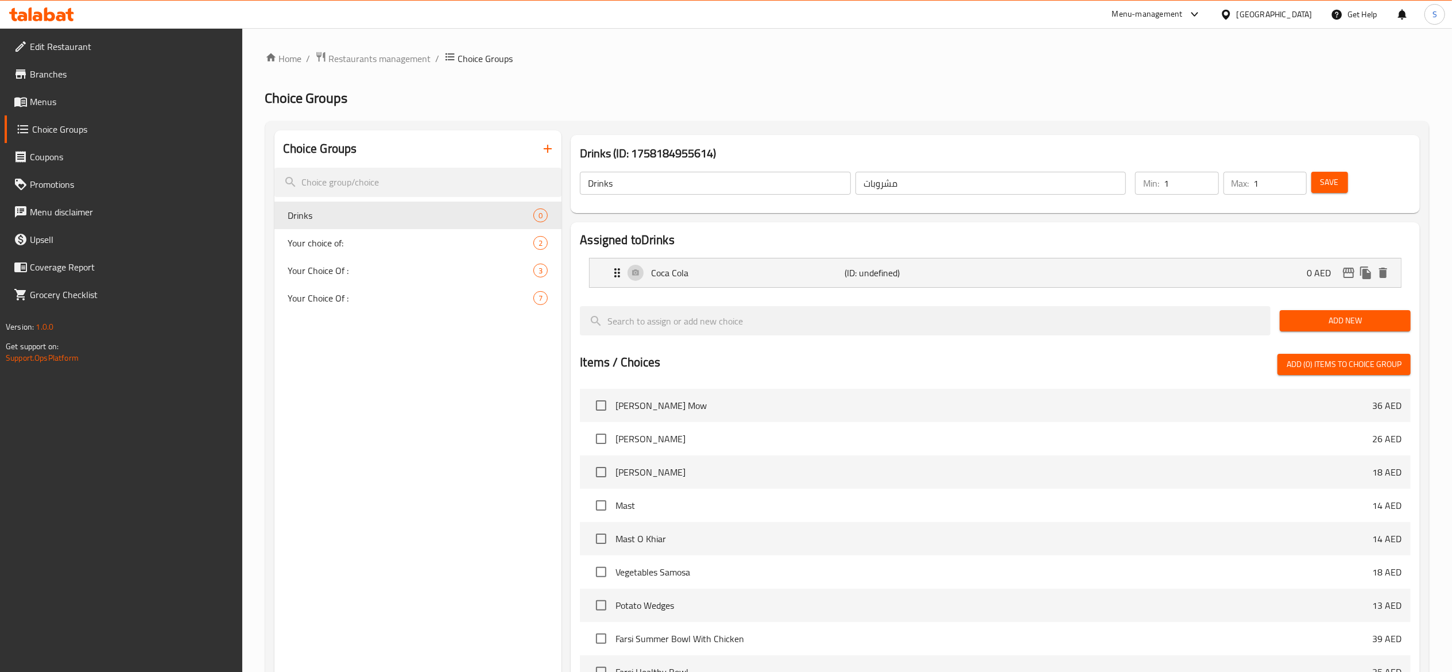
click at [1323, 324] on span "Add New" at bounding box center [1345, 321] width 113 height 14
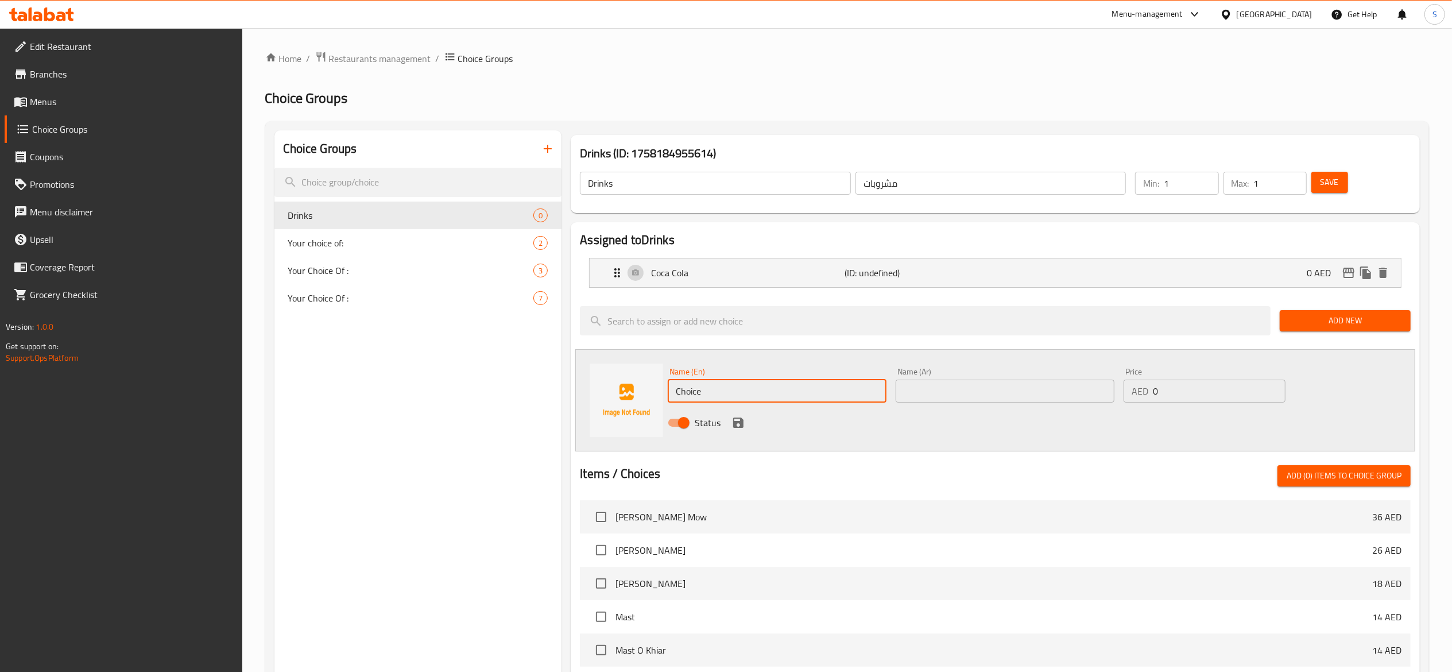
drag, startPoint x: 781, startPoint y: 380, endPoint x: 543, endPoint y: 385, distance: 238.9
click at [543, 385] on div "Choice Groups Drinks 0 Your choice of: 2 Your Choice Of : 3 Your Choice Of : 7 …" at bounding box center [849, 561] width 1150 height 862
click at [772, 394] on input "Coca Cola" at bounding box center [777, 391] width 219 height 23
type input "Coca Cola Zero"
drag, startPoint x: 741, startPoint y: 425, endPoint x: 923, endPoint y: 484, distance: 191.9
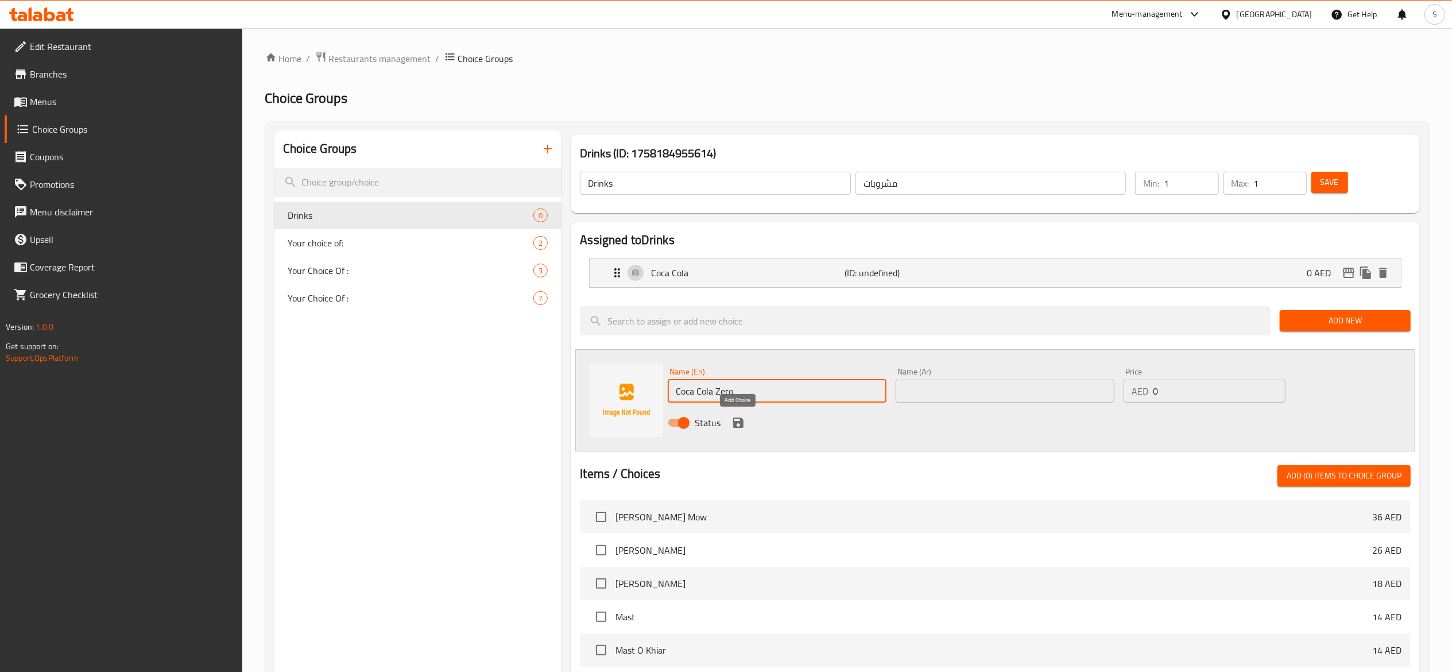
click at [741, 424] on icon "save" at bounding box center [738, 422] width 10 height 10
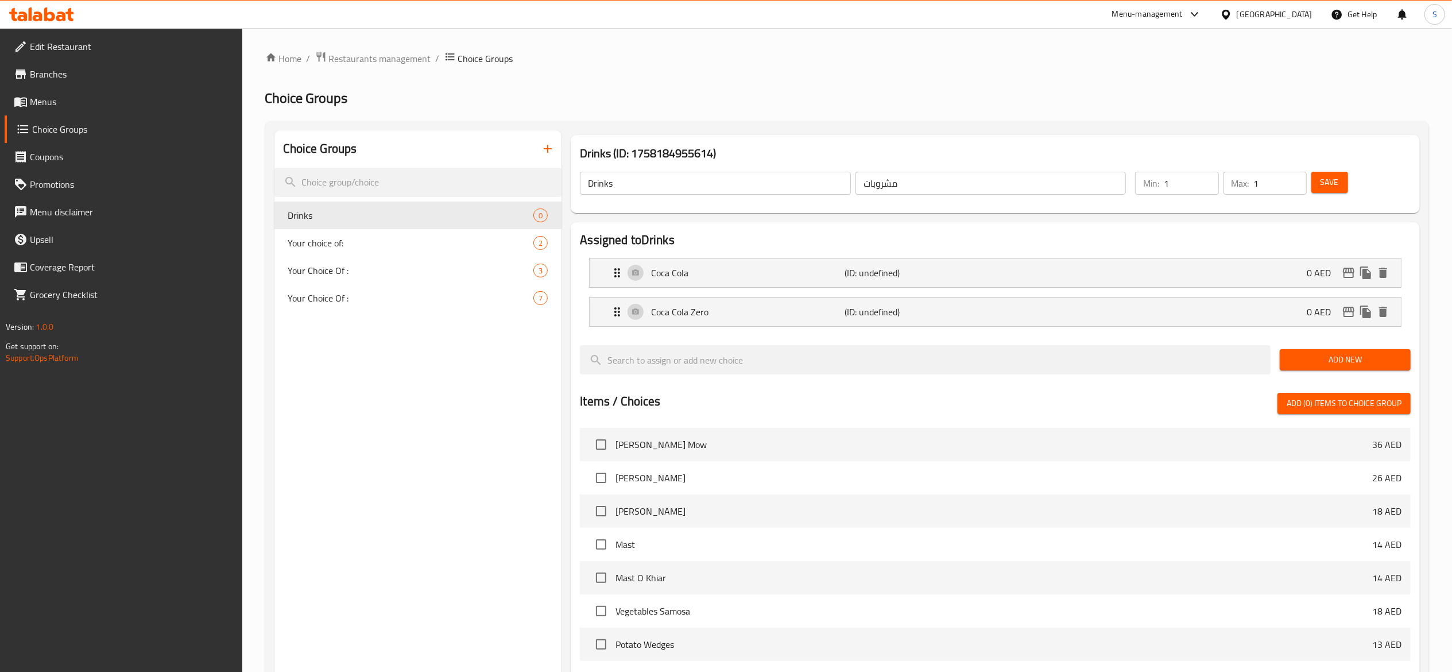
drag, startPoint x: 390, startPoint y: 470, endPoint x: 611, endPoint y: 399, distance: 232.2
click at [390, 470] on div "Choice Groups Drinks 0 Your choice of: 2 Your Choice Of : 3 Your Choice Of : 7" at bounding box center [418, 525] width 288 height 790
click at [1333, 364] on span "Add New" at bounding box center [1345, 360] width 113 height 14
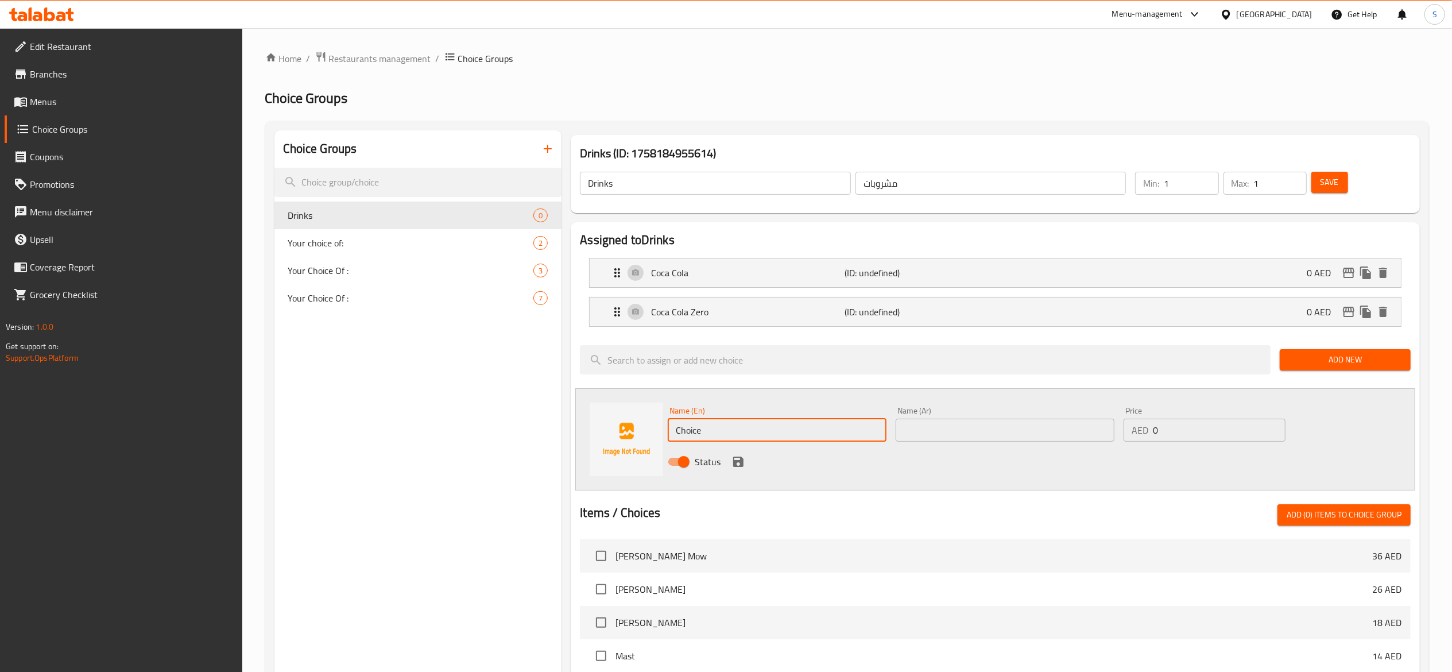
drag, startPoint x: 712, startPoint y: 433, endPoint x: 634, endPoint y: 434, distance: 78.1
click at [634, 434] on div "Name (En) Choice Name (En) Name (Ar) Name (Ar) Price AED 0 Price Status" at bounding box center [995, 439] width 840 height 102
paste input "Fanta"
type input "Fanta"
drag, startPoint x: 347, startPoint y: 464, endPoint x: 402, endPoint y: 454, distance: 55.4
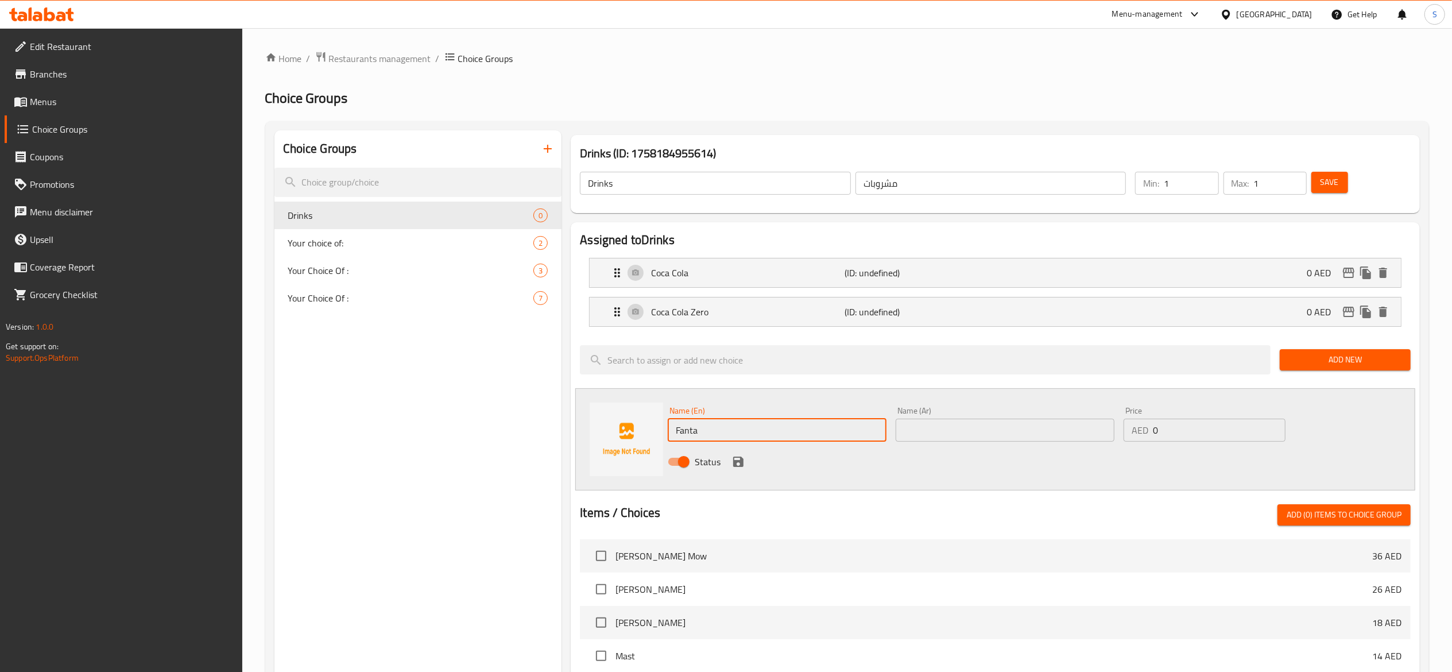
click at [347, 464] on div "Choice Groups Drinks 0 Your choice of: 2 Your Choice Of : 3 Your Choice Of : 7" at bounding box center [418, 580] width 288 height 901
click at [737, 463] on icon "save" at bounding box center [739, 462] width 14 height 14
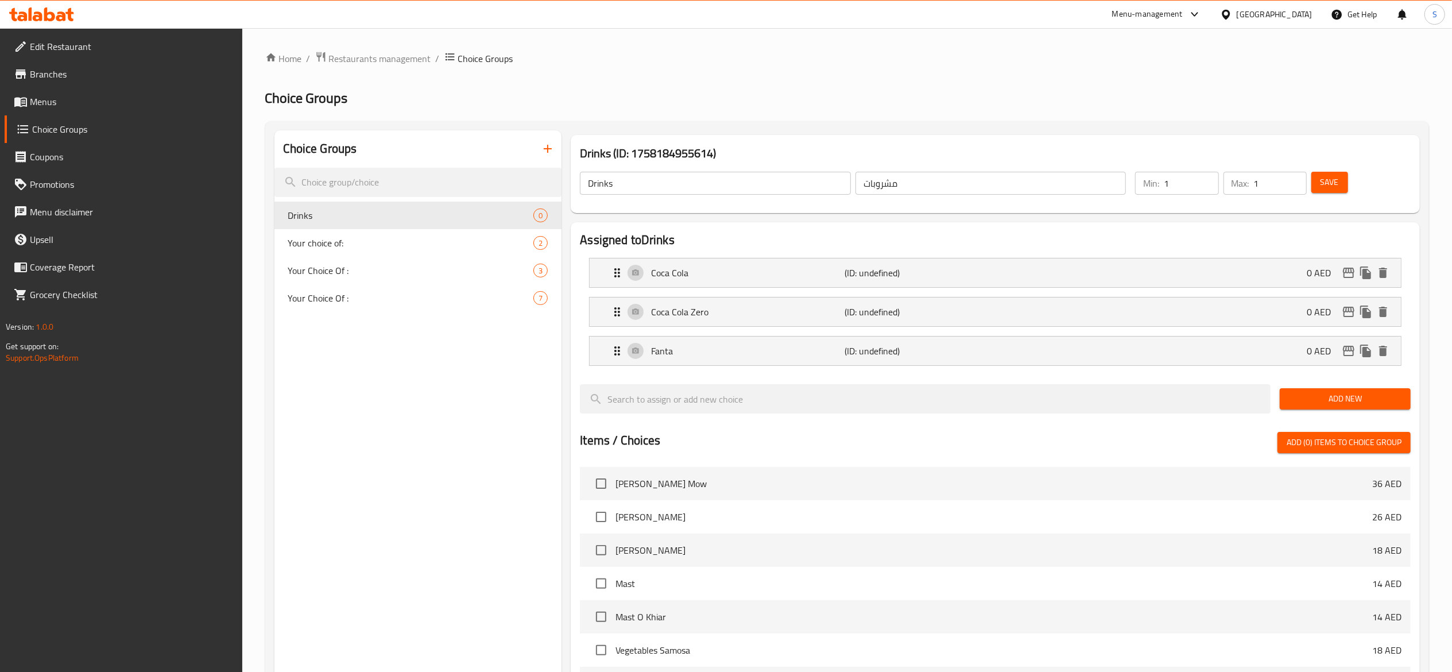
click at [469, 463] on div "Choice Groups Drinks 0 Your choice of: 2 Your Choice Of : 3 Your Choice Of : 7" at bounding box center [418, 544] width 288 height 829
click at [1317, 396] on span "Add New" at bounding box center [1345, 399] width 113 height 14
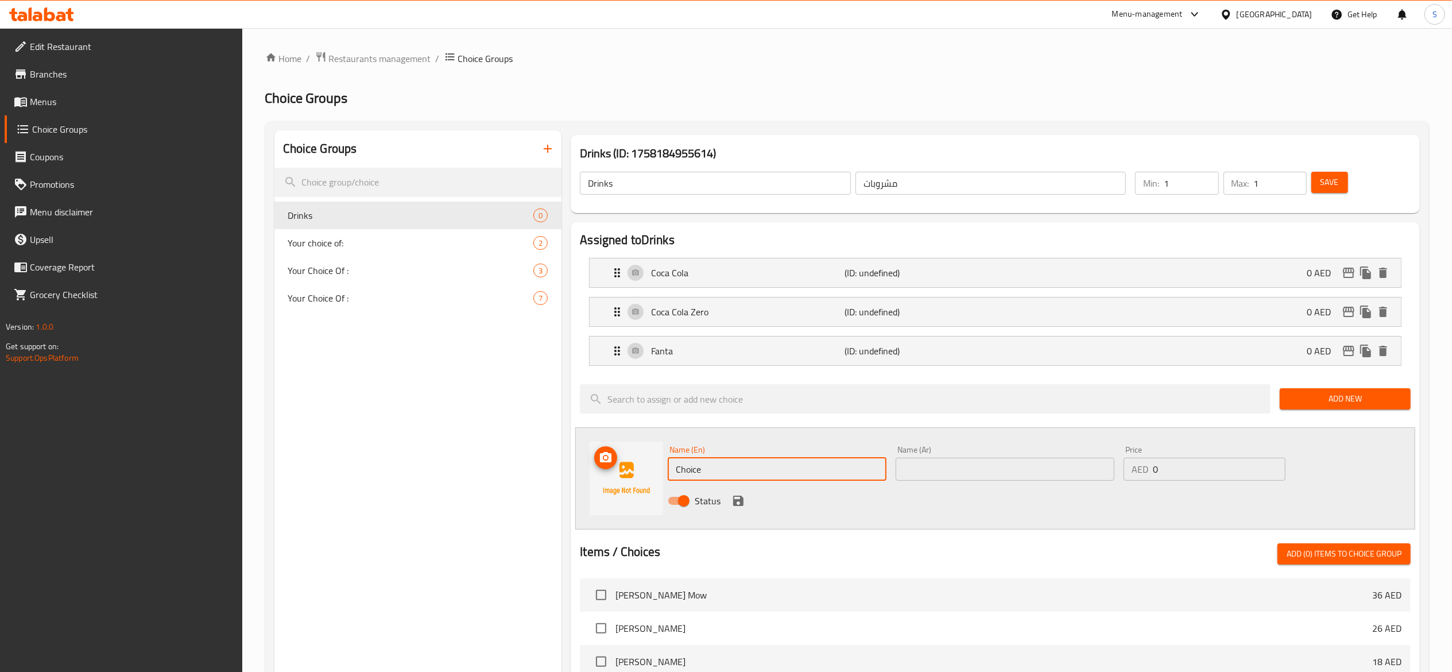
drag, startPoint x: 620, startPoint y: 479, endPoint x: 434, endPoint y: 465, distance: 186.6
click at [411, 468] on div "Choice Groups Drinks 0 Your choice of: 2 Your Choice Of : 3 Your Choice Of : 7 …" at bounding box center [849, 600] width 1150 height 941
paste input "Sprit"
type input "Sprite"
click at [740, 502] on icon "save" at bounding box center [738, 501] width 10 height 10
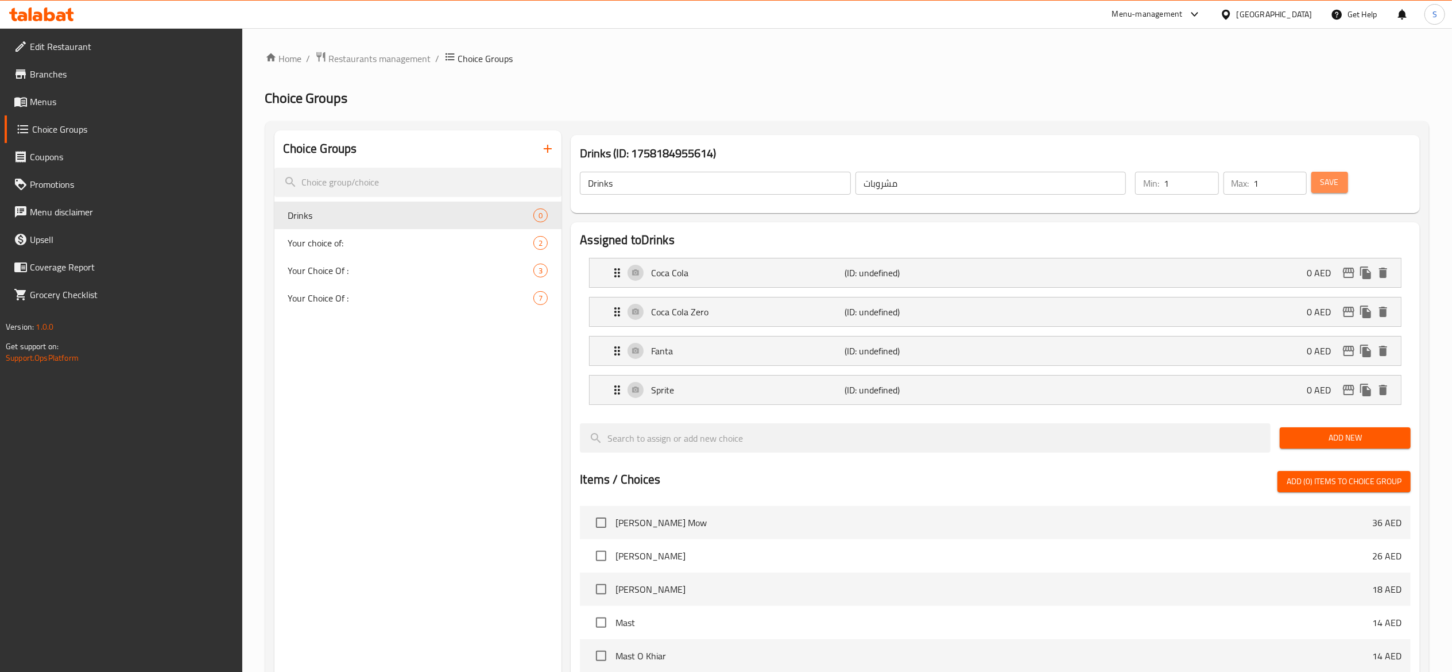
click at [1337, 183] on span "Save" at bounding box center [1330, 182] width 18 height 14
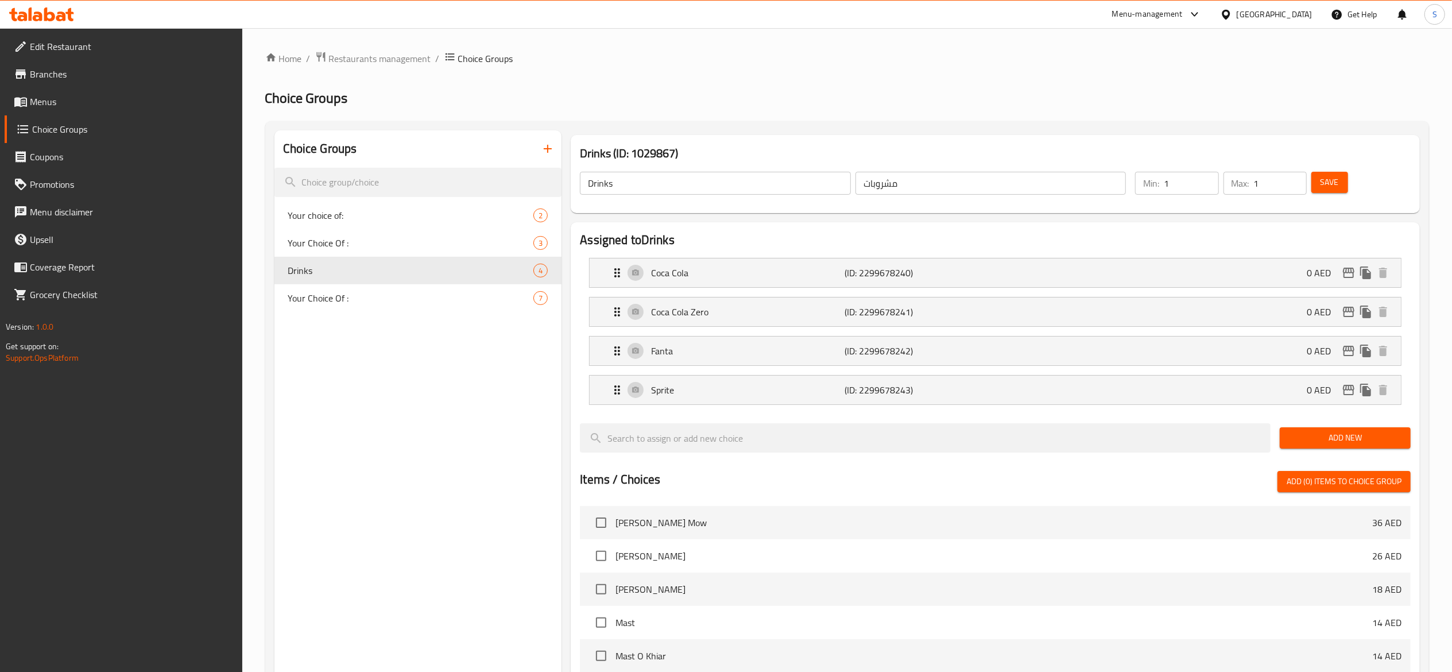
click at [170, 98] on span "Menus" at bounding box center [131, 102] width 203 height 14
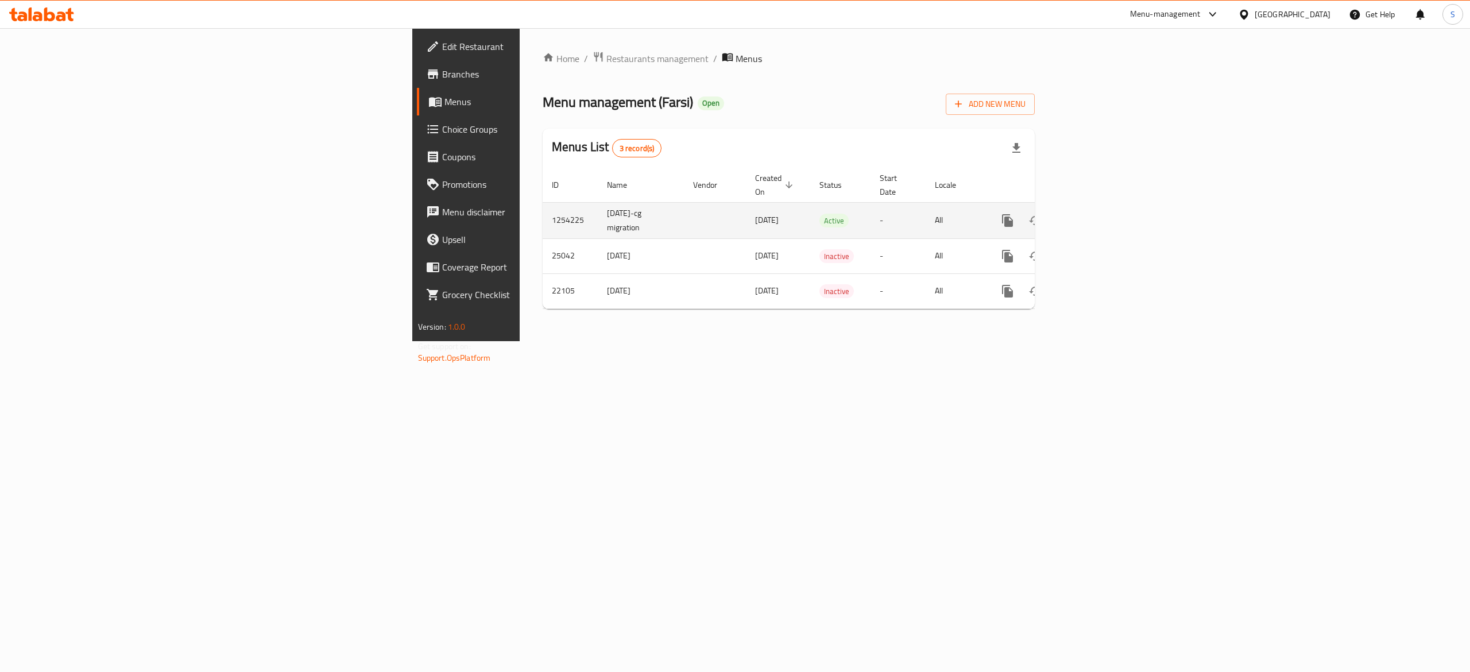
click at [1104, 218] on link "enhanced table" at bounding box center [1091, 221] width 28 height 28
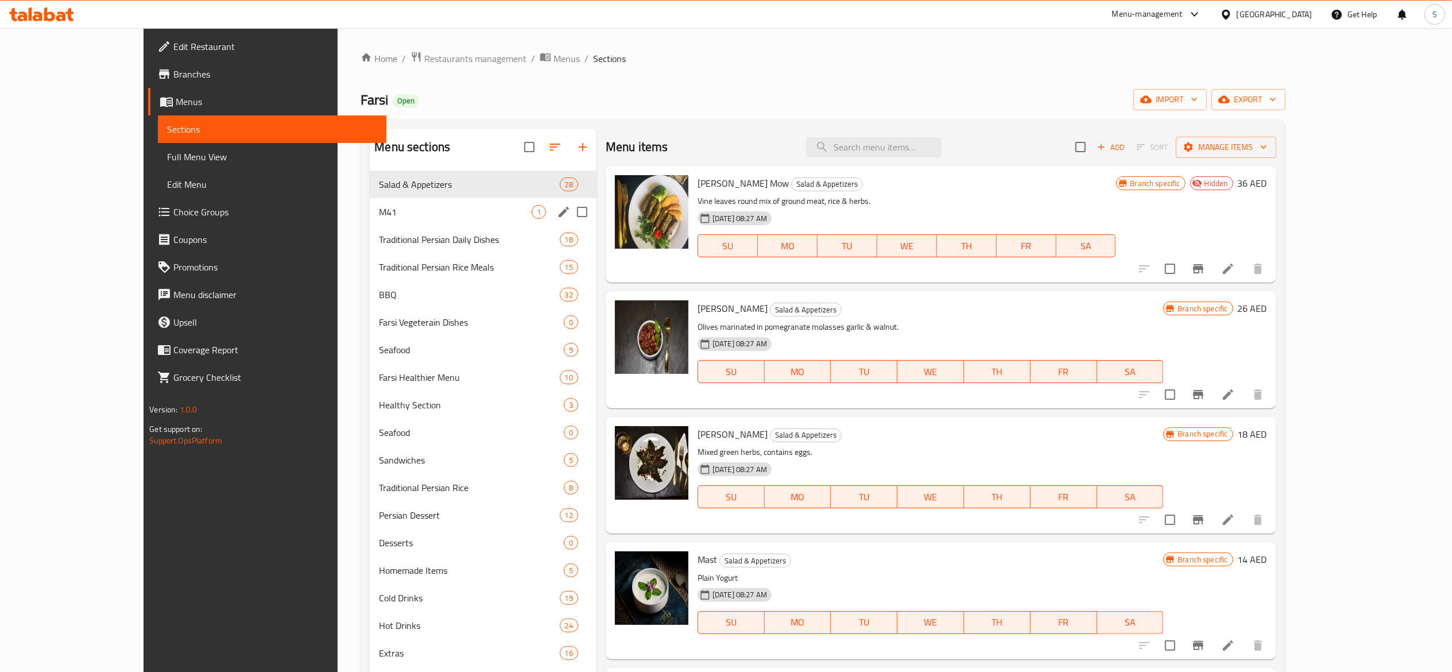
click at [375, 204] on div "M41 1" at bounding box center [483, 212] width 227 height 28
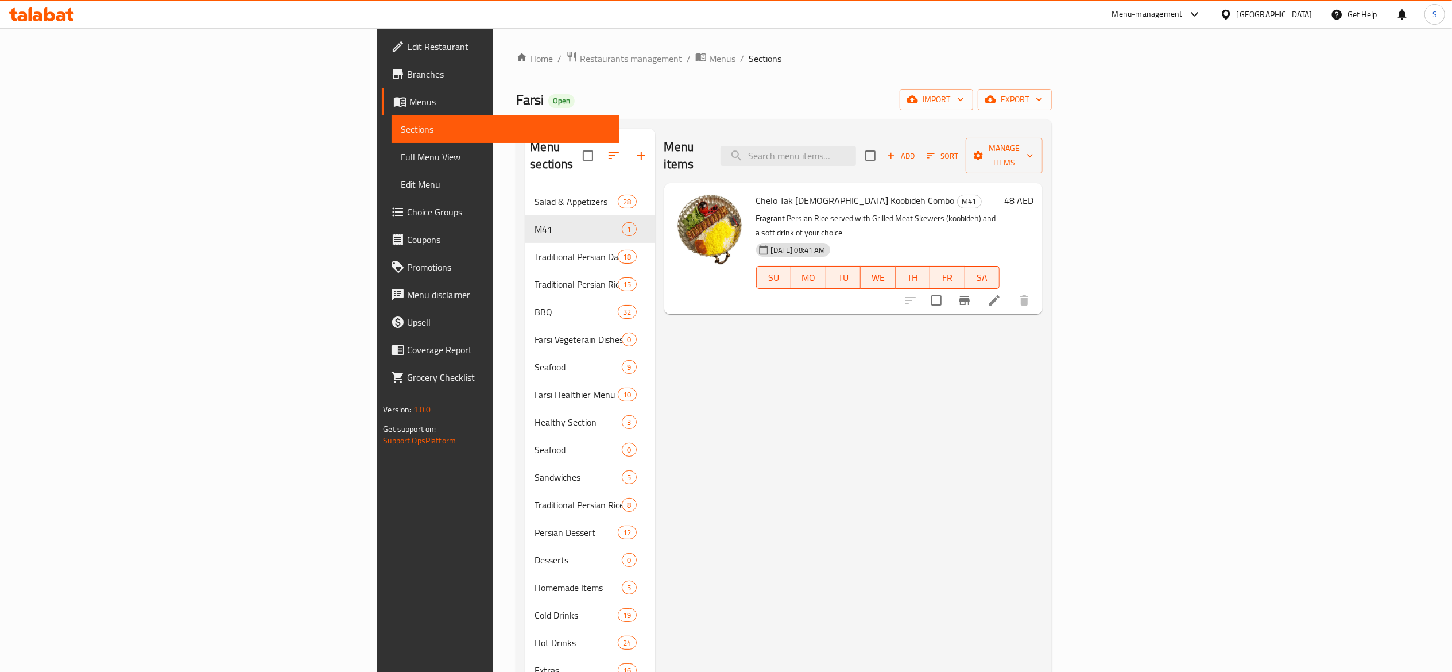
click at [1043, 500] on div "Menu items Add Sort Manage items Chelo Tak Sikh Koobideh Combo M41 Fragrant Per…" at bounding box center [849, 465] width 388 height 672
click at [1000, 295] on icon at bounding box center [994, 300] width 10 height 10
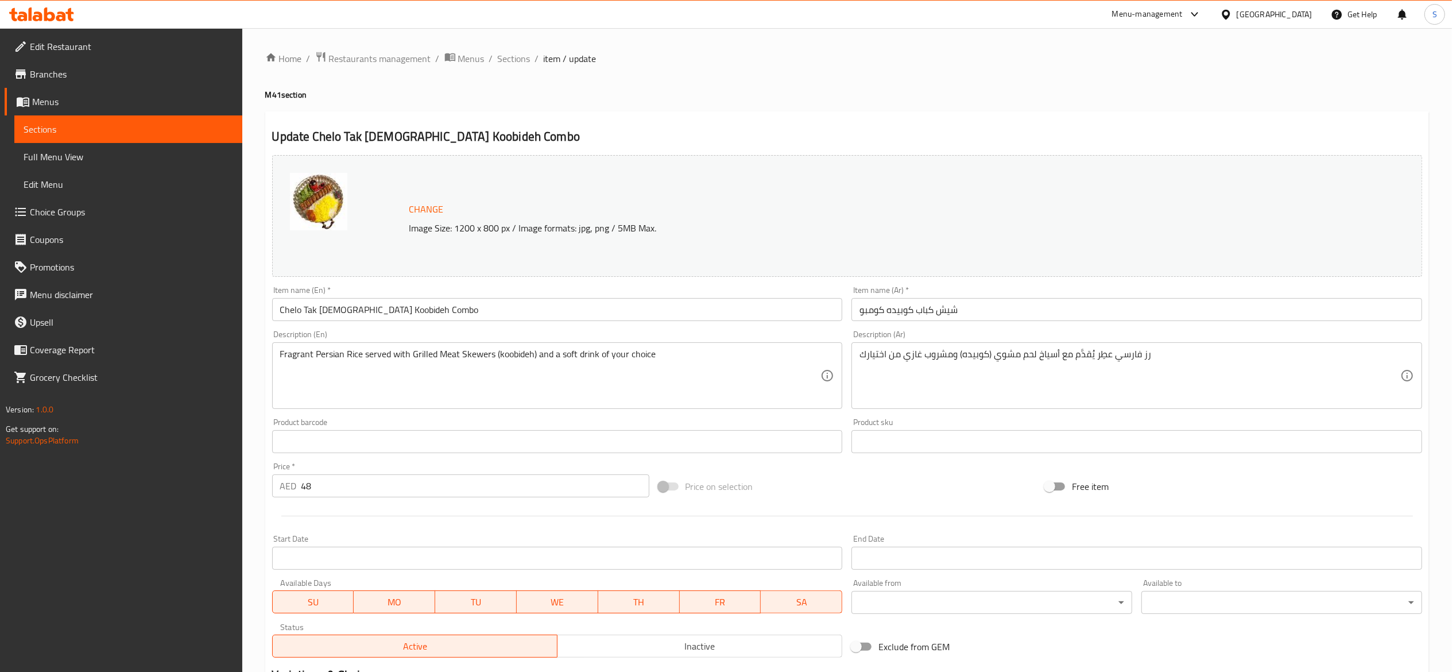
scroll to position [155, 0]
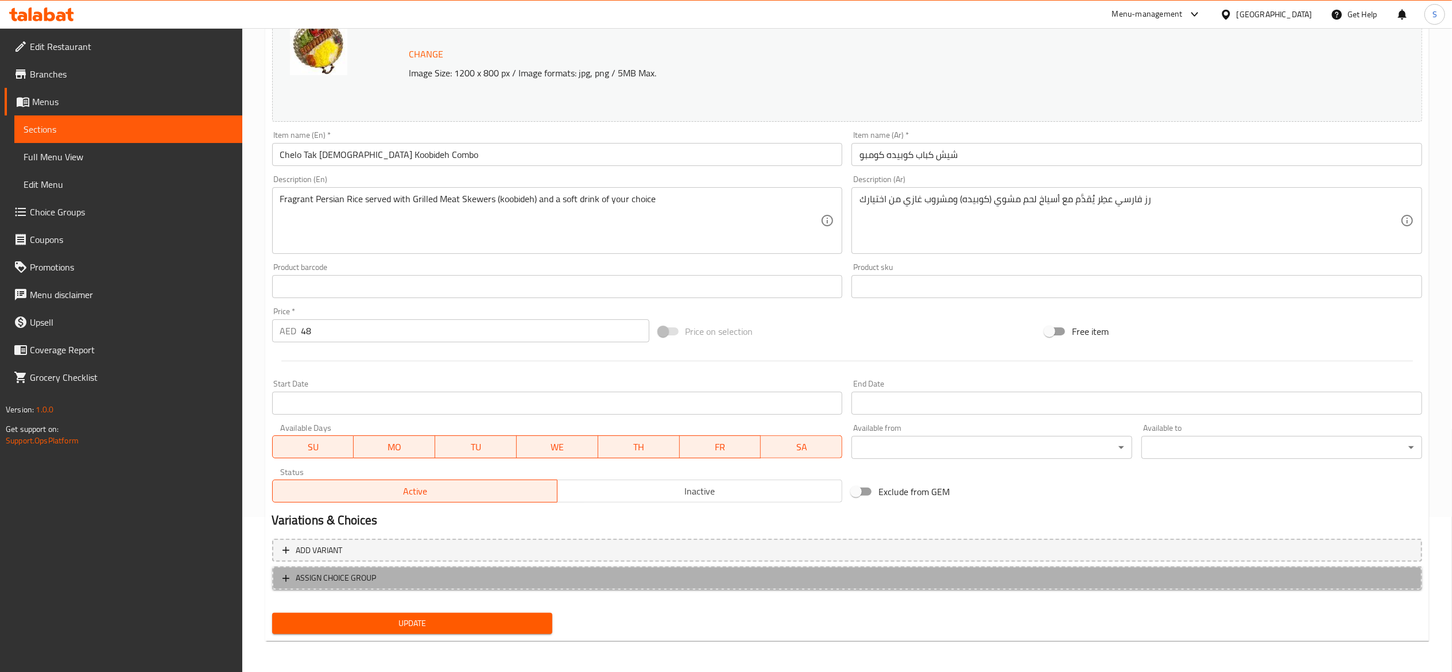
click at [389, 585] on span "ASSIGN CHOICE GROUP" at bounding box center [846, 578] width 1129 height 14
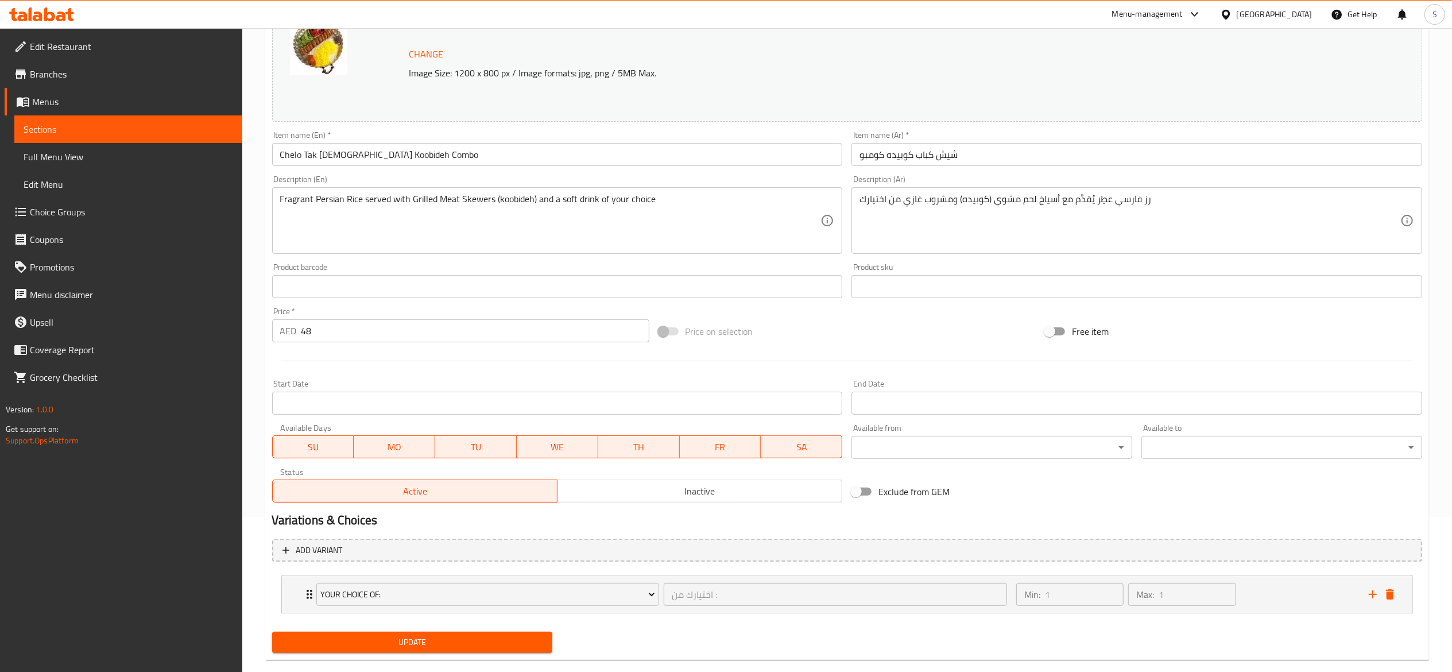
scroll to position [175, 0]
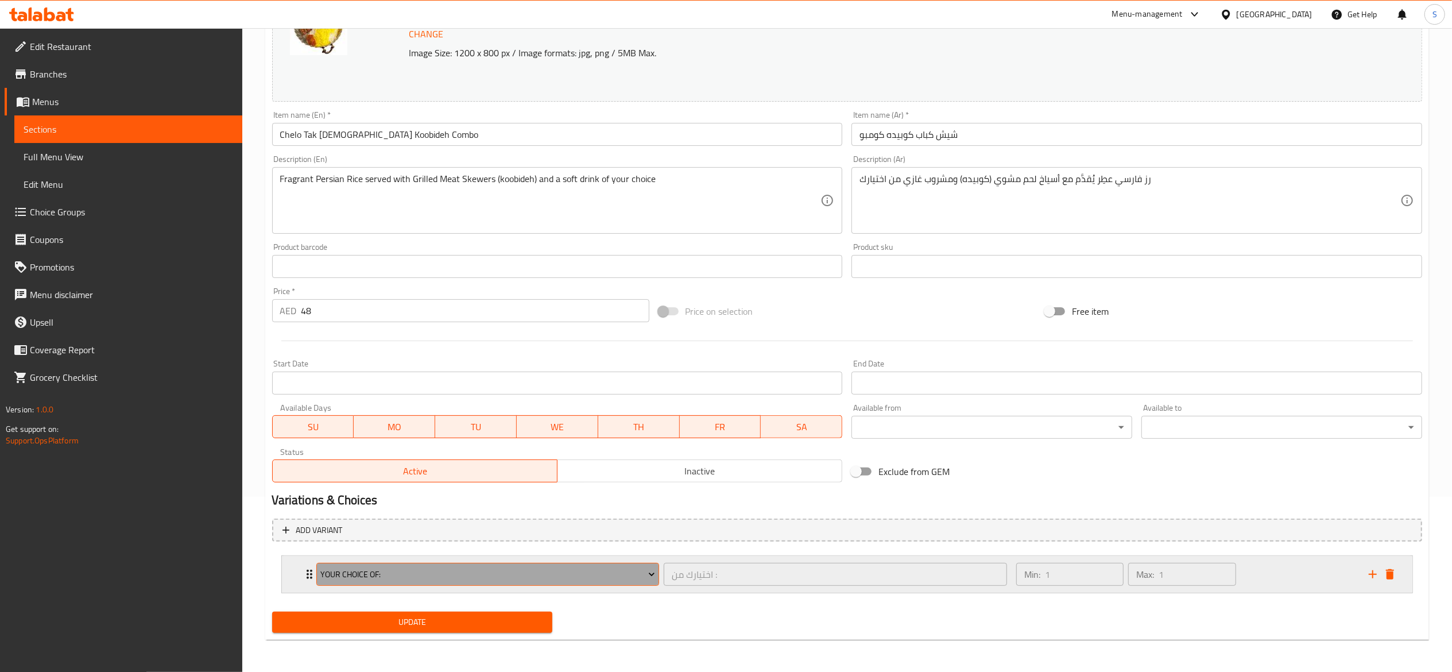
click at [523, 583] on button "Your choice of:" at bounding box center [487, 574] width 343 height 23
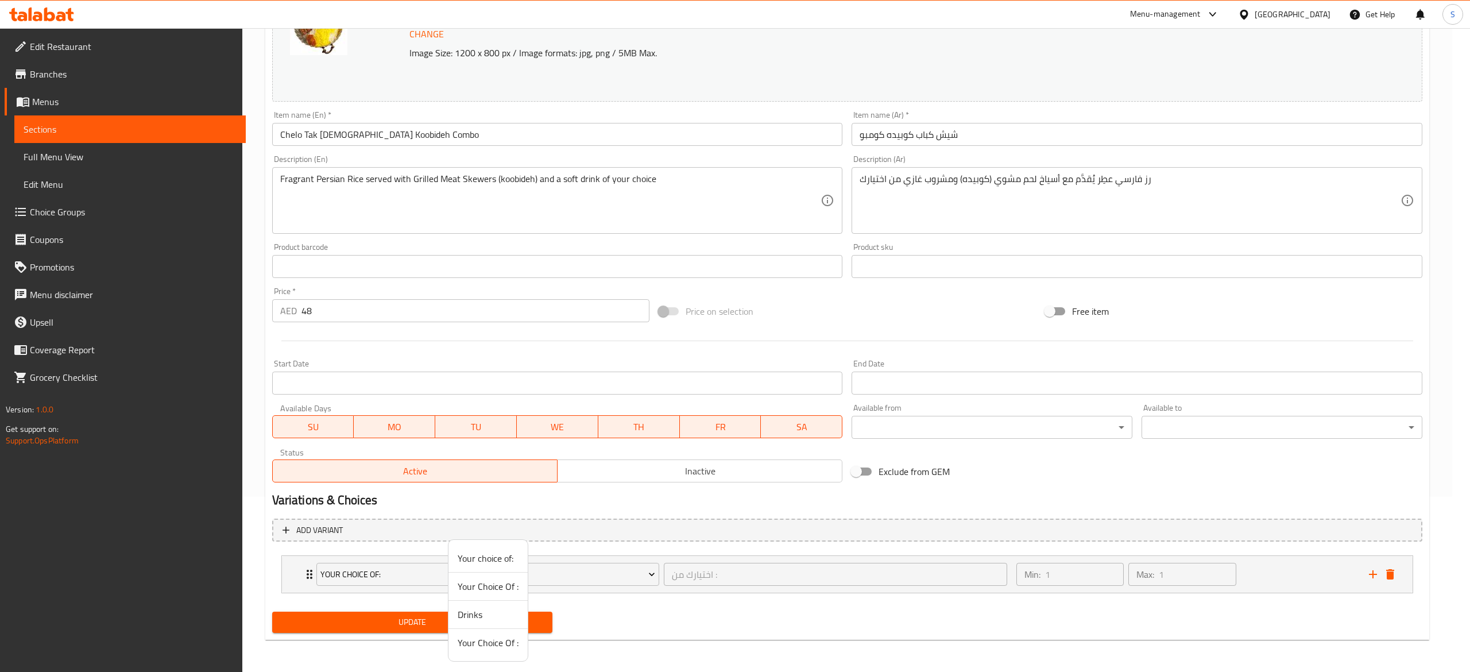
click at [504, 608] on span "Drinks" at bounding box center [488, 614] width 61 height 14
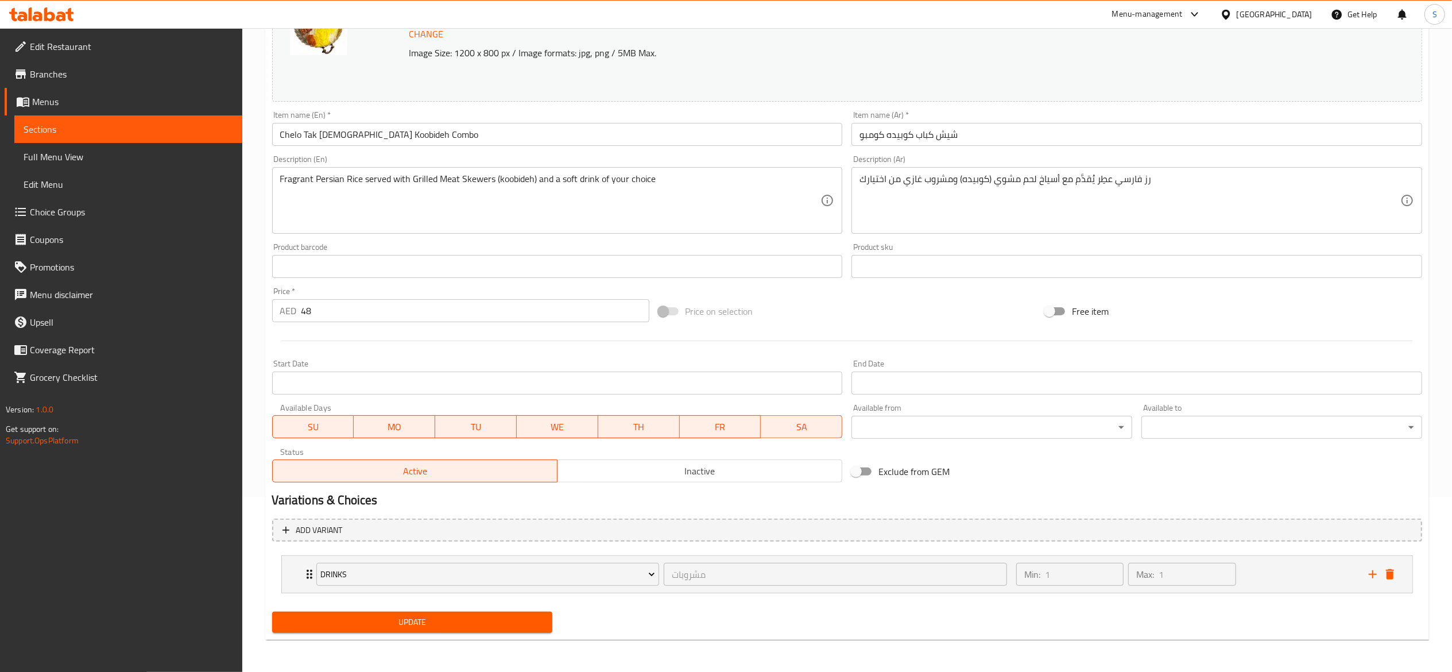
click at [478, 615] on span "Update" at bounding box center [412, 622] width 262 height 14
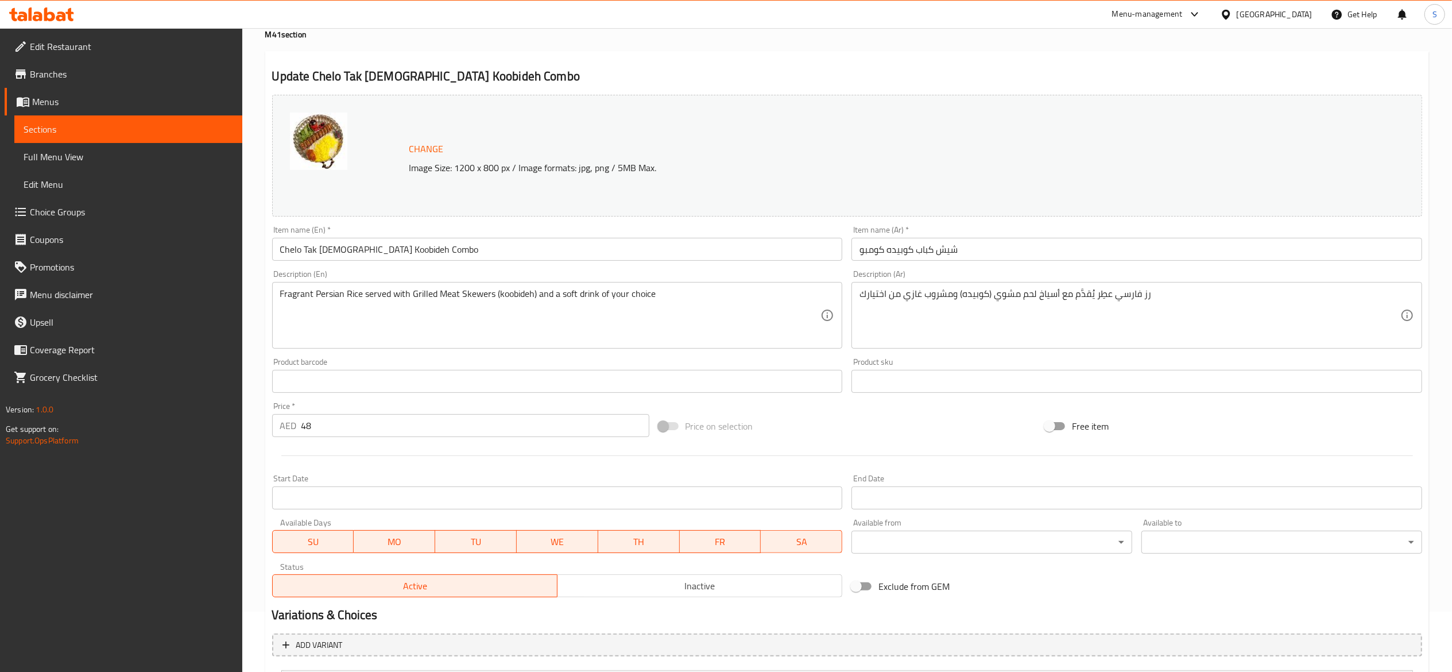
scroll to position [0, 0]
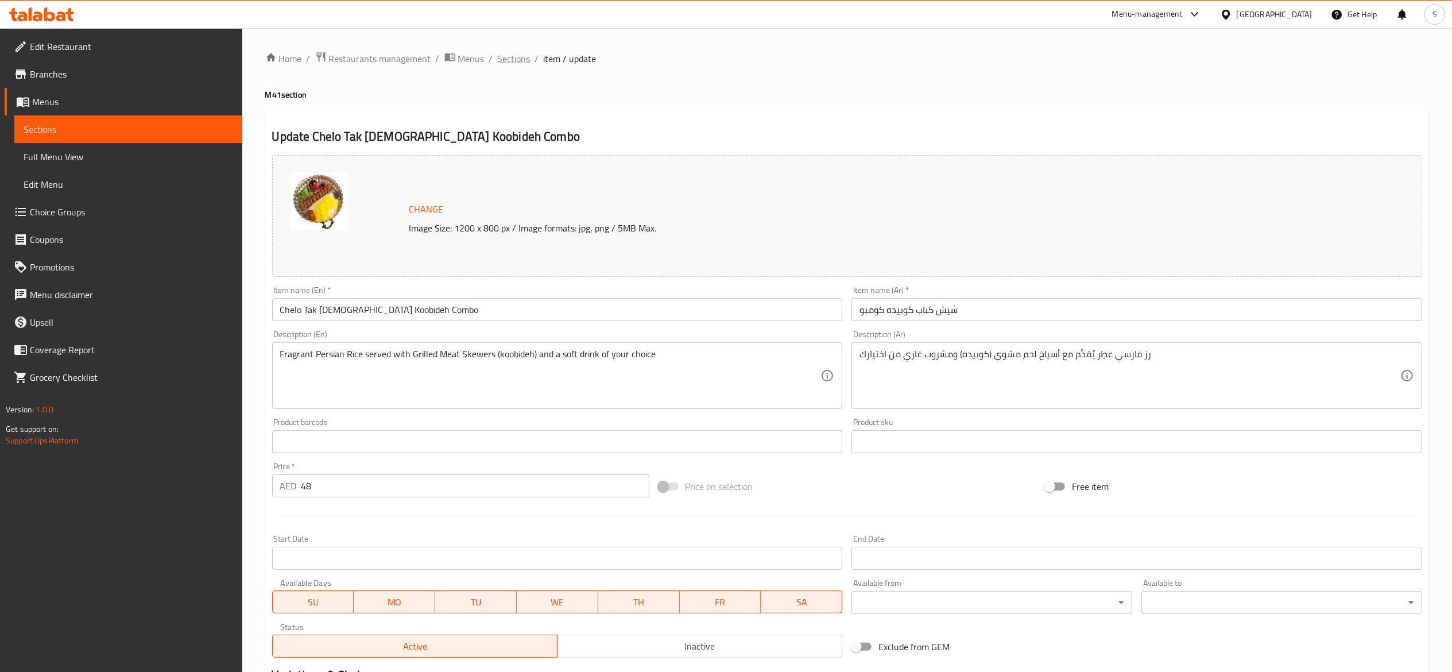
click at [501, 57] on span "Sections" at bounding box center [514, 59] width 33 height 14
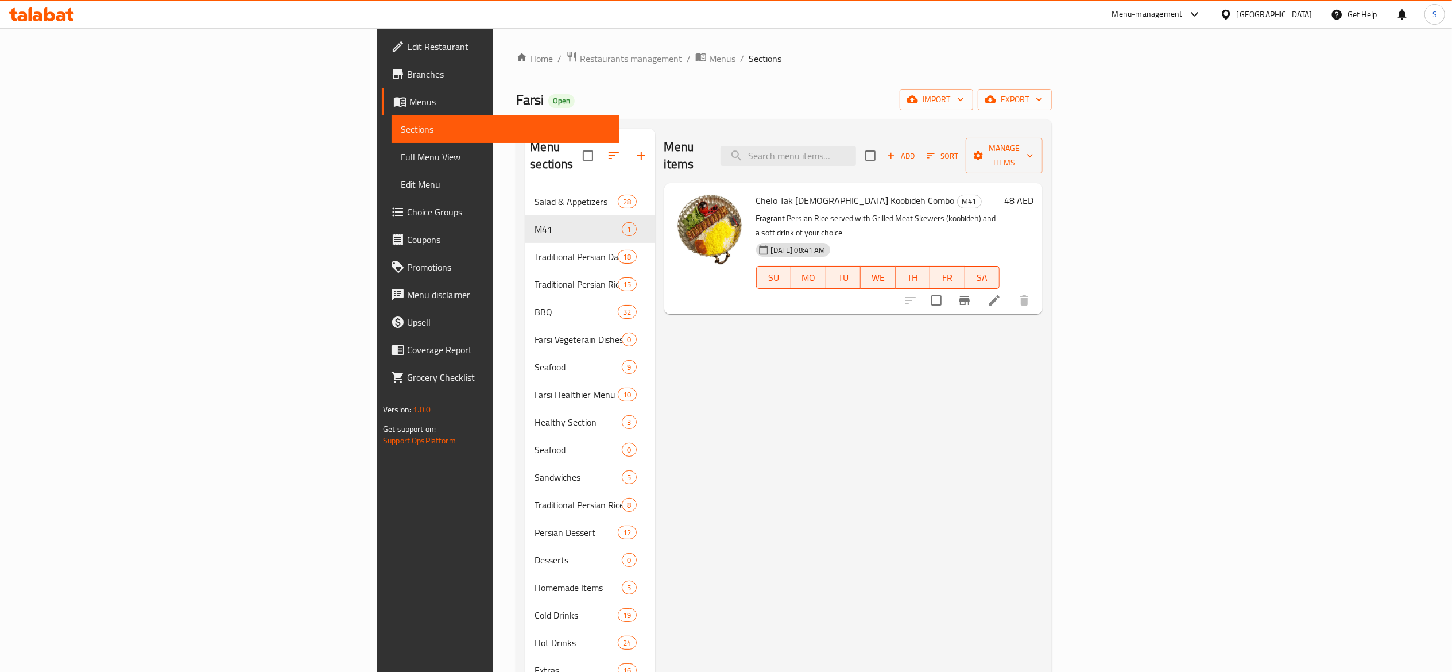
click at [931, 457] on div "Menu items Add Sort Manage items Chelo Tak Sikh Koobideh Combo M41 Fragrant Per…" at bounding box center [849, 465] width 388 height 672
click at [1031, 293] on icon "show more" at bounding box center [1024, 300] width 14 height 14
click at [1031, 296] on span "show more" at bounding box center [1024, 301] width 14 height 11
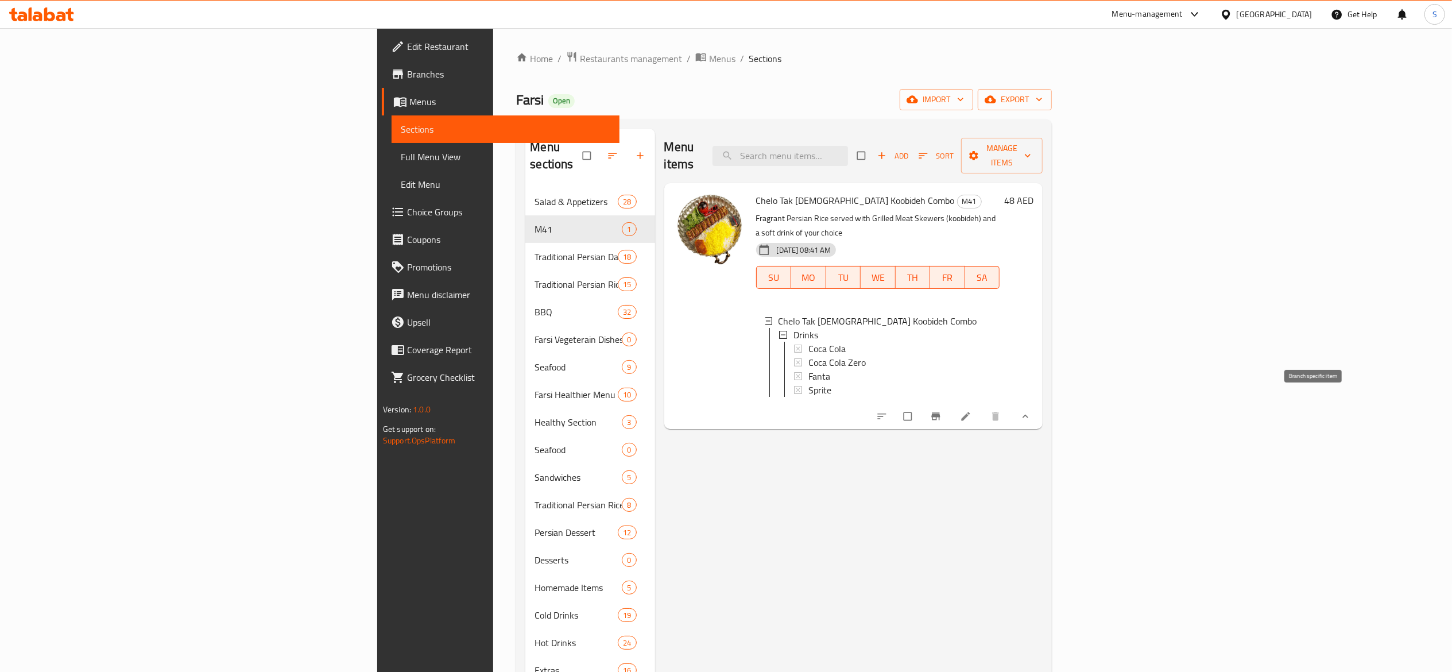
click at [942, 411] on icon "Branch-specific-item" at bounding box center [935, 416] width 11 height 11
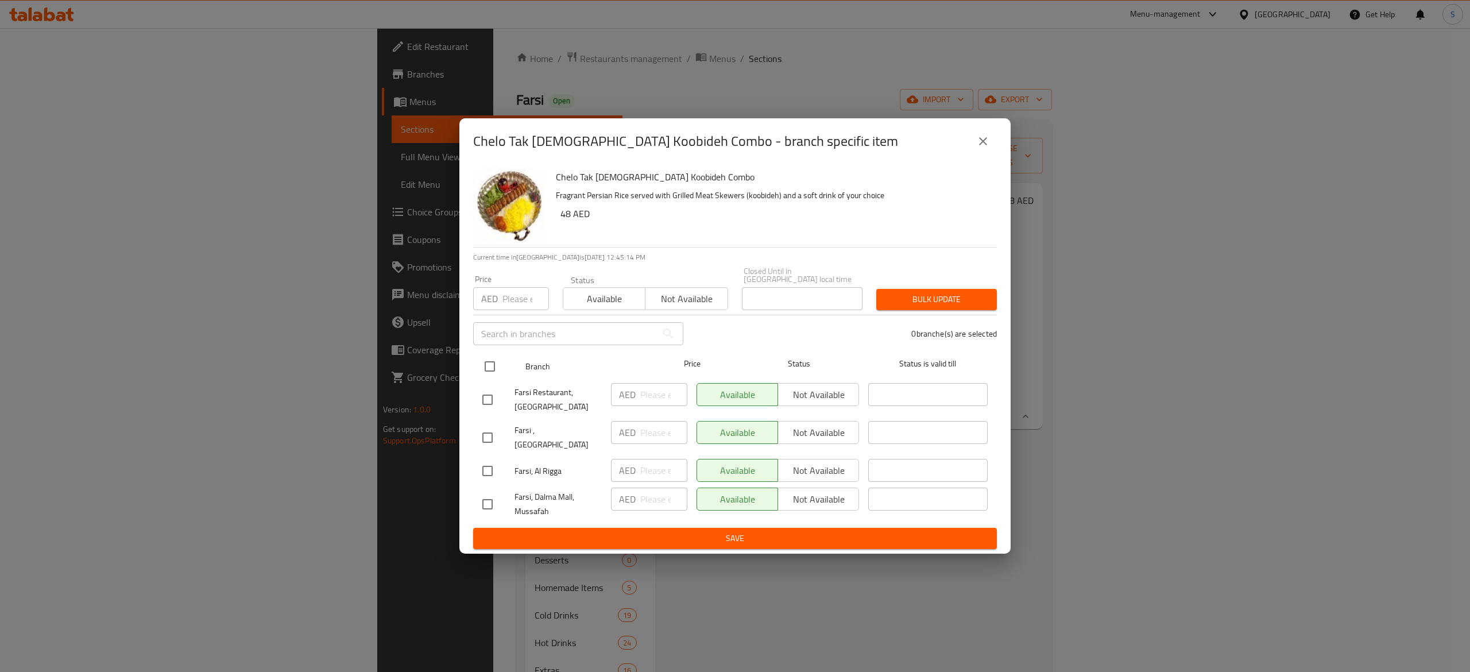
click at [497, 359] on input "checkbox" at bounding box center [490, 366] width 24 height 24
checkbox input "true"
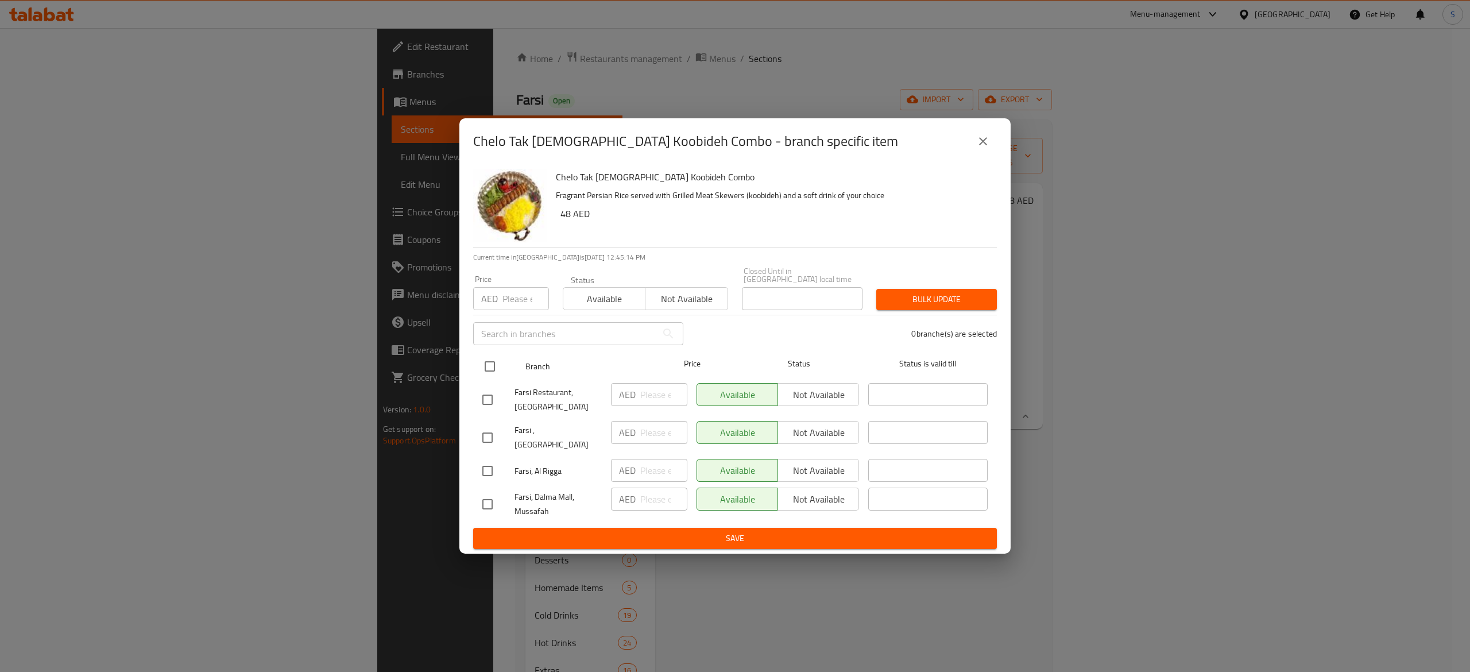
checkbox input "true"
click at [809, 429] on span "Not available" at bounding box center [819, 432] width 72 height 17
click at [488, 410] on input "checkbox" at bounding box center [487, 400] width 24 height 24
checkbox input "false"
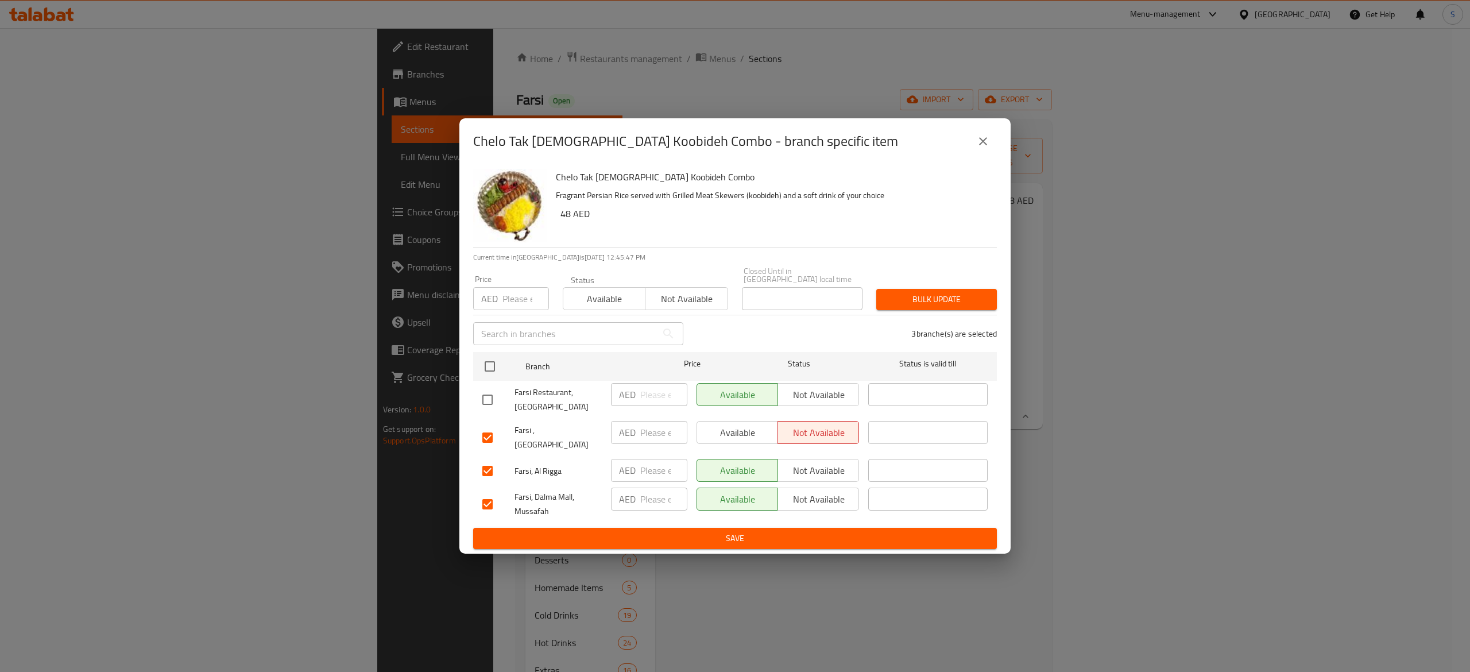
click at [800, 403] on div "Available Not available" at bounding box center [777, 394] width 162 height 23
click at [787, 399] on div "Available Not available" at bounding box center [777, 394] width 162 height 23
click at [479, 401] on input "checkbox" at bounding box center [487, 400] width 24 height 24
checkbox input "true"
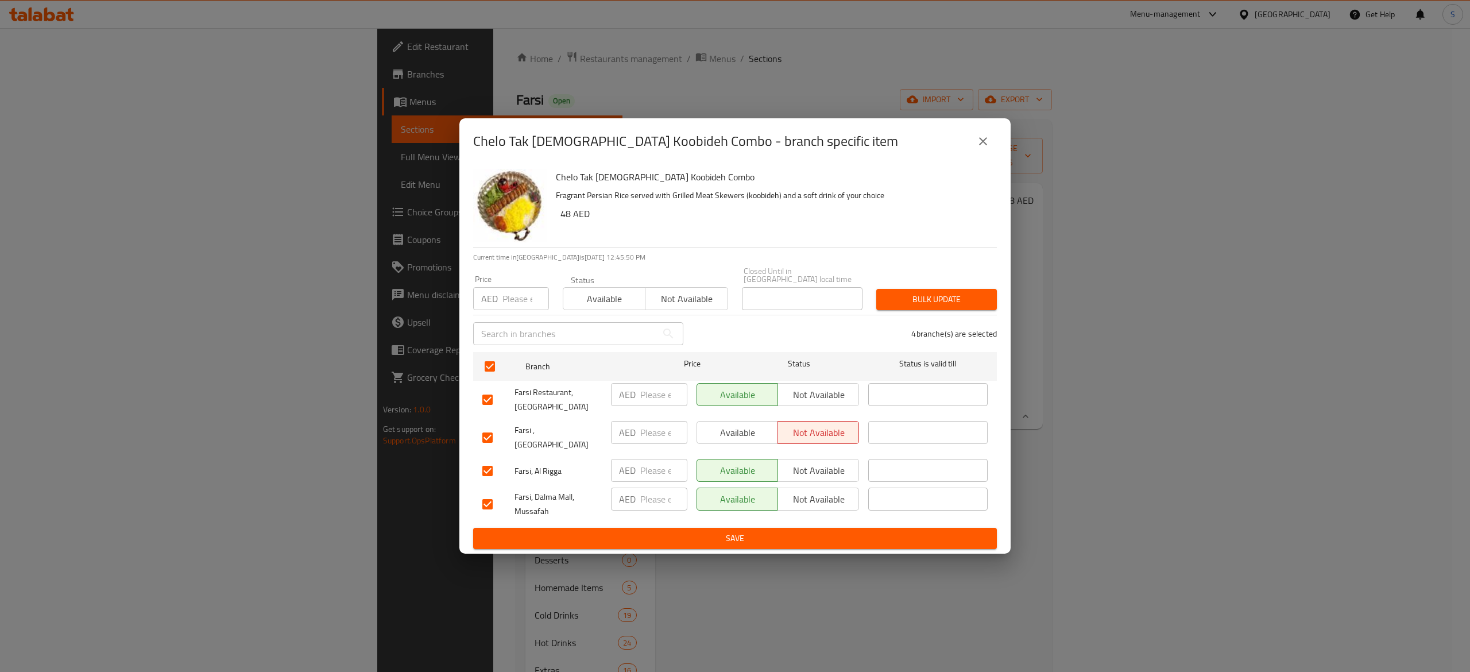
click at [849, 403] on span "Not available" at bounding box center [819, 394] width 72 height 17
click at [520, 316] on div "Price AED Price" at bounding box center [511, 292] width 90 height 49
click at [524, 307] on input "number" at bounding box center [525, 298] width 47 height 23
type input "48"
click at [644, 467] on input "number" at bounding box center [663, 470] width 47 height 23
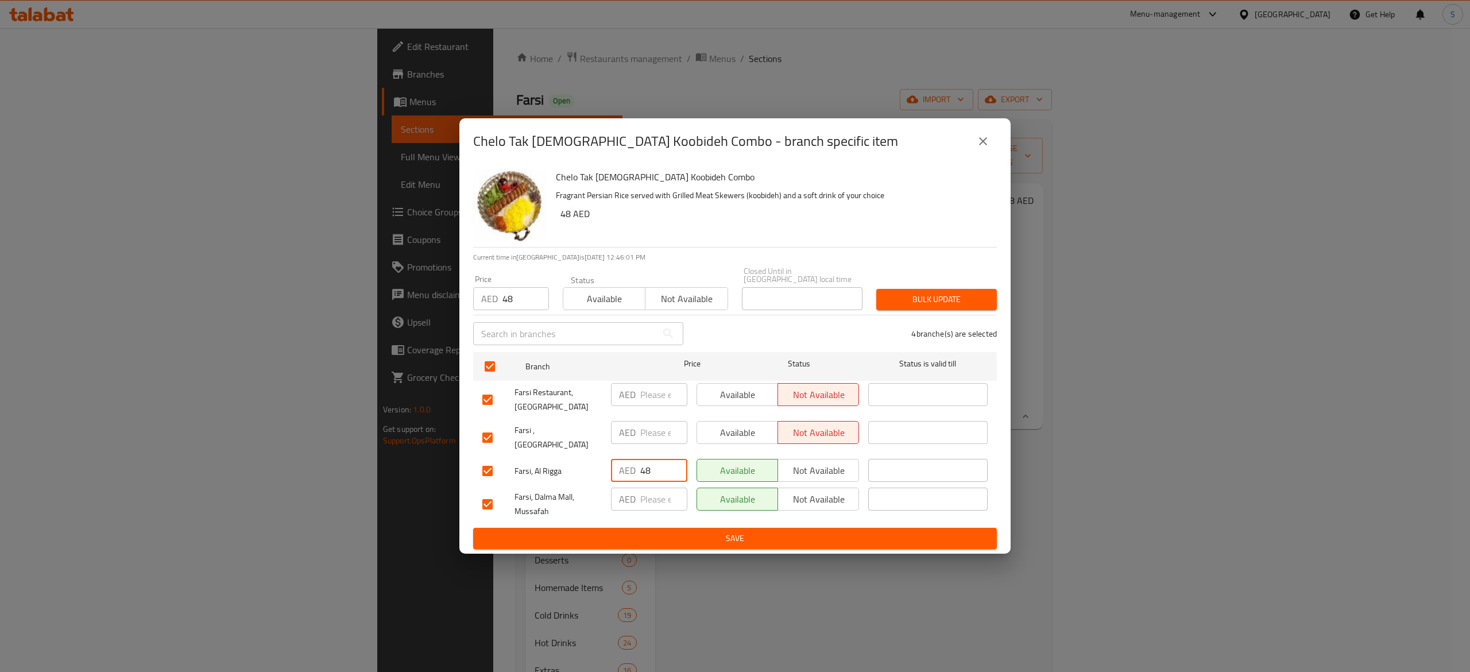
type input "48"
click at [649, 502] on input "number" at bounding box center [663, 498] width 47 height 23
type input "48"
click at [610, 305] on span "Available" at bounding box center [604, 299] width 73 height 17
click at [481, 500] on input "checkbox" at bounding box center [487, 504] width 24 height 24
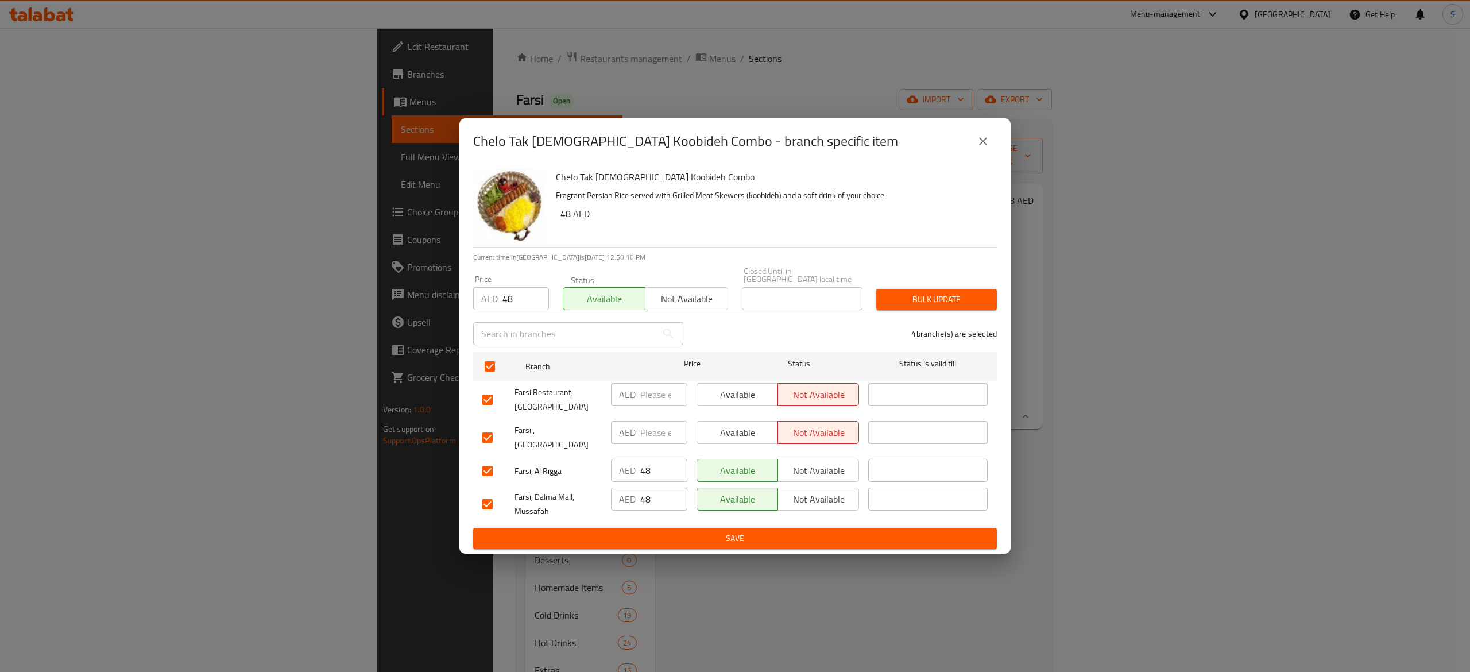
checkbox input "false"
click at [850, 494] on div "Available Not available" at bounding box center [777, 498] width 162 height 23
drag, startPoint x: 485, startPoint y: 500, endPoint x: 599, endPoint y: 497, distance: 114.9
click at [485, 498] on input "checkbox" at bounding box center [487, 504] width 24 height 24
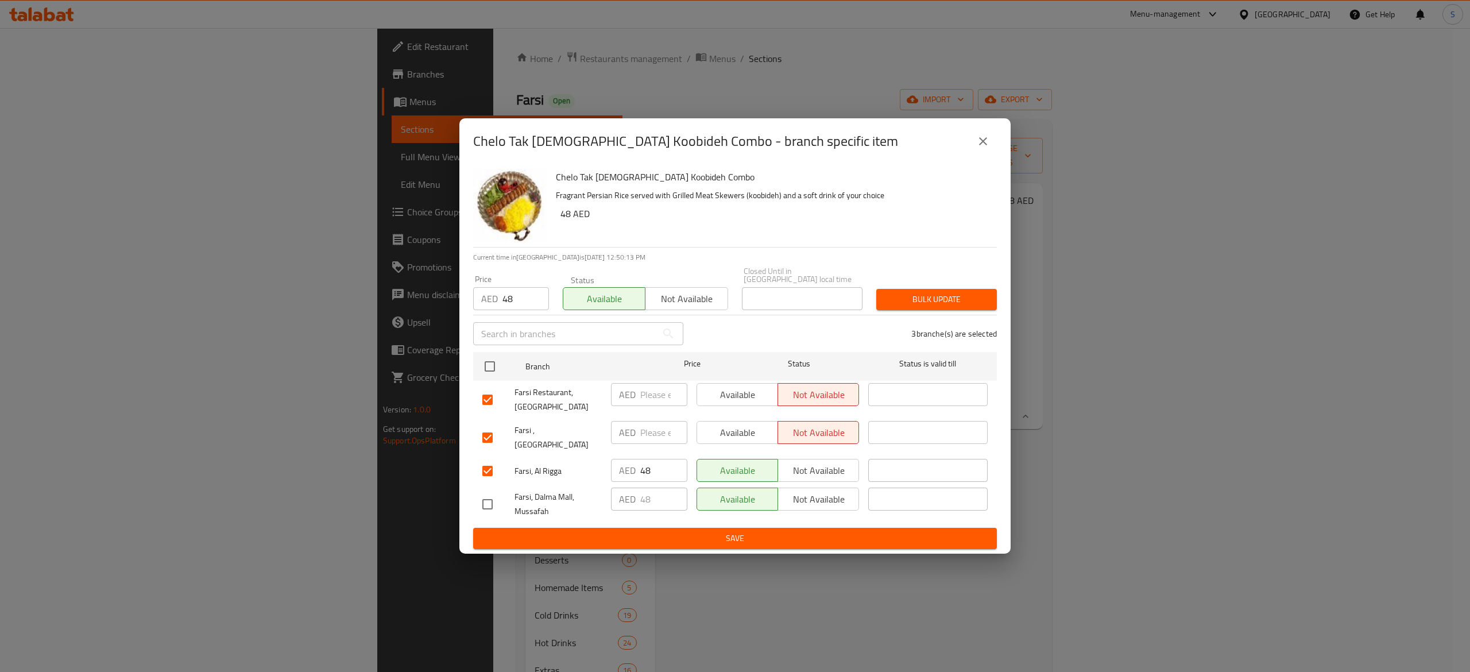
checkbox input "true"
click at [834, 494] on span "Not available" at bounding box center [819, 499] width 72 height 17
type button "1"
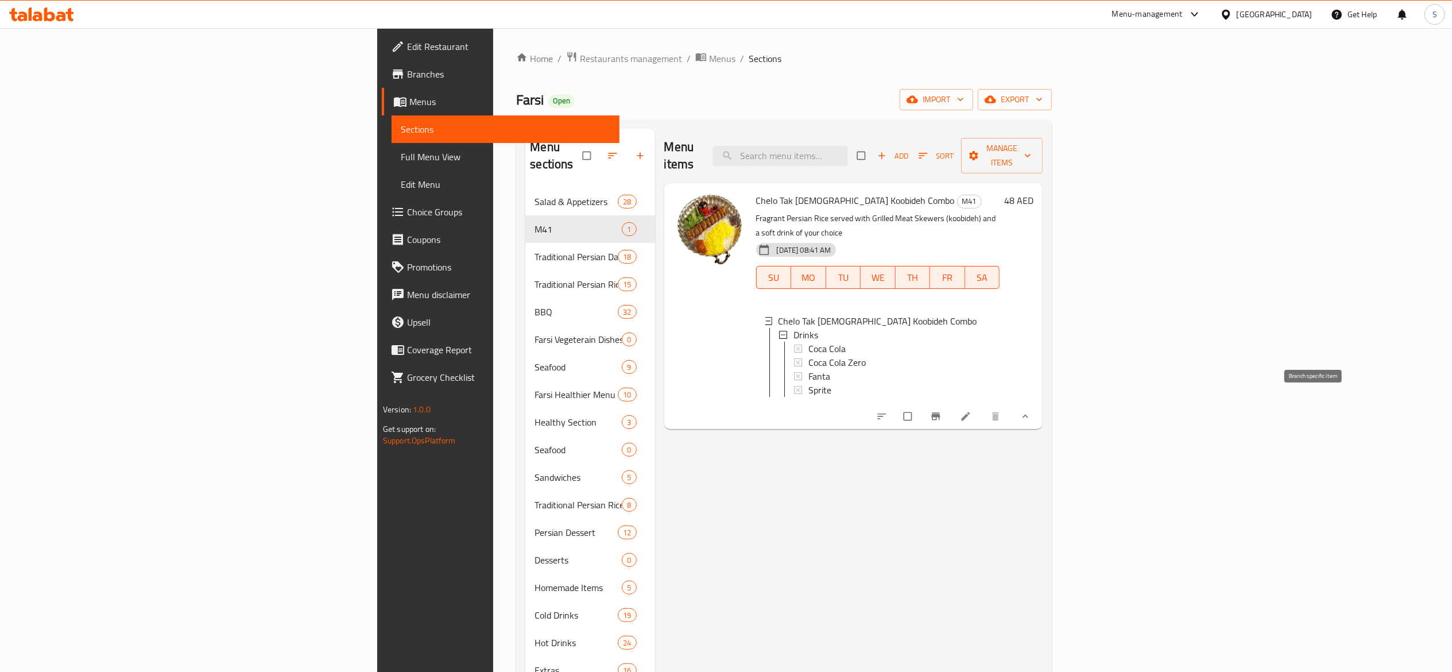
click at [1043, 483] on div "Menu items Add Sort Manage items Chelo Tak Sikh Koobideh Combo M41 Fragrant Per…" at bounding box center [849, 465] width 388 height 672
click at [951, 412] on button "Branch-specific-item" at bounding box center [937, 416] width 28 height 25
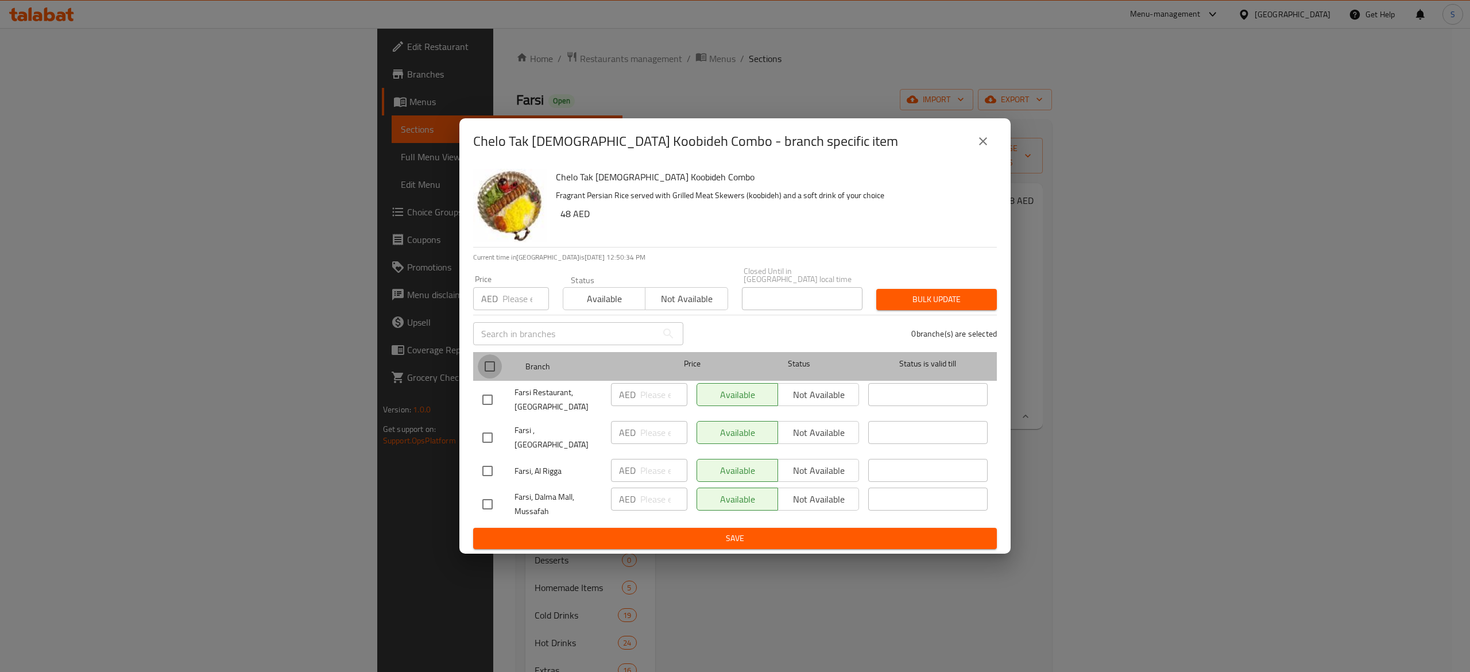
click at [479, 367] on input "checkbox" at bounding box center [490, 366] width 24 height 24
checkbox input "true"
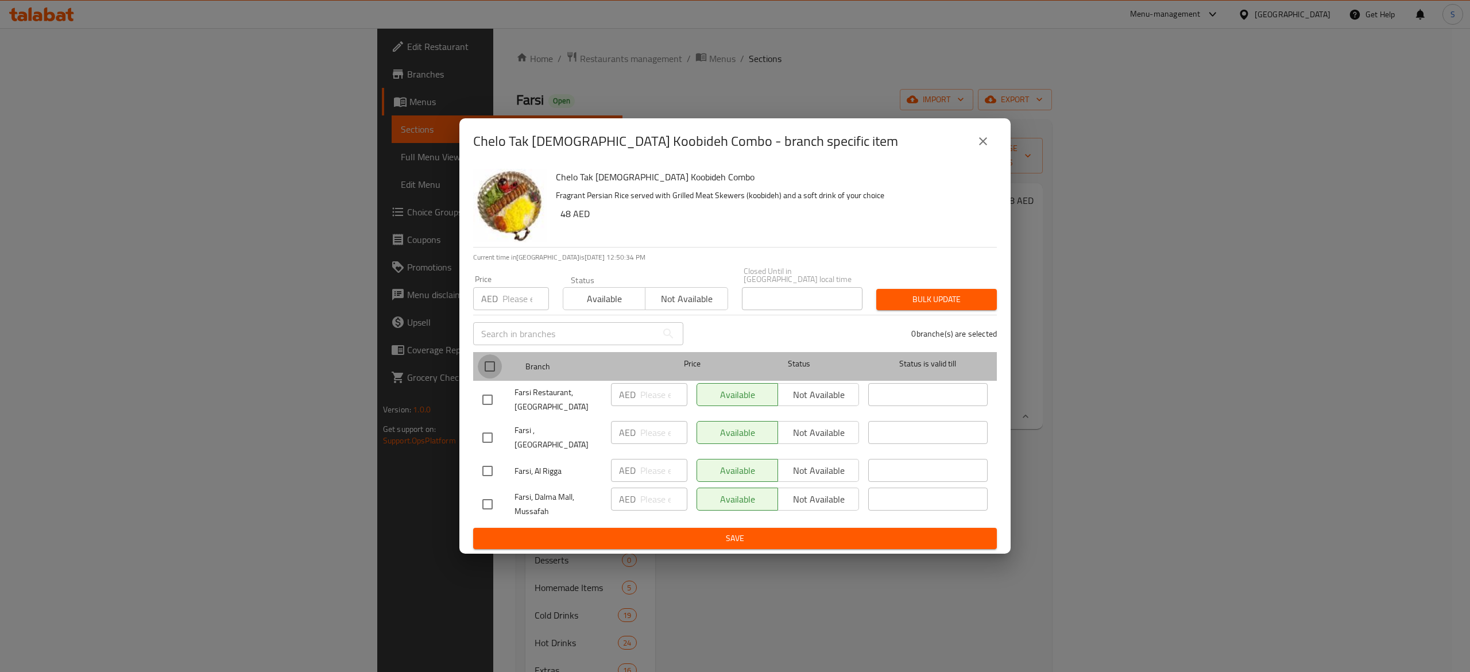
checkbox input "true"
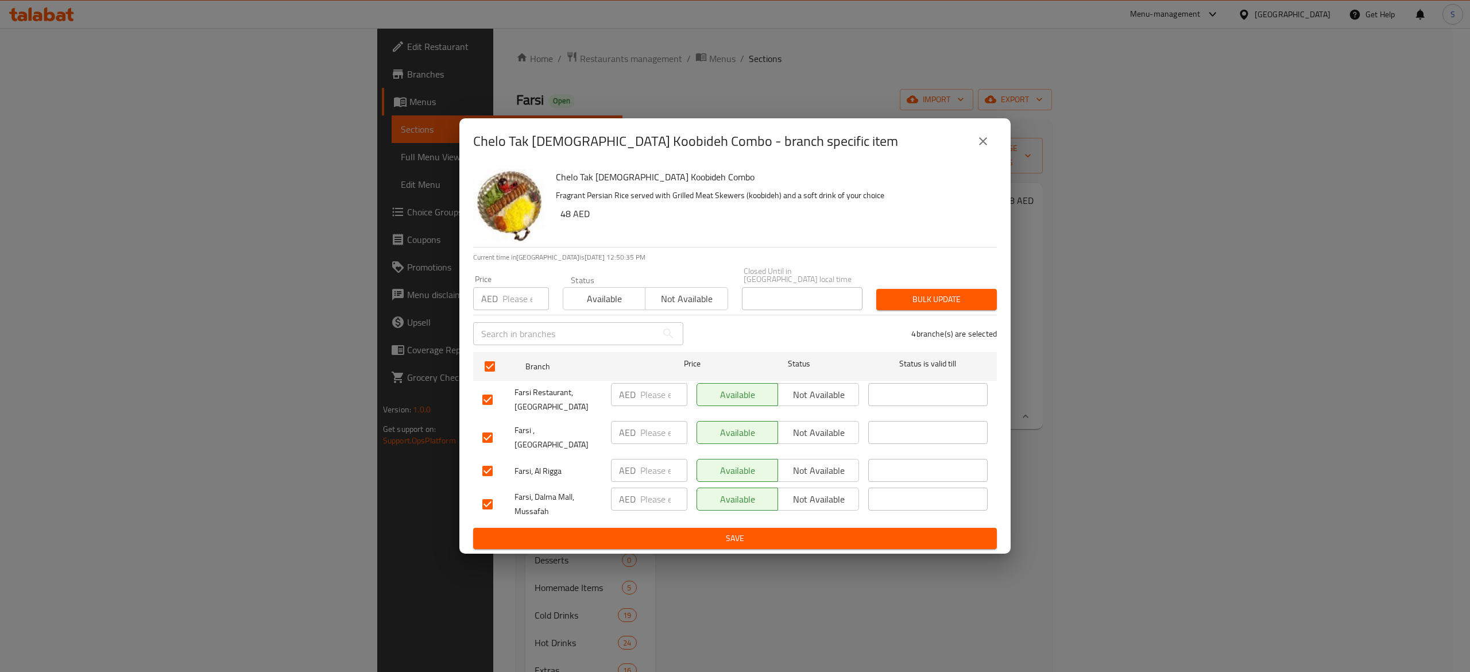
click at [800, 462] on span "Not available" at bounding box center [819, 470] width 72 height 17
click at [827, 491] on span "Not available" at bounding box center [819, 499] width 72 height 17
click at [834, 436] on span "Not available" at bounding box center [819, 432] width 72 height 17
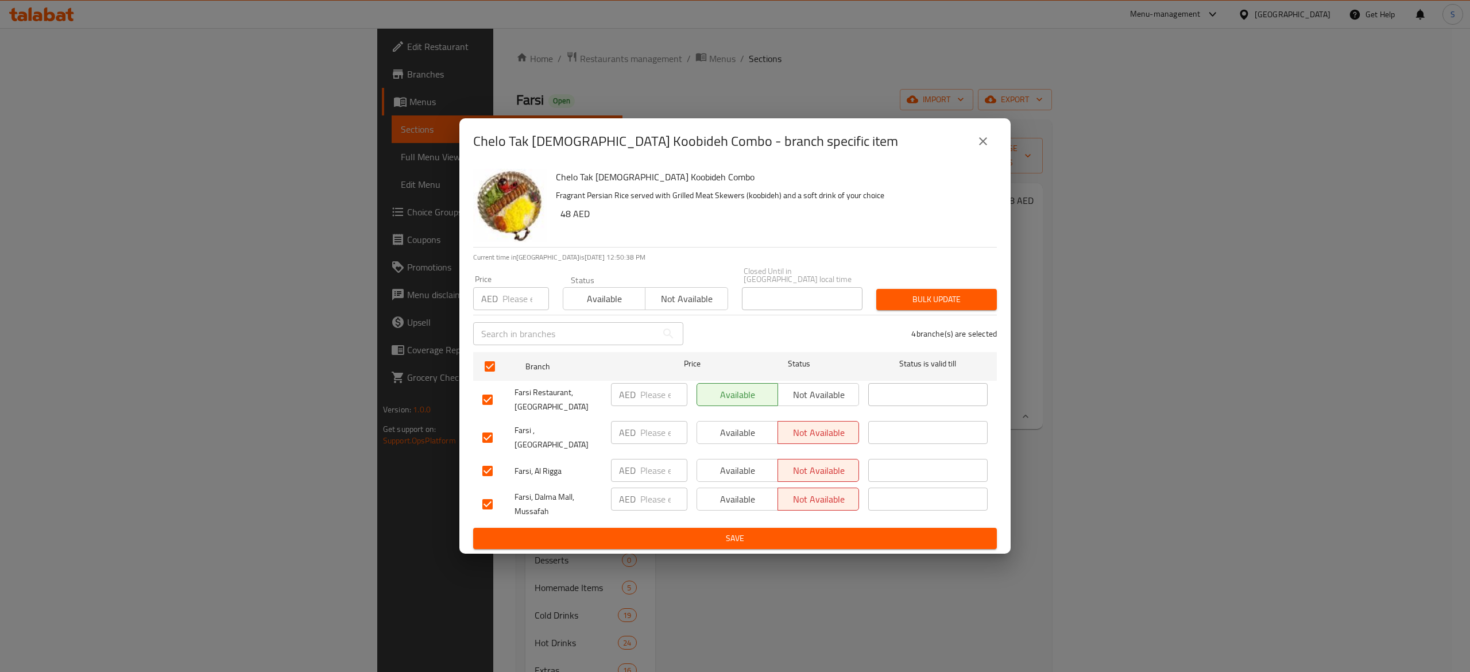
click at [835, 397] on span "Not available" at bounding box center [819, 394] width 72 height 17
click at [732, 466] on span "Available" at bounding box center [738, 470] width 72 height 17
click at [655, 466] on input "number" at bounding box center [663, 470] width 47 height 23
type input "48"
click at [529, 300] on input "number" at bounding box center [525, 298] width 47 height 23
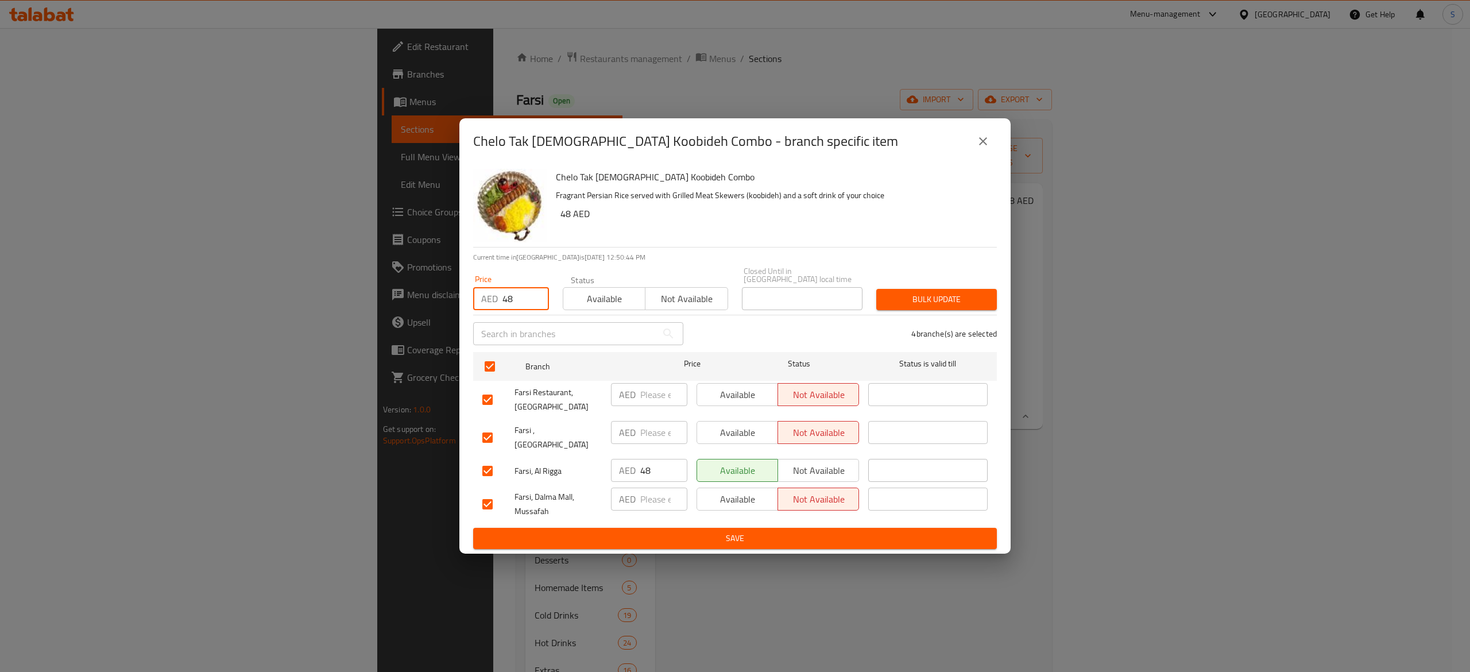
type input "48"
click at [685, 535] on span "Save" at bounding box center [734, 538] width 505 height 14
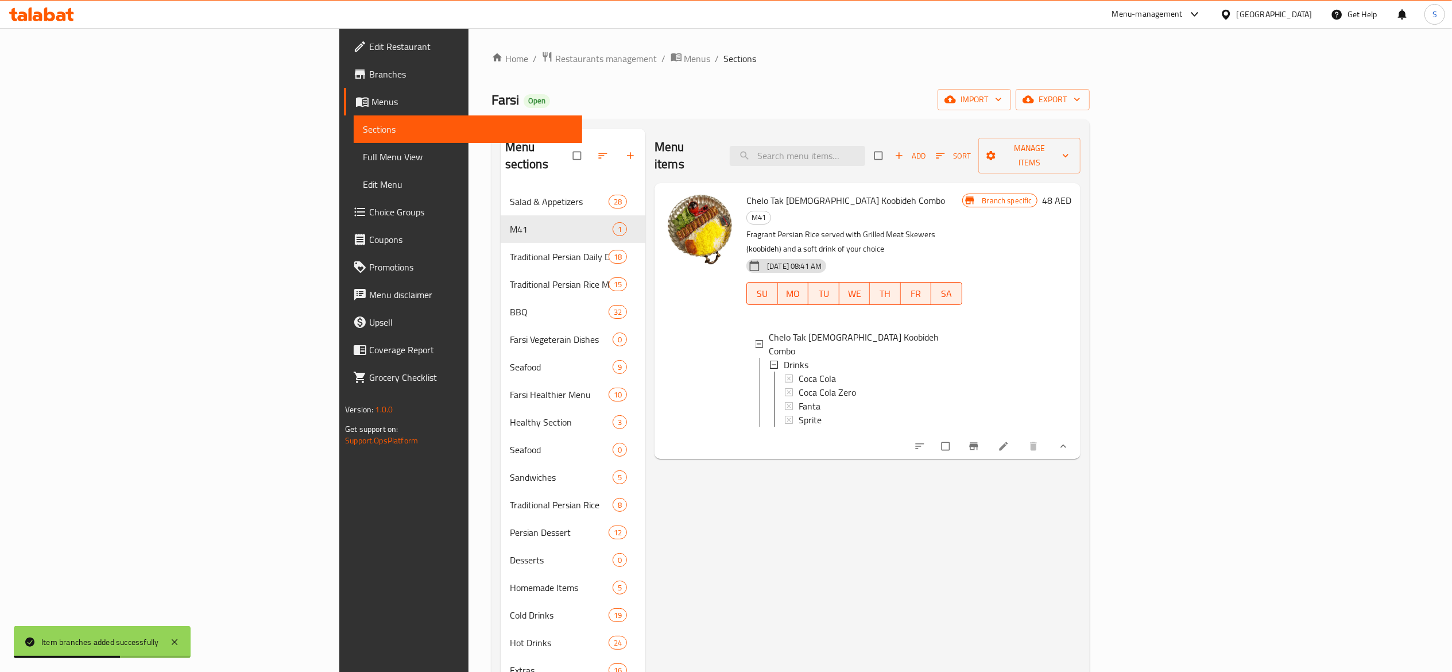
click at [915, 543] on div "Menu items Add Sort Manage items Chelo Tak Sikh Koobideh Combo M41 Fragrant Per…" at bounding box center [862, 465] width 435 height 672
